Goal: Obtain resource: Obtain resource

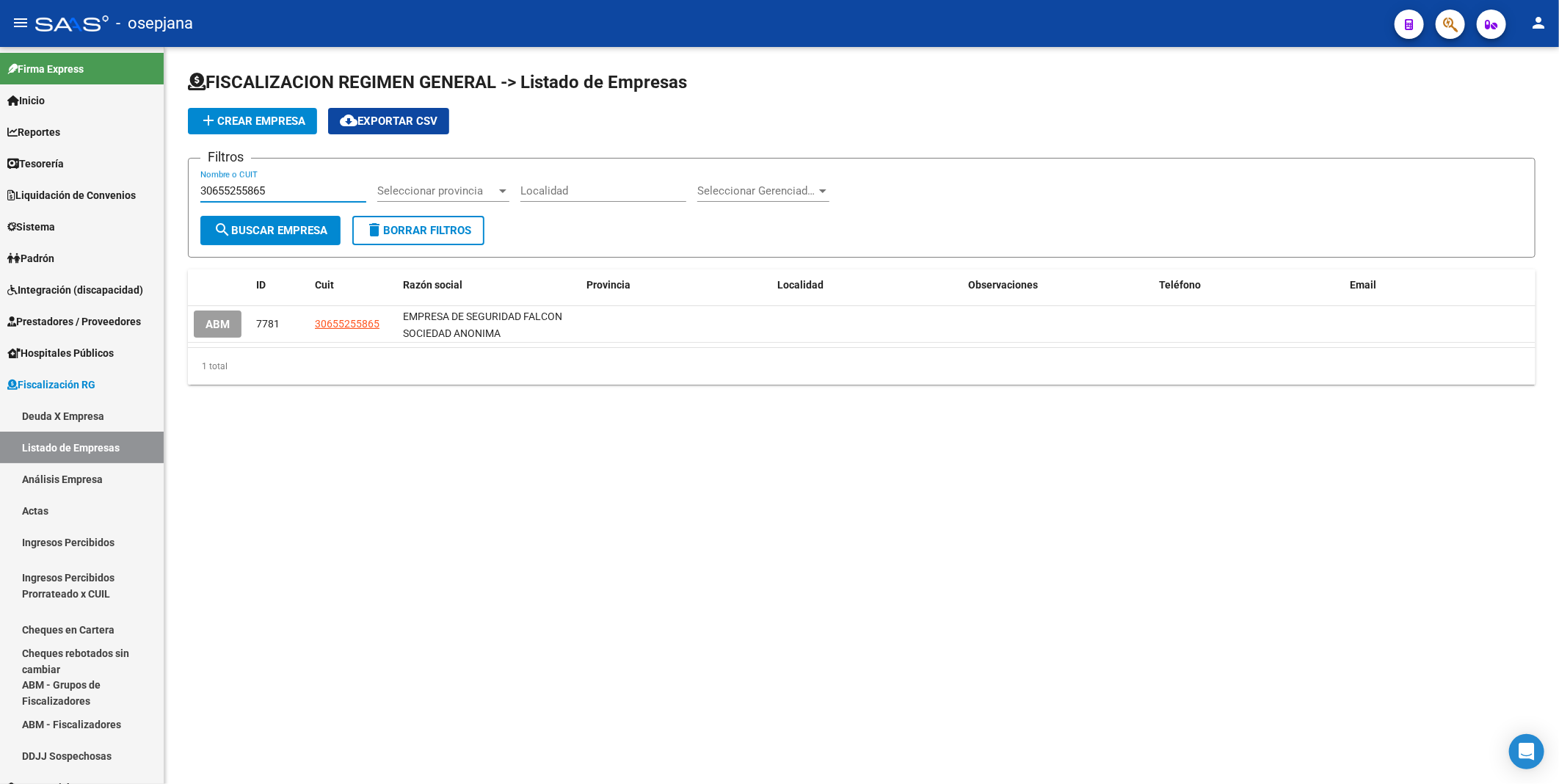
drag, startPoint x: 326, startPoint y: 192, endPoint x: 198, endPoint y: 188, distance: 128.1
click at [198, 188] on form "Filtros 30655255865 Nombre o CUIT Seleccionar provincia Seleccionar provincia L…" at bounding box center [862, 208] width 1348 height 100
paste input "01447734"
type input "30601447734"
click at [246, 225] on span "search Buscar Empresa" at bounding box center [270, 231] width 114 height 13
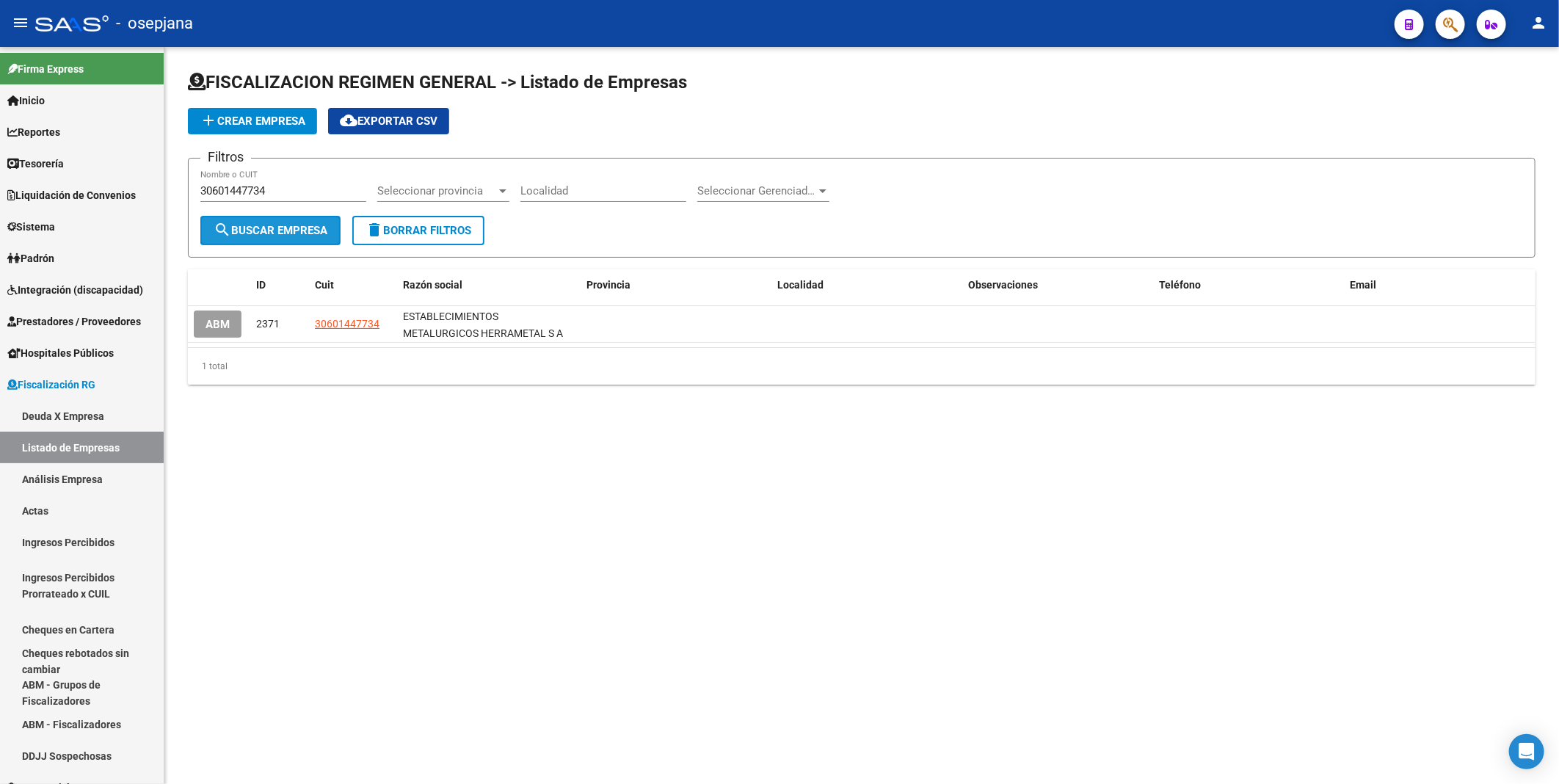
click at [261, 231] on span "search Buscar Empresa" at bounding box center [270, 231] width 114 height 13
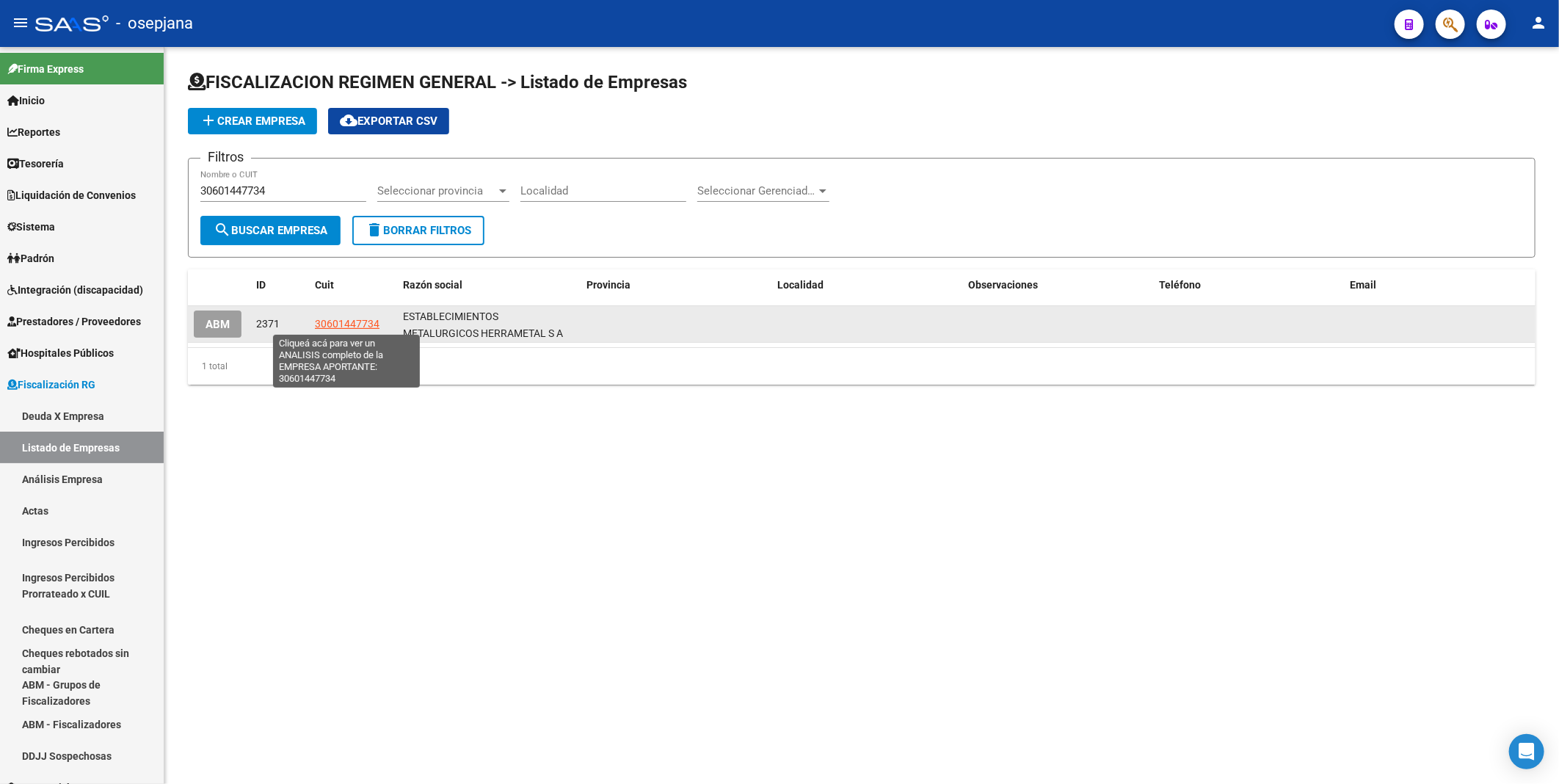
click at [351, 323] on span "30601447734" at bounding box center [348, 323] width 65 height 12
type textarea "30601447734"
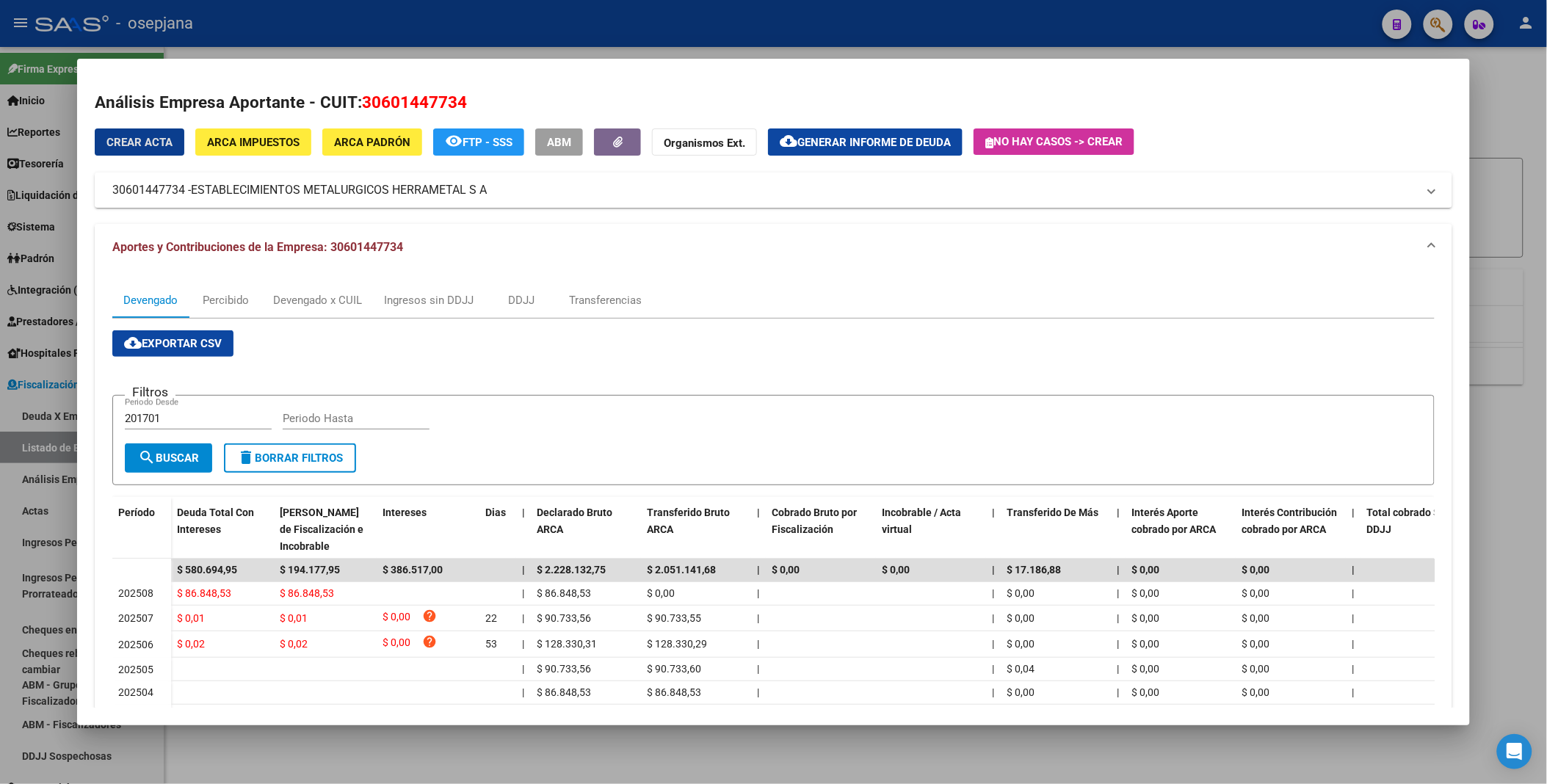
click at [213, 341] on span "cloud_download Exportar CSV" at bounding box center [172, 343] width 97 height 13
click at [500, 24] on div at bounding box center [773, 392] width 1547 height 784
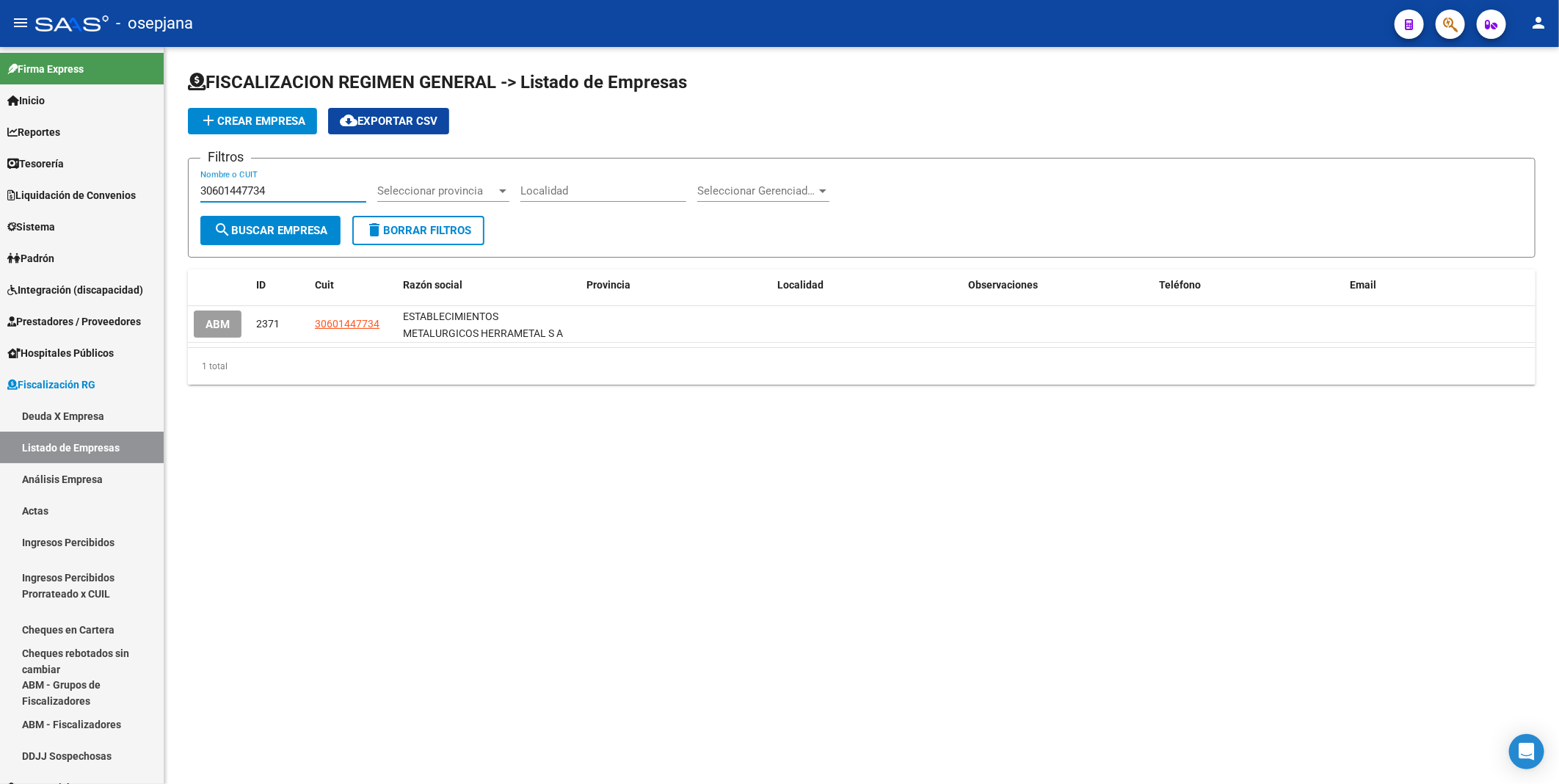
drag, startPoint x: 311, startPoint y: 191, endPoint x: 187, endPoint y: 189, distance: 124.0
click at [188, 189] on form "Filtros 30601447734 Nombre o CUIT Seleccionar provincia Seleccionar provincia L…" at bounding box center [862, 208] width 1348 height 100
paste input "70153026"
type input "30701530264"
click at [264, 224] on span "search Buscar Empresa" at bounding box center [270, 231] width 114 height 13
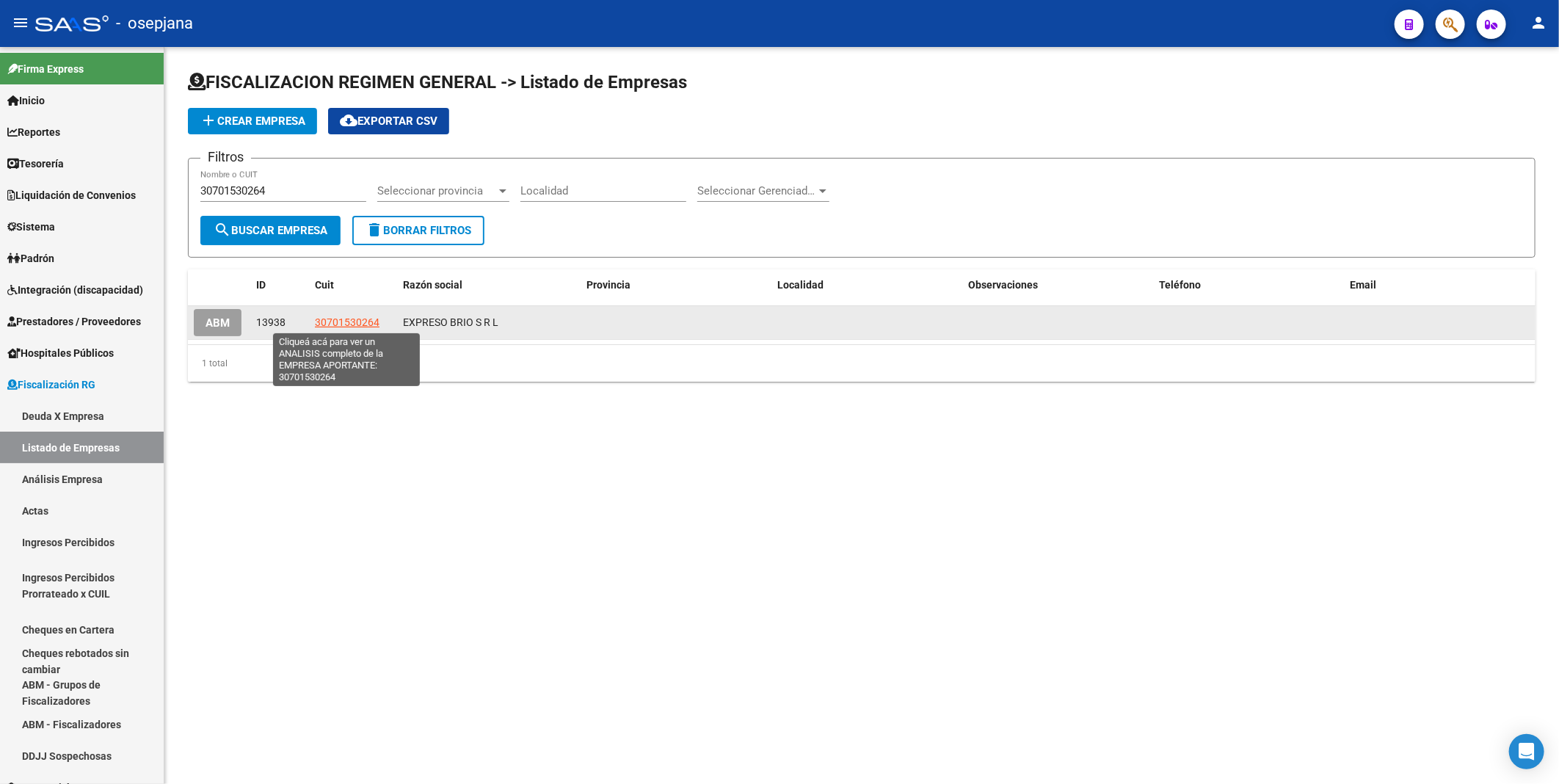
click at [339, 318] on span "30701530264" at bounding box center [348, 322] width 65 height 12
type textarea "30701530264"
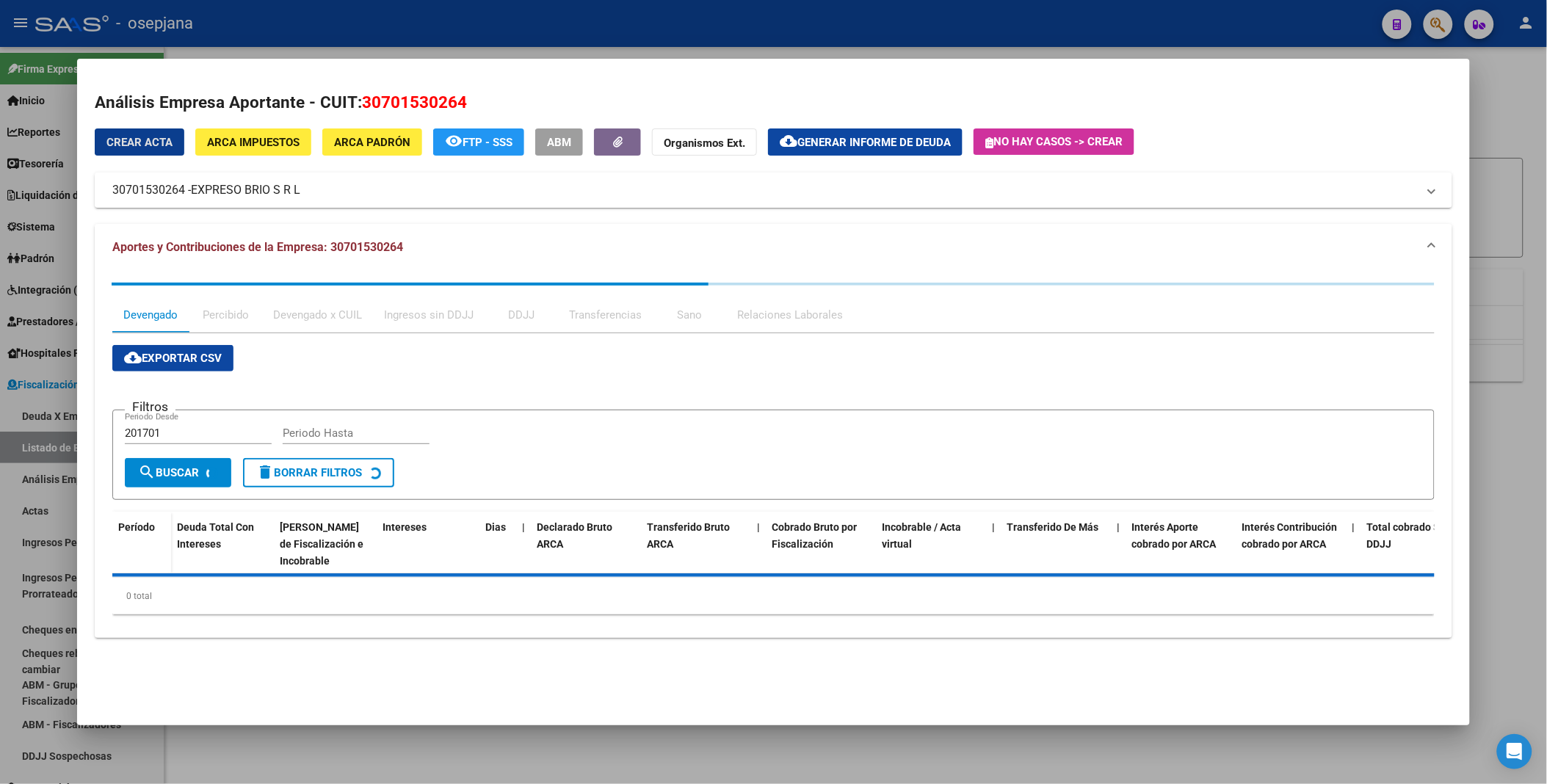
drag, startPoint x: 339, startPoint y: 318, endPoint x: 646, endPoint y: 365, distance: 310.6
click at [865, 407] on app-list-header "Filtros 201701 Periodo Desde Periodo Hasta search Buscar delete Borrar Filtros" at bounding box center [772, 443] width 1321 height 114
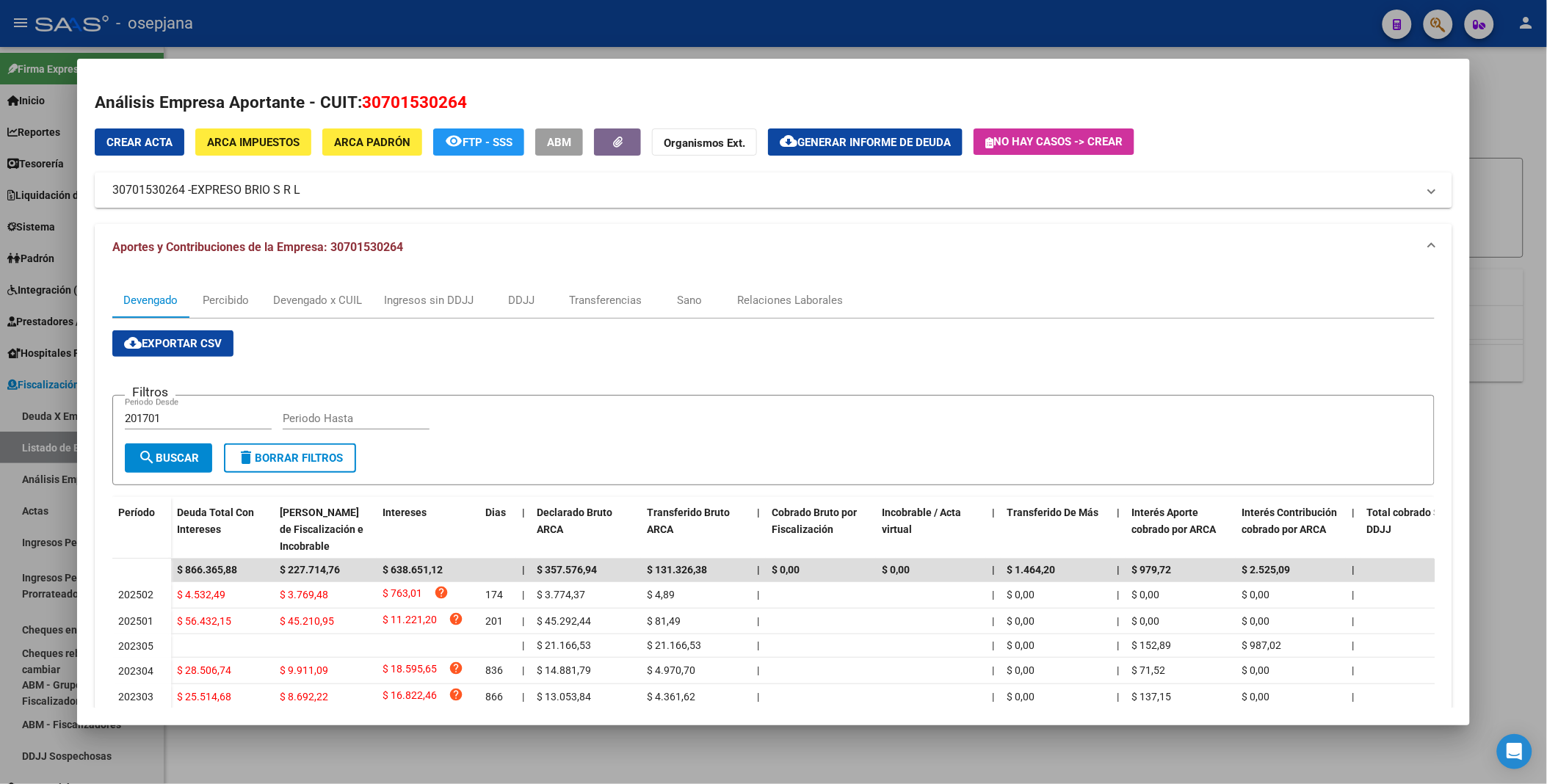
click at [159, 348] on span "cloud_download Exportar CSV" at bounding box center [172, 343] width 97 height 13
click at [580, 25] on div at bounding box center [773, 392] width 1547 height 784
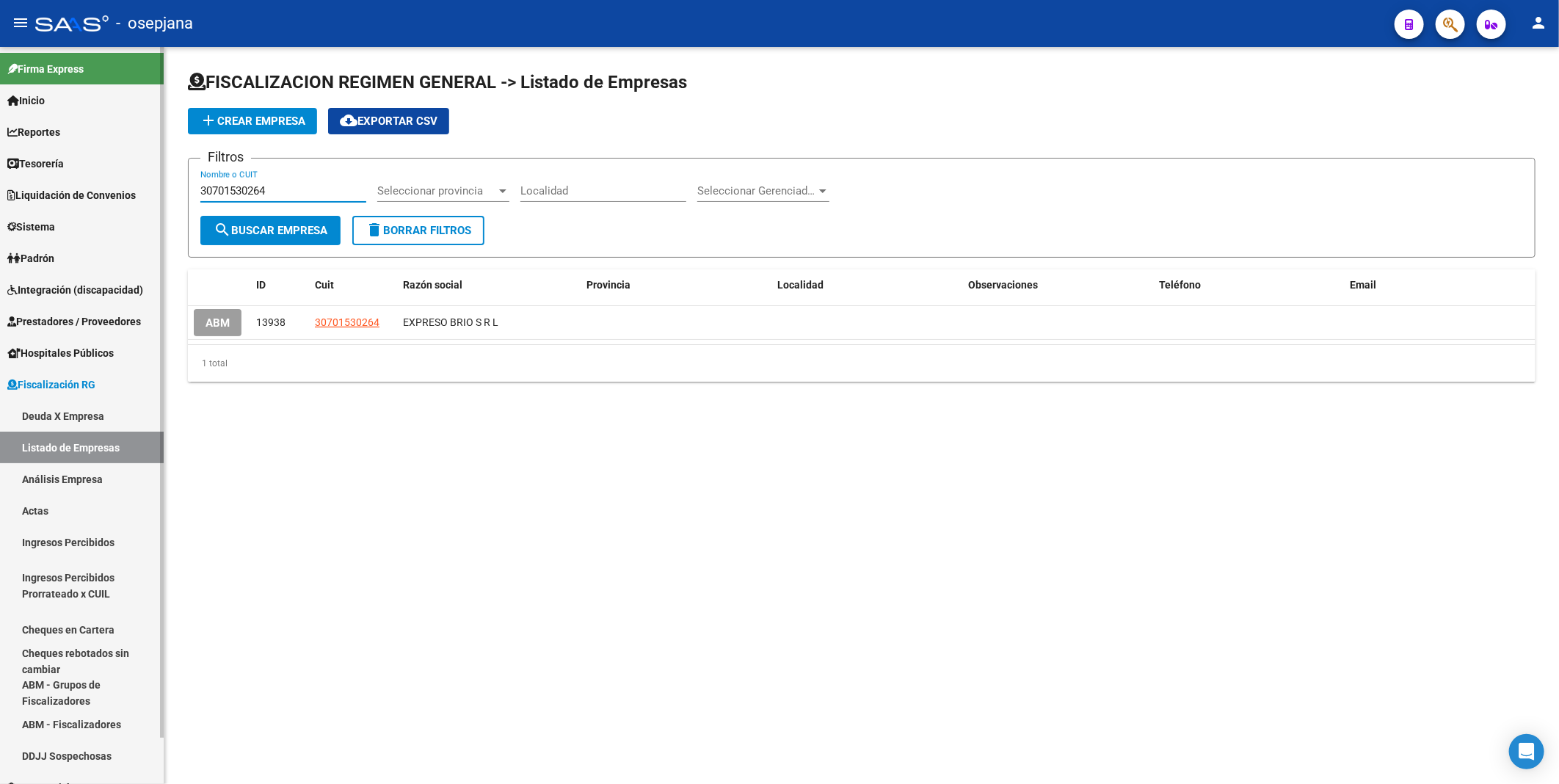
drag, startPoint x: 299, startPoint y: 192, endPoint x: 146, endPoint y: 189, distance: 153.0
click at [146, 189] on mat-sidenav-container "Firma Express Inicio Instructivos Contacto OS Reportes Tablero de Control Ingre…" at bounding box center [780, 415] width 1559 height 737
paste input "663788376"
type input "30663788376"
click at [252, 225] on span "search Buscar Empresa" at bounding box center [270, 231] width 114 height 13
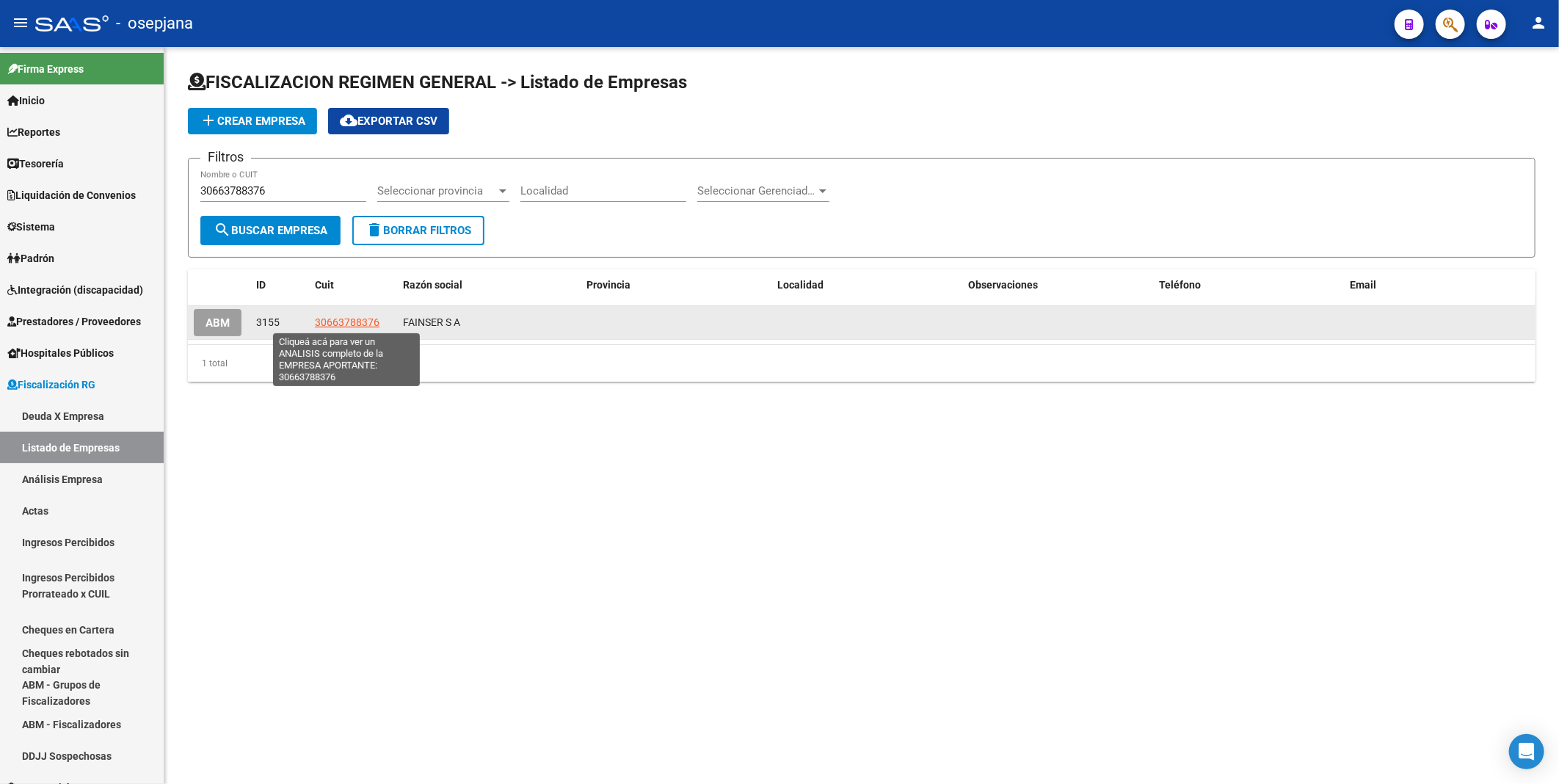
click at [361, 322] on span "30663788376" at bounding box center [348, 322] width 65 height 12
type textarea "30663788376"
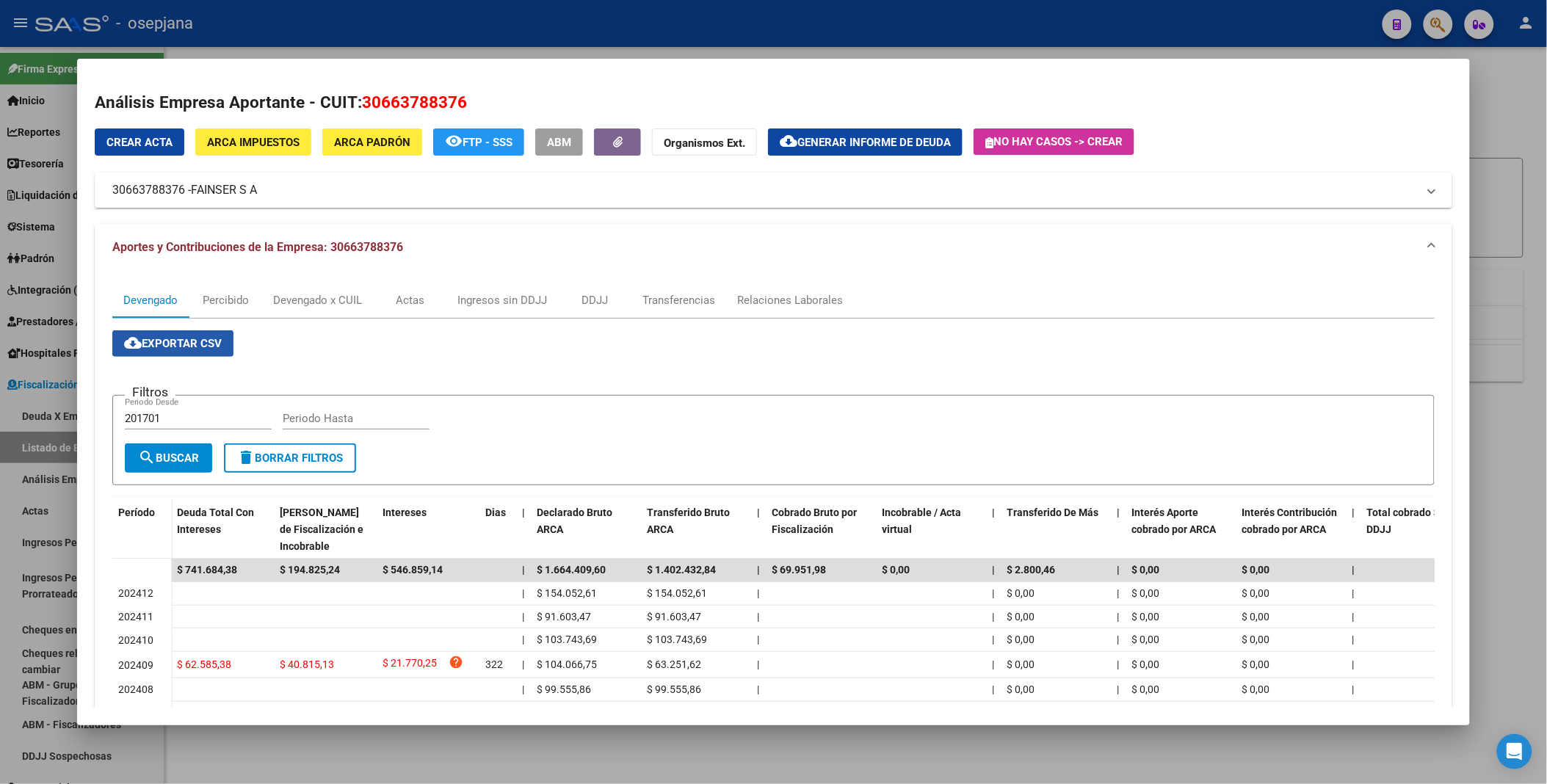
click at [182, 336] on span "cloud_download Exportar CSV" at bounding box center [172, 343] width 97 height 13
click at [509, 12] on div at bounding box center [773, 392] width 1547 height 784
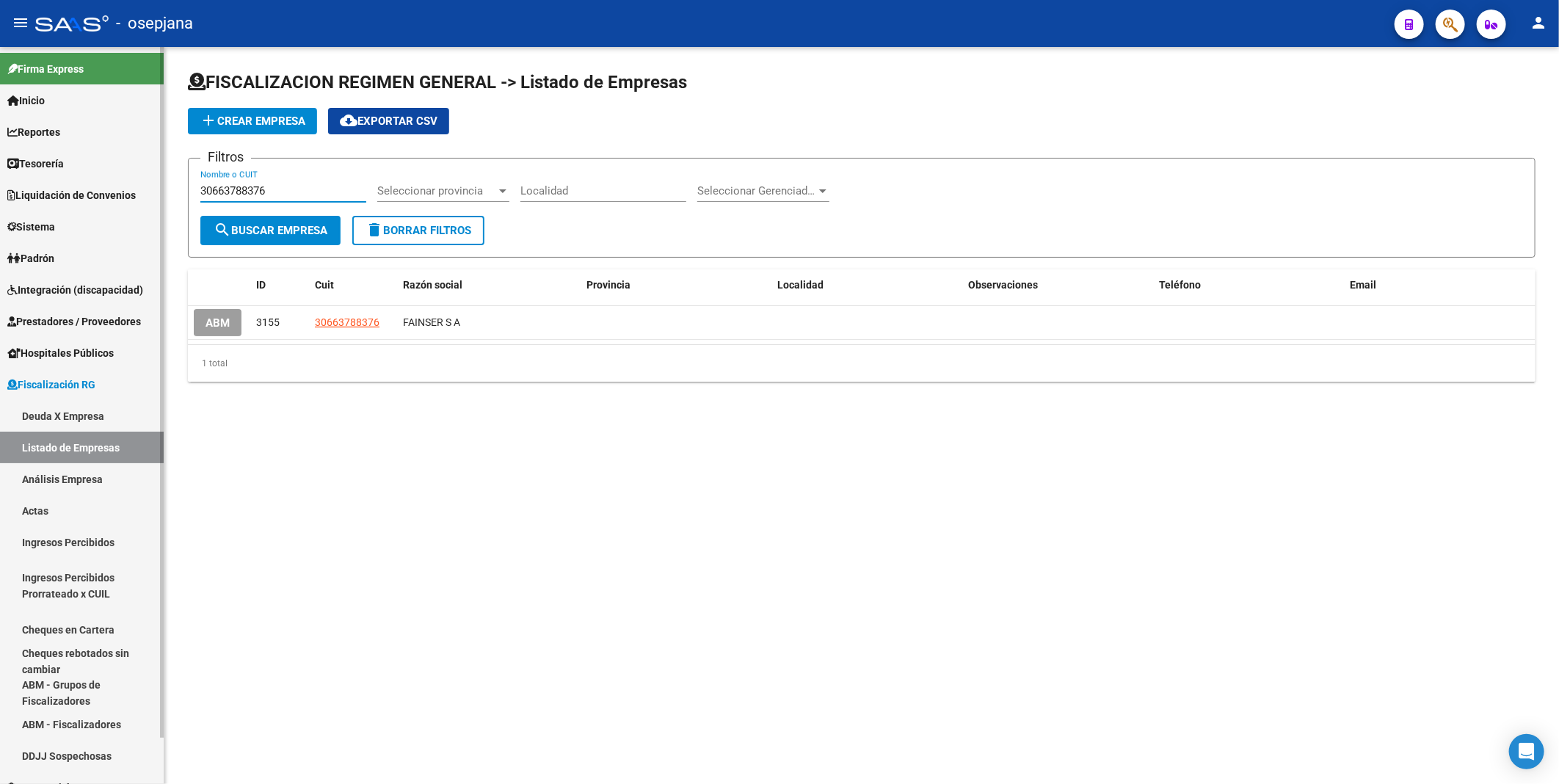
drag, startPoint x: 283, startPoint y: 185, endPoint x: 159, endPoint y: 185, distance: 124.0
click at [159, 185] on mat-sidenav-container "Firma Express Inicio Instructivos Contacto OS Reportes Tablero de Control Ingre…" at bounding box center [780, 415] width 1559 height 737
paste input "78784288"
type input "30678784288"
click at [275, 229] on span "search Buscar Empresa" at bounding box center [270, 231] width 114 height 13
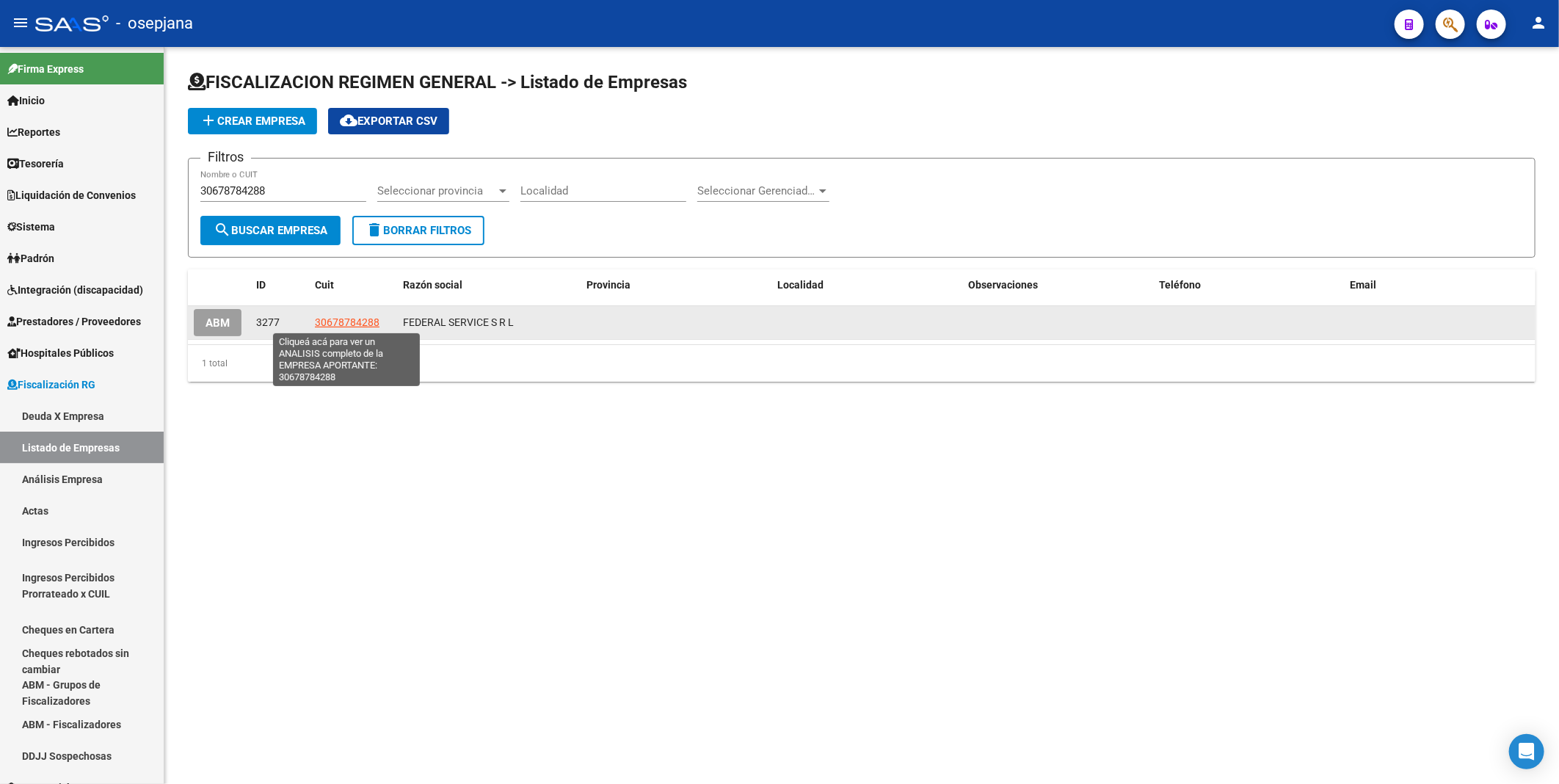
click at [345, 322] on span "30678784288" at bounding box center [348, 322] width 65 height 12
type textarea "30678784288"
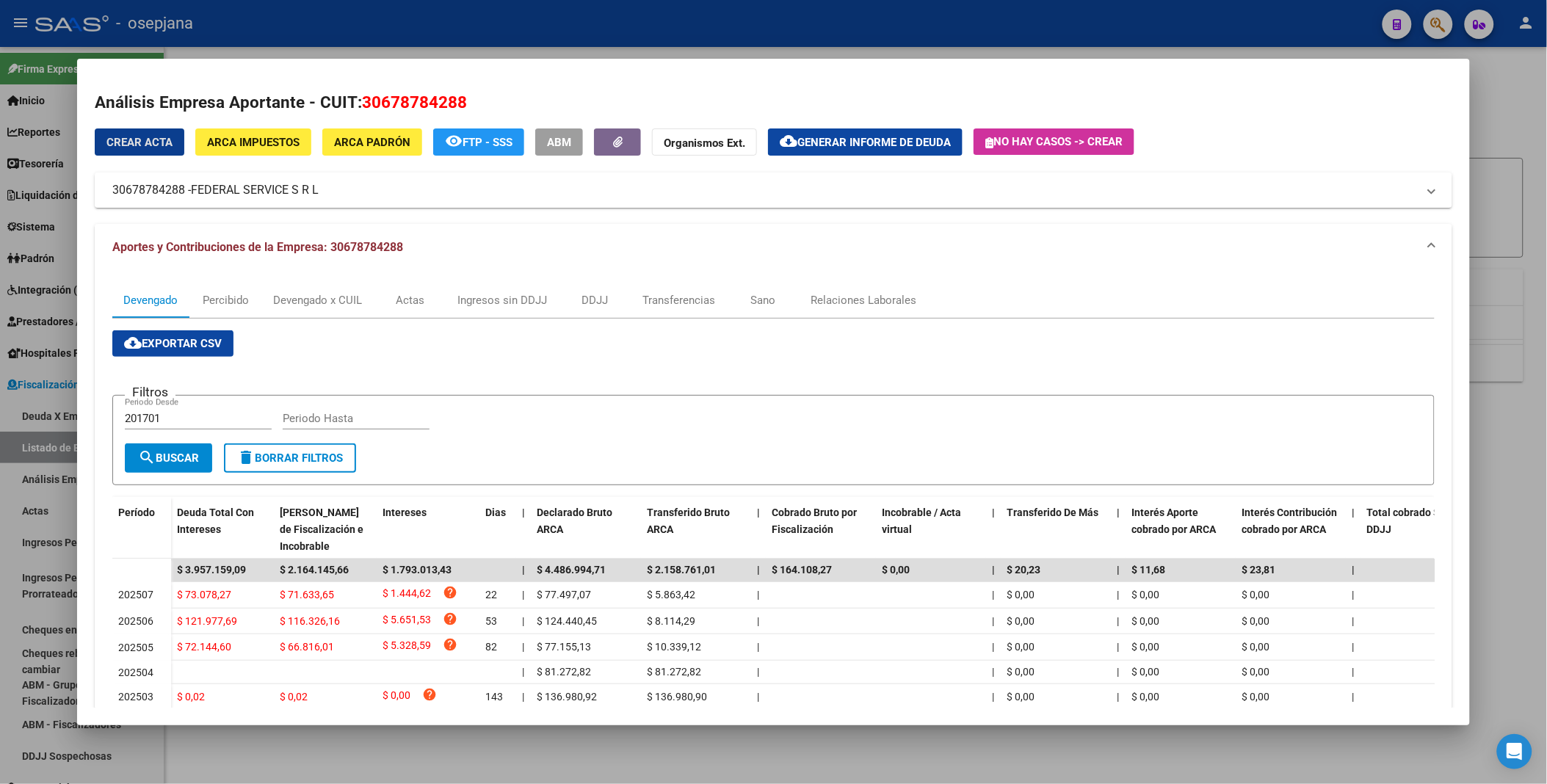
click at [182, 348] on span "cloud_download Exportar CSV" at bounding box center [172, 343] width 97 height 13
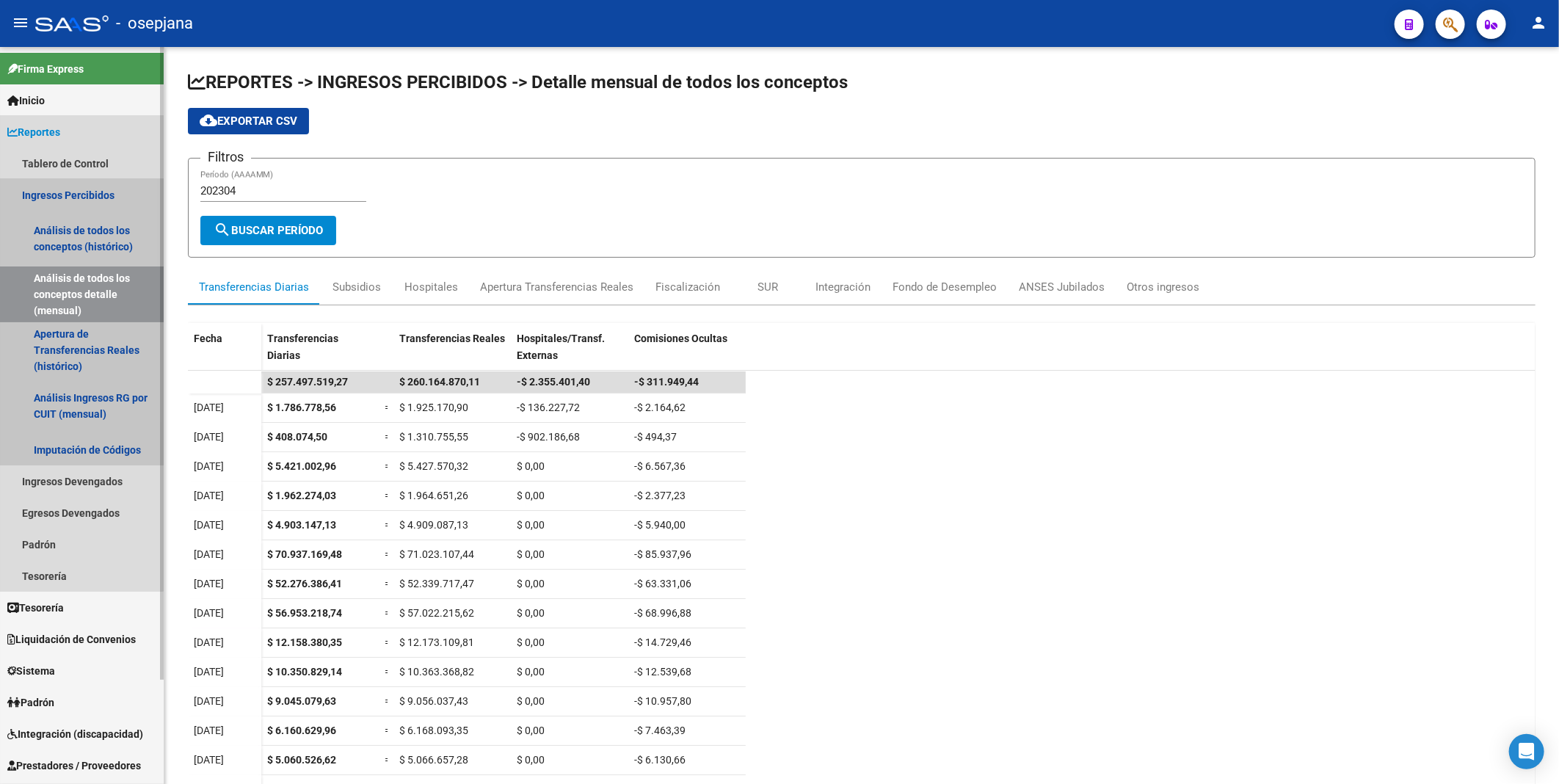
click at [69, 196] on link "Ingresos Percibidos" at bounding box center [82, 195] width 164 height 32
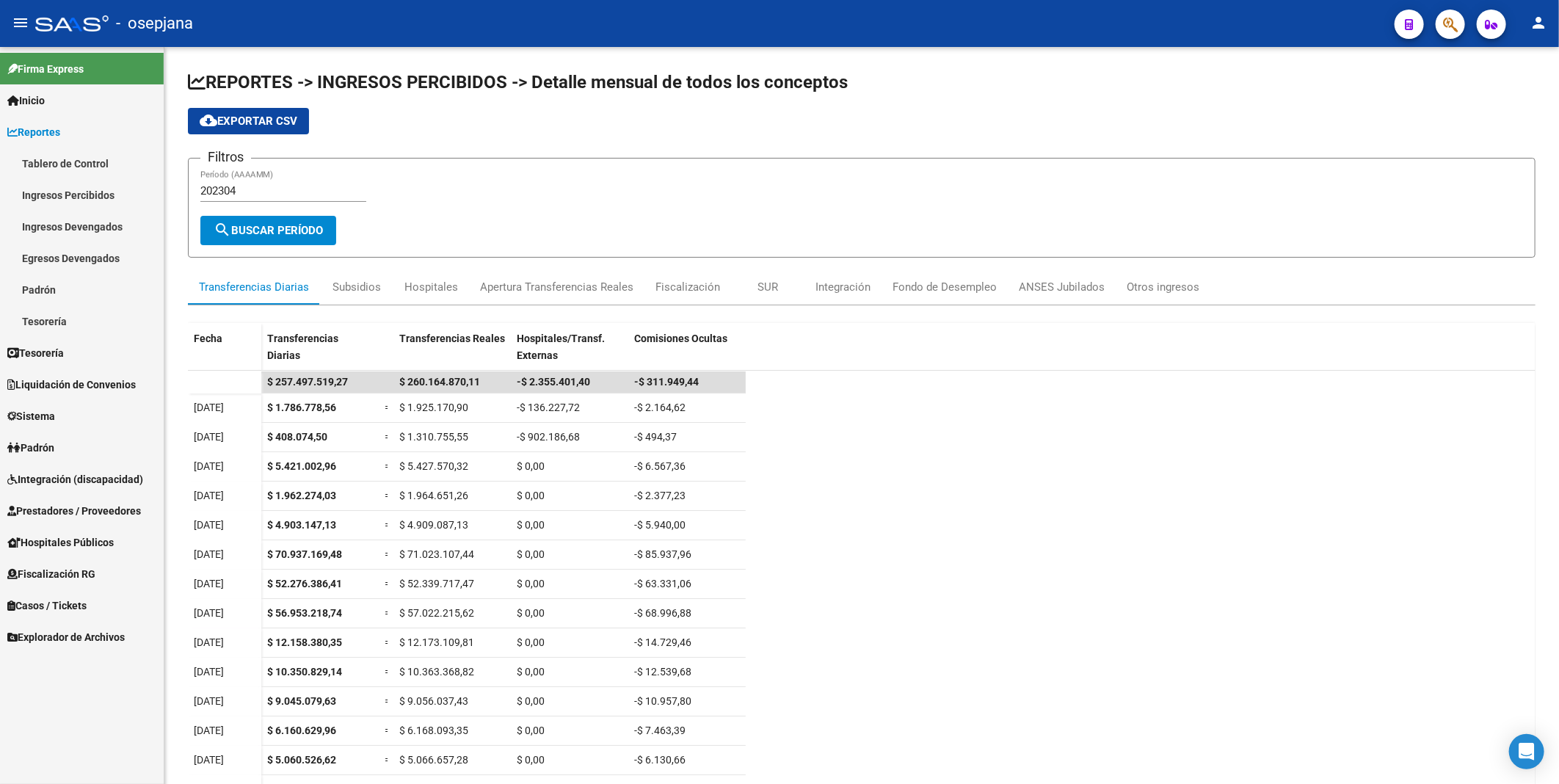
click at [74, 570] on span "Fiscalización RG" at bounding box center [51, 574] width 88 height 16
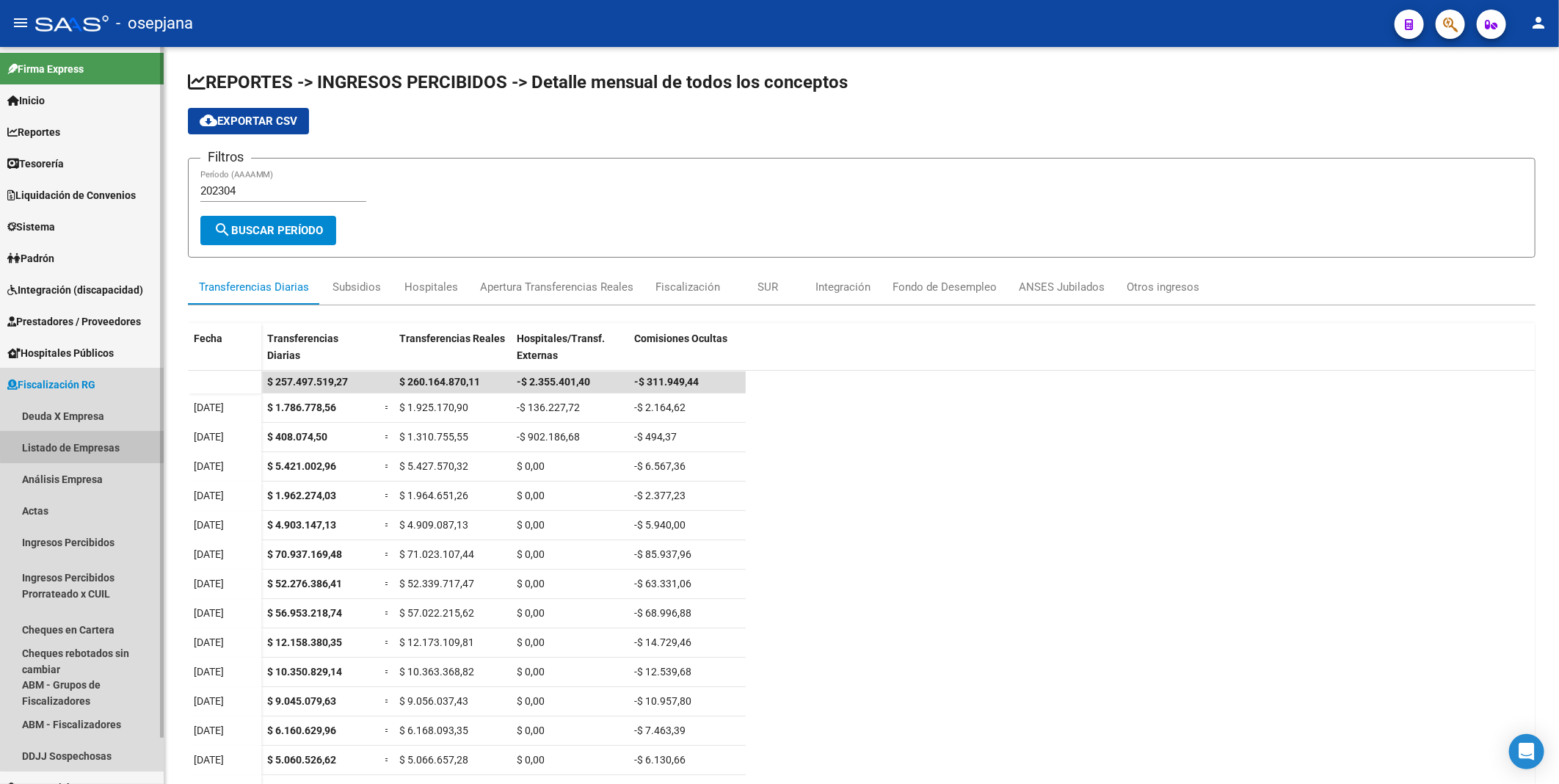
click at [86, 446] on link "Listado de Empresas" at bounding box center [82, 448] width 164 height 32
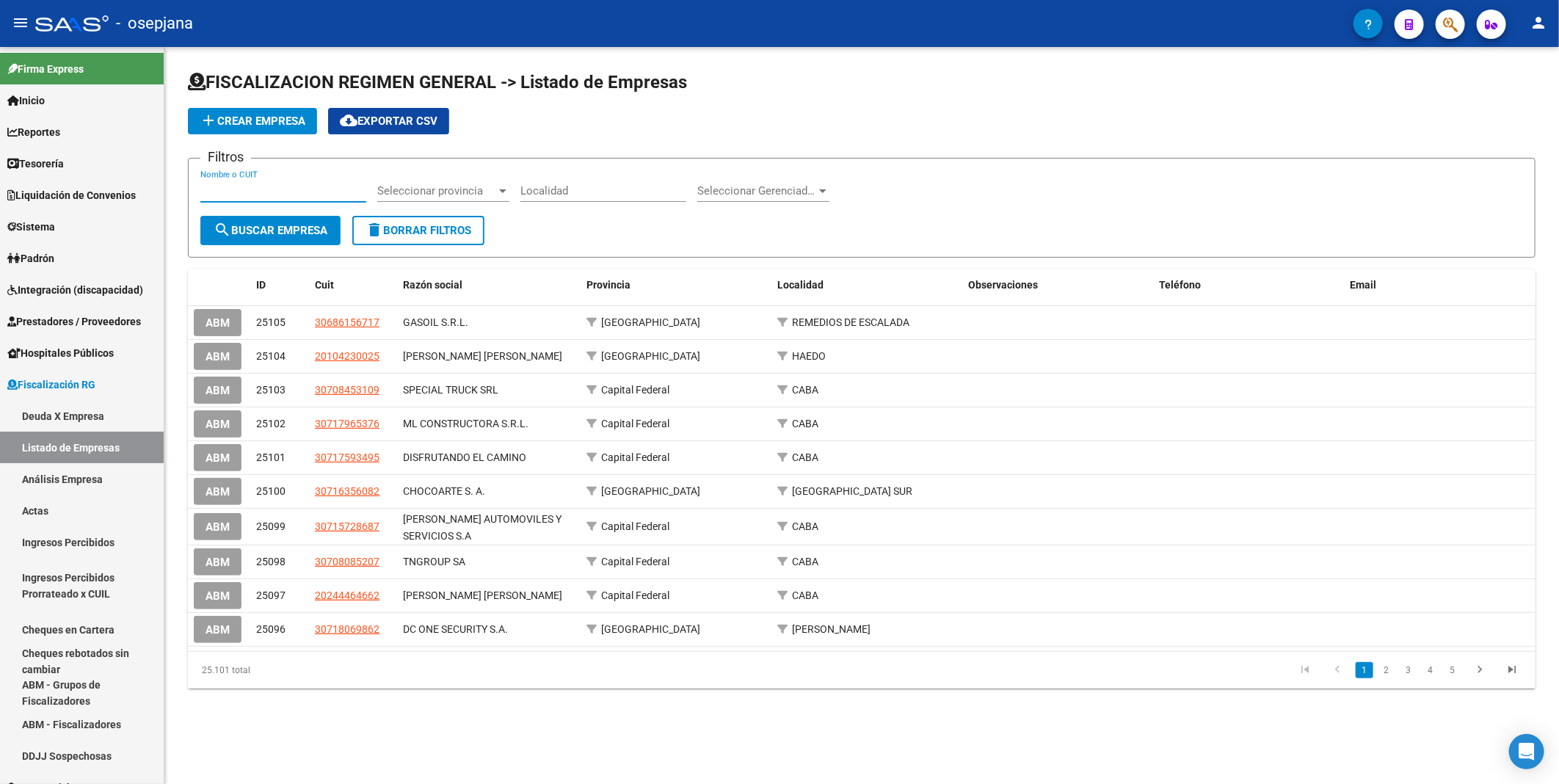
click at [287, 192] on input "Nombre o CUIT" at bounding box center [283, 191] width 166 height 13
paste input "30678784288"
click at [284, 221] on button "search Buscar Empresa" at bounding box center [270, 231] width 140 height 30
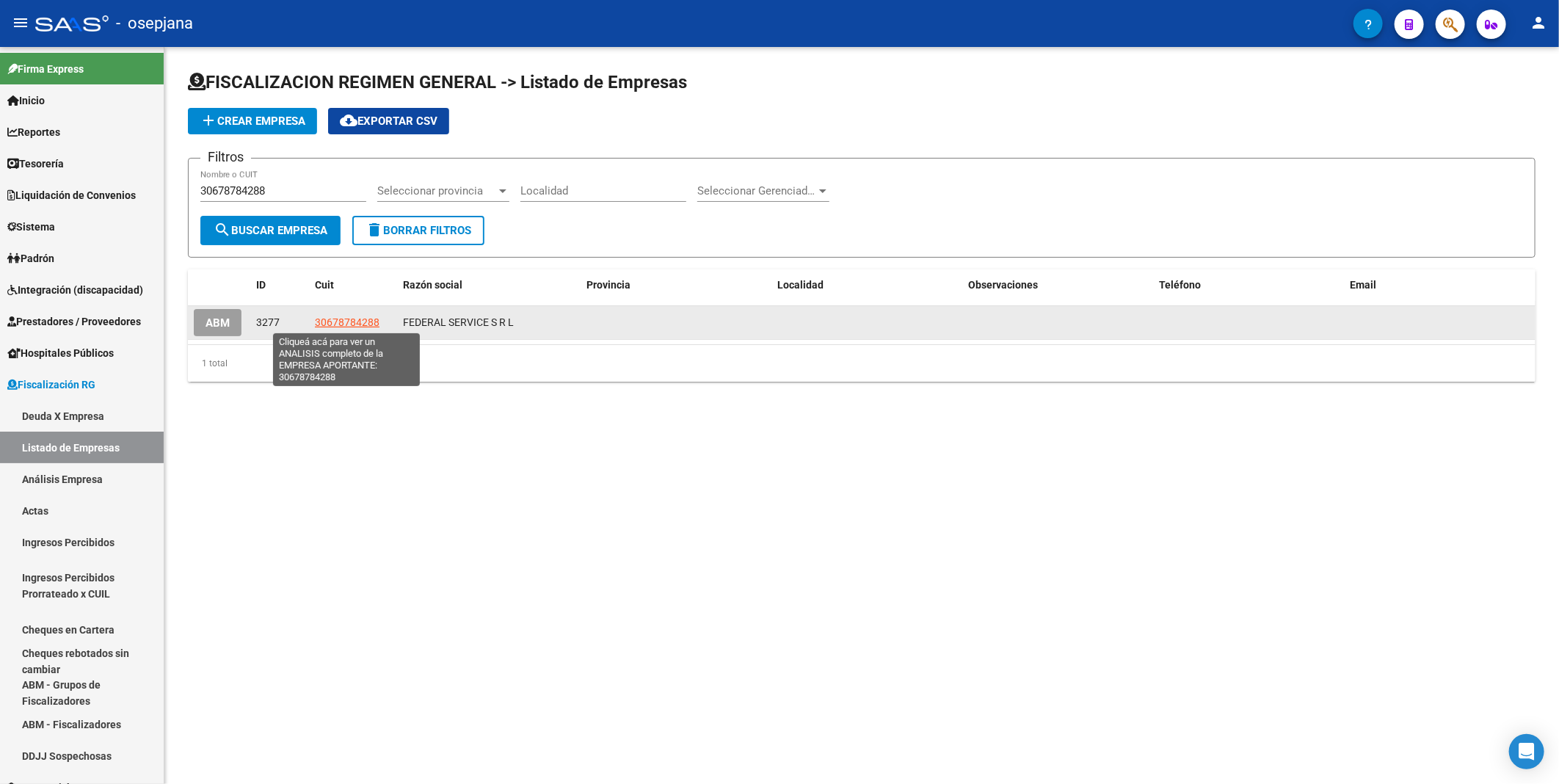
click at [345, 326] on span "30678784288" at bounding box center [348, 322] width 65 height 12
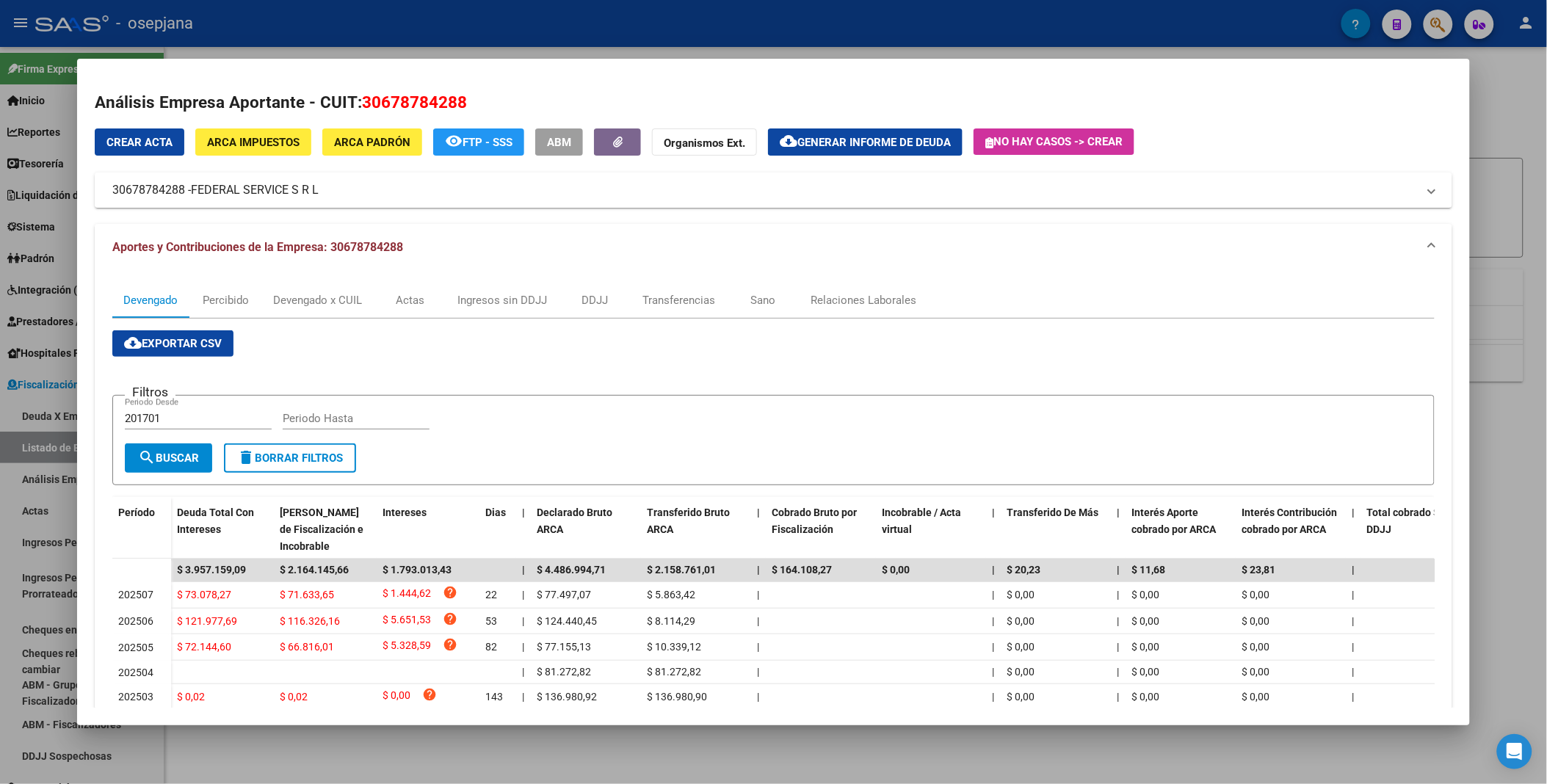
click at [1208, 23] on div at bounding box center [773, 392] width 1547 height 784
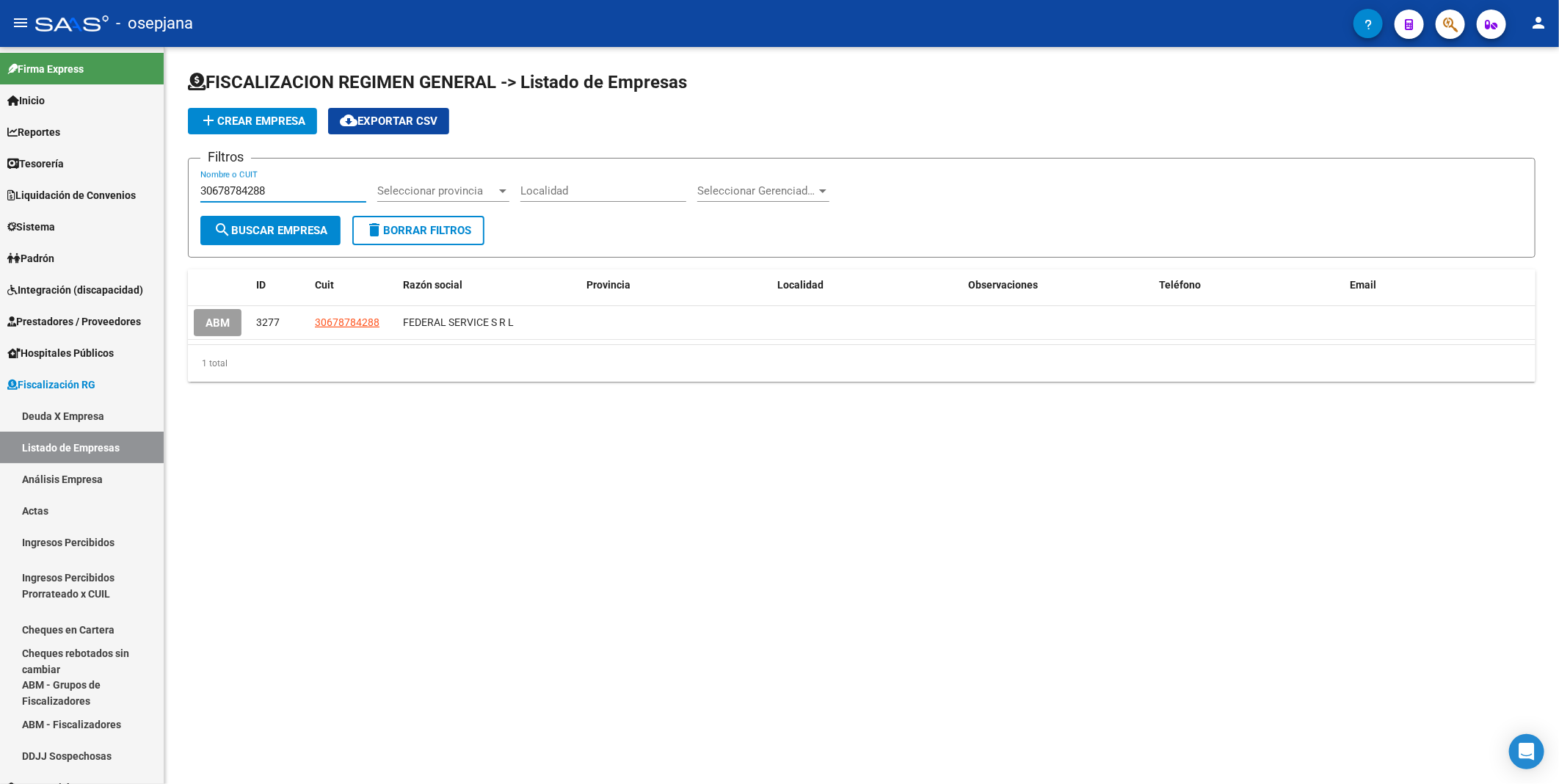
drag, startPoint x: 295, startPoint y: 186, endPoint x: 166, endPoint y: 204, distance: 130.2
click at [166, 204] on div "FISCALIZACION REGIMEN GENERAL -> Listado de Empresas add Crear Empresa cloud_do…" at bounding box center [861, 238] width 1395 height 382
paste input "710690223"
type input "30710690223"
click at [237, 228] on span "search Buscar Empresa" at bounding box center [270, 231] width 114 height 13
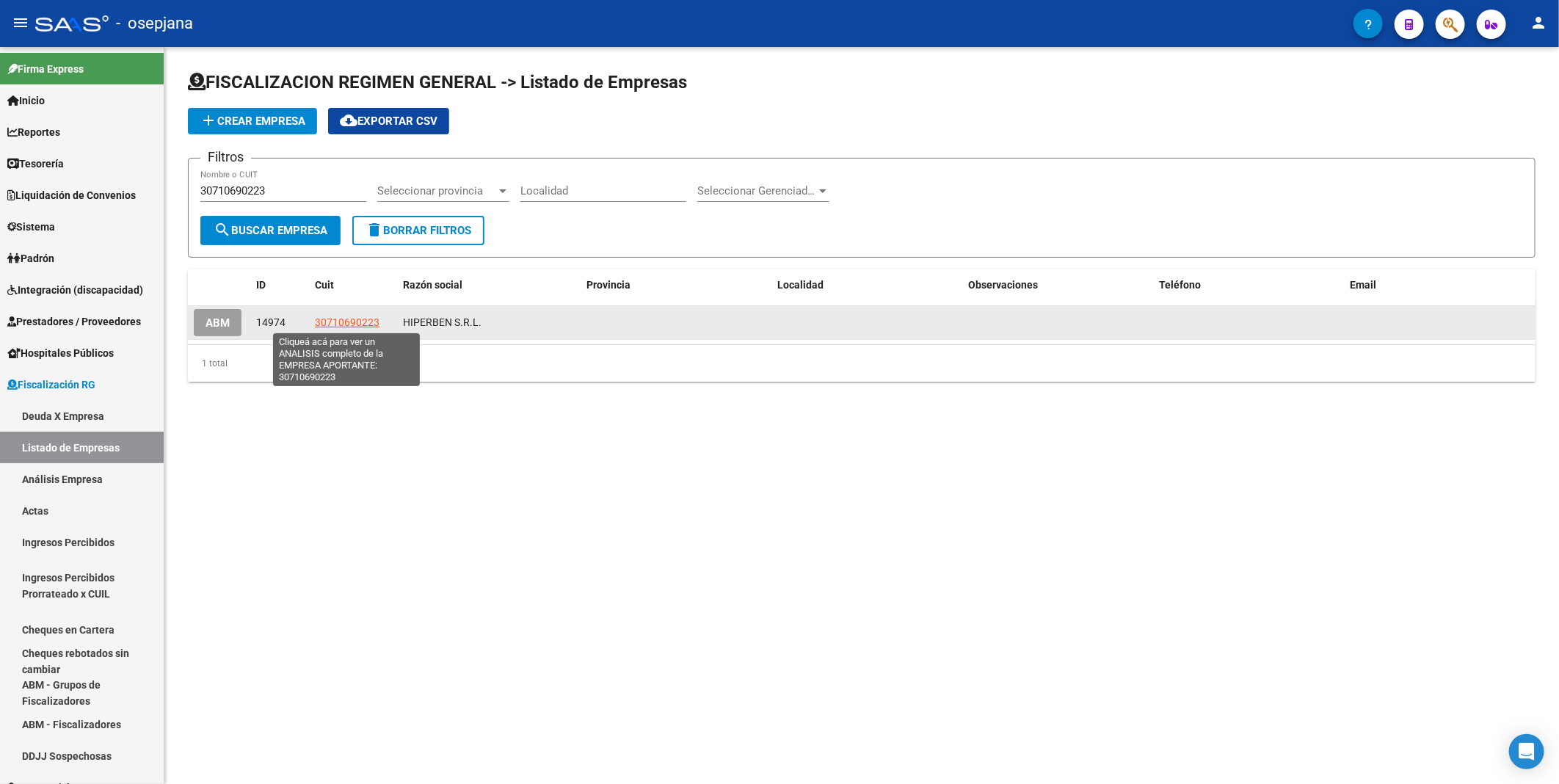
click at [362, 320] on span "30710690223" at bounding box center [348, 322] width 65 height 12
type textarea "30710690223"
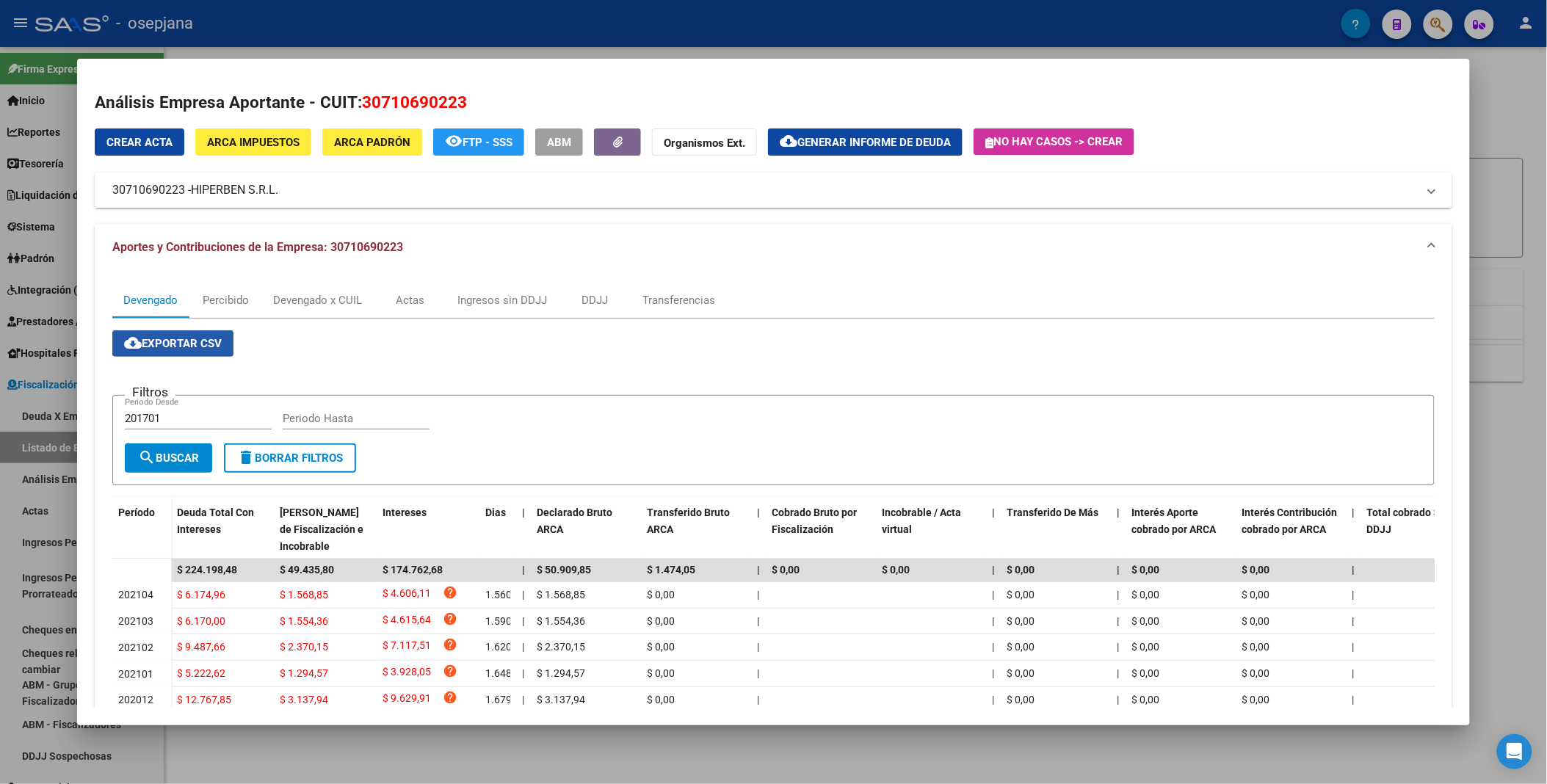
click at [176, 342] on span "cloud_download Exportar CSV" at bounding box center [172, 343] width 97 height 13
click at [566, 22] on div at bounding box center [773, 392] width 1547 height 784
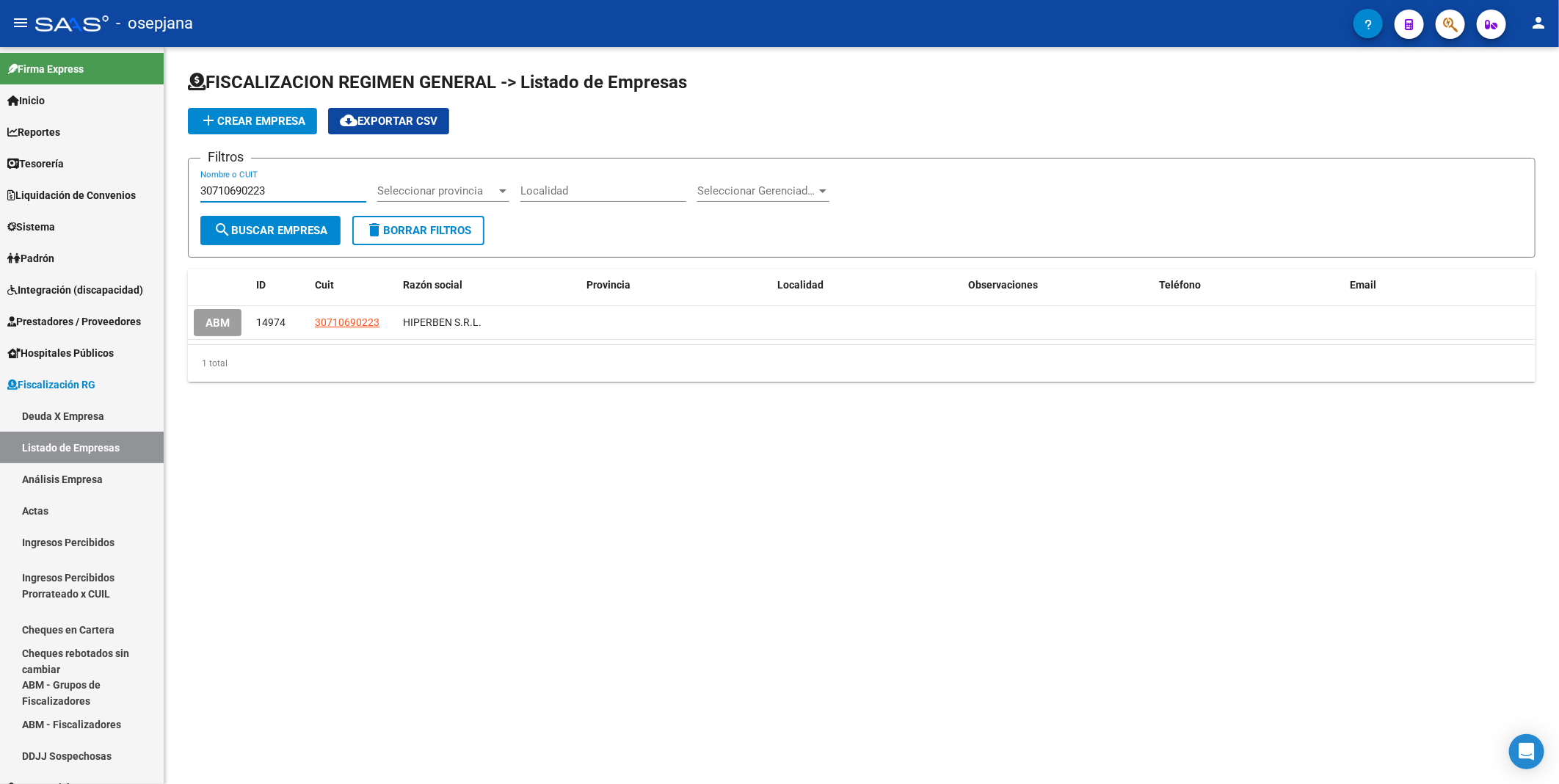
drag, startPoint x: 319, startPoint y: 186, endPoint x: 171, endPoint y: 193, distance: 148.2
click at [171, 193] on div "FISCALIZACION REGIMEN GENERAL -> Listado de Empresas add Crear Empresa cloud_do…" at bounding box center [861, 238] width 1395 height 382
paste input "20184575931"
type input "20184575931"
click at [268, 229] on span "search Buscar Empresa" at bounding box center [270, 231] width 114 height 13
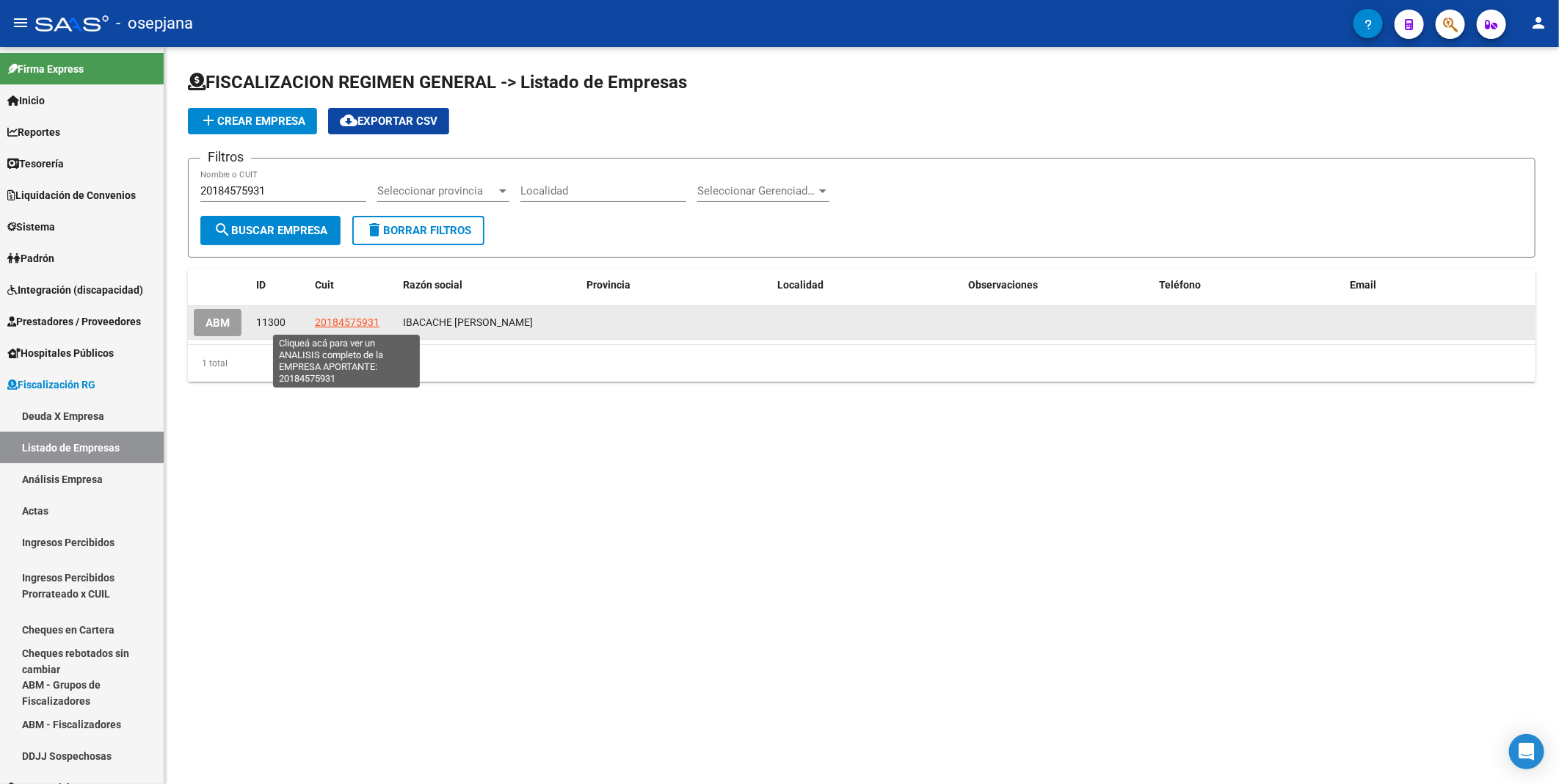
click at [338, 326] on span "20184575931" at bounding box center [348, 322] width 65 height 12
type textarea "20184575931"
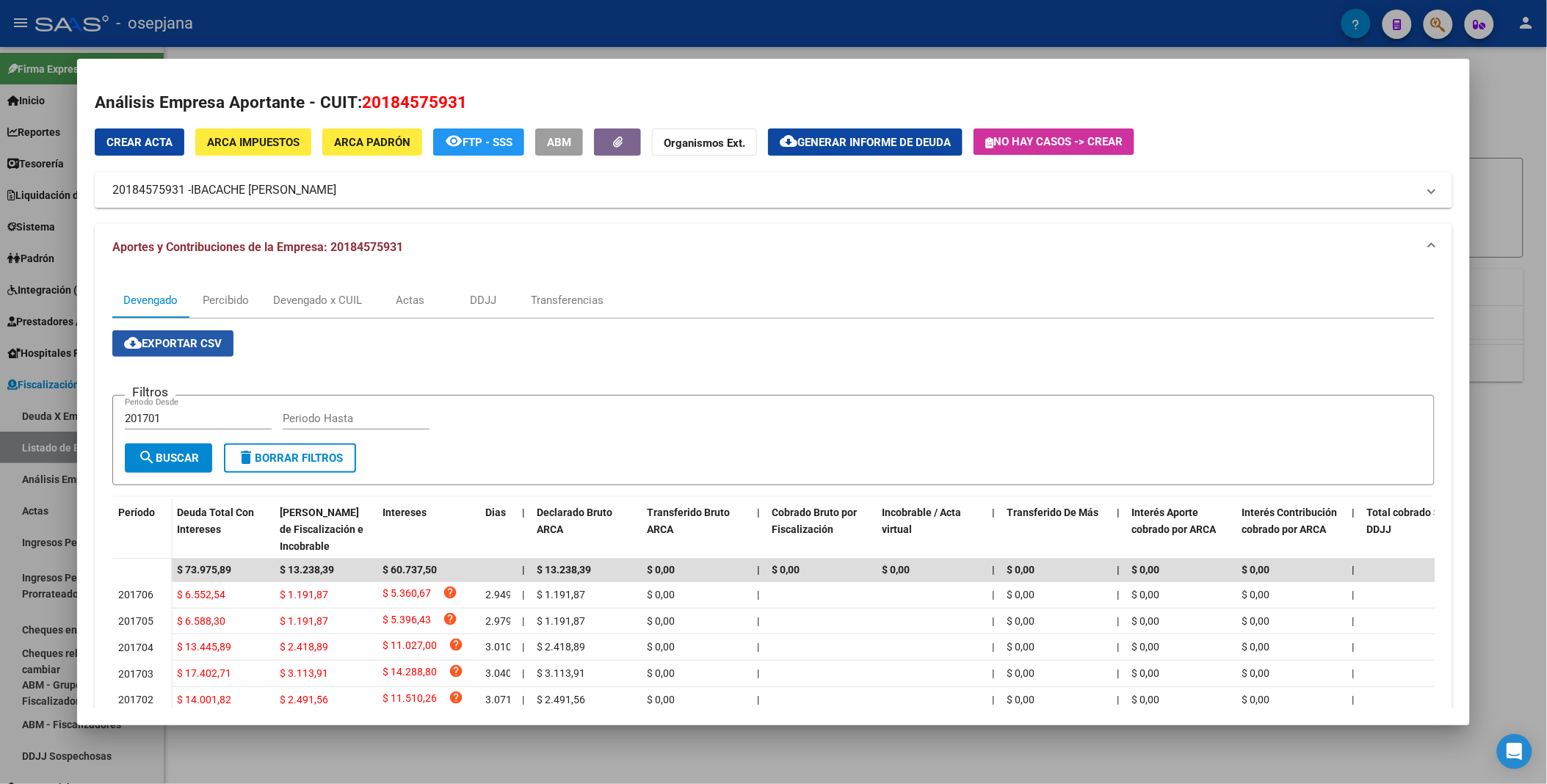
click at [193, 340] on span "cloud_download Exportar CSV" at bounding box center [172, 343] width 97 height 13
click at [583, 23] on div at bounding box center [773, 392] width 1547 height 784
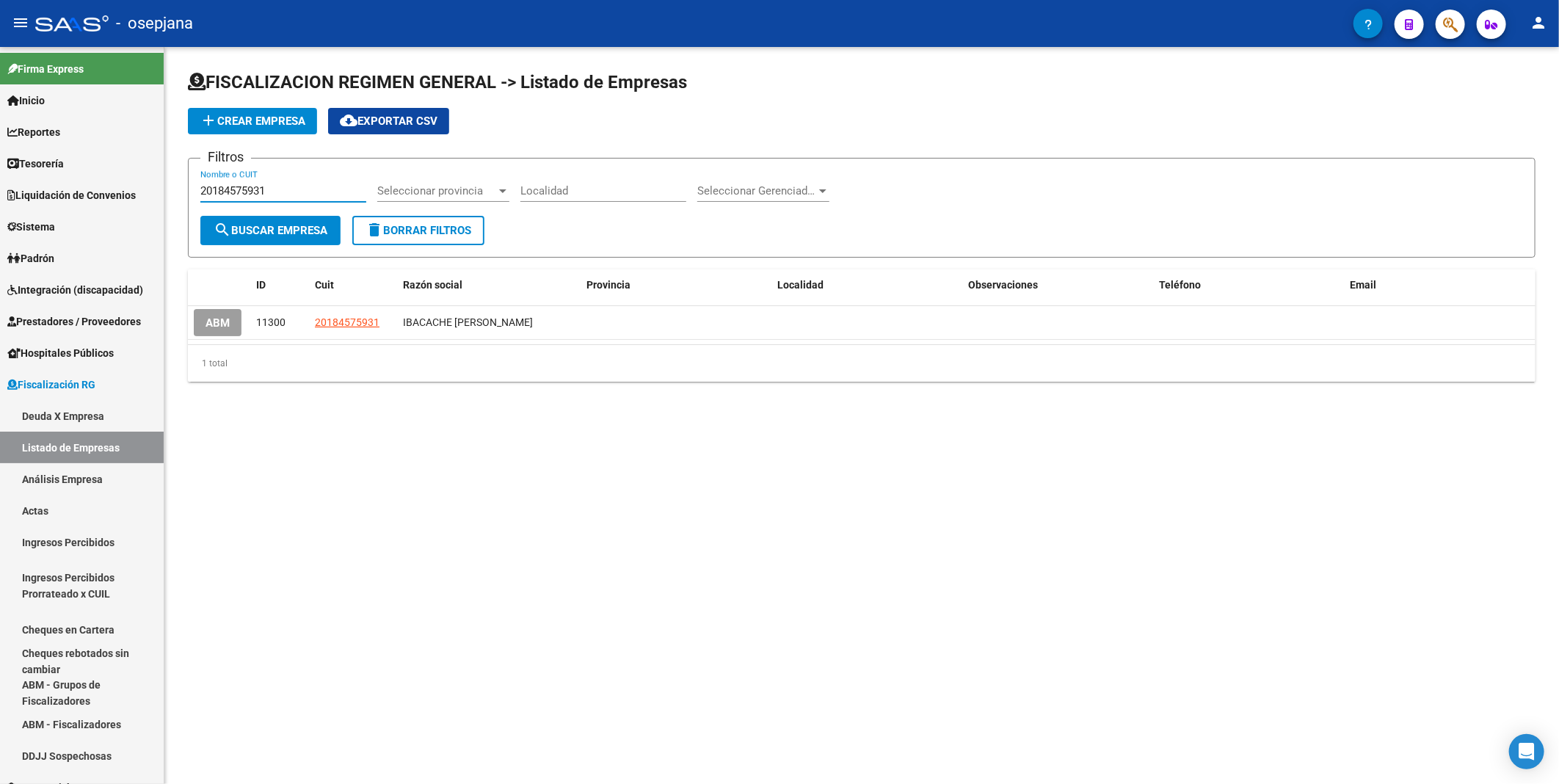
drag, startPoint x: 311, startPoint y: 193, endPoint x: 192, endPoint y: 184, distance: 119.3
click at [192, 184] on form "Filtros 20184575931 Nombre o CUIT Seleccionar provincia Seleccionar provincia L…" at bounding box center [862, 208] width 1348 height 100
paste input "30678921633"
type input "30678921633"
click at [245, 224] on span "search Buscar Empresa" at bounding box center [270, 231] width 114 height 13
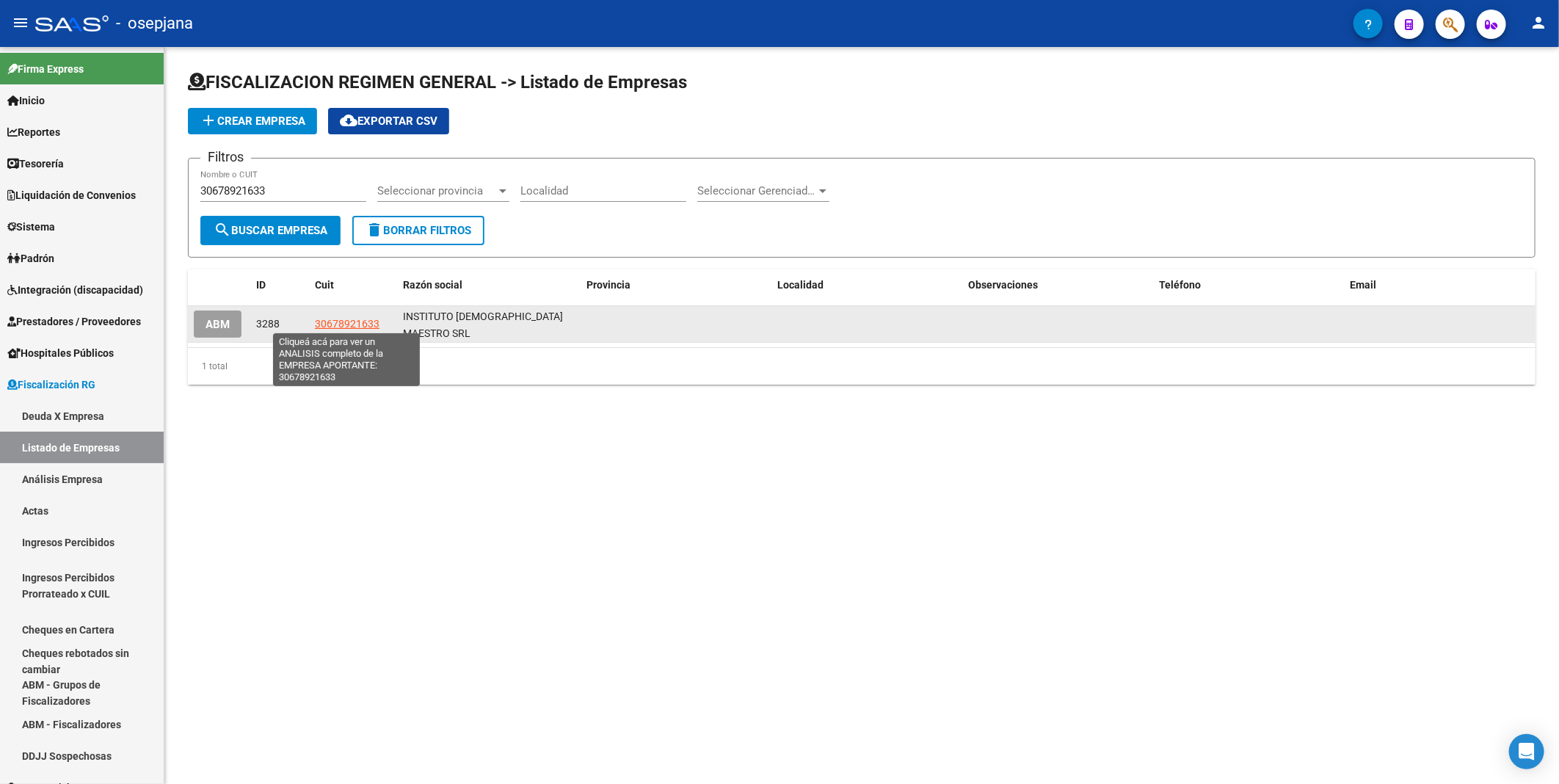
click at [346, 322] on span "30678921633" at bounding box center [348, 323] width 65 height 12
type textarea "30678921633"
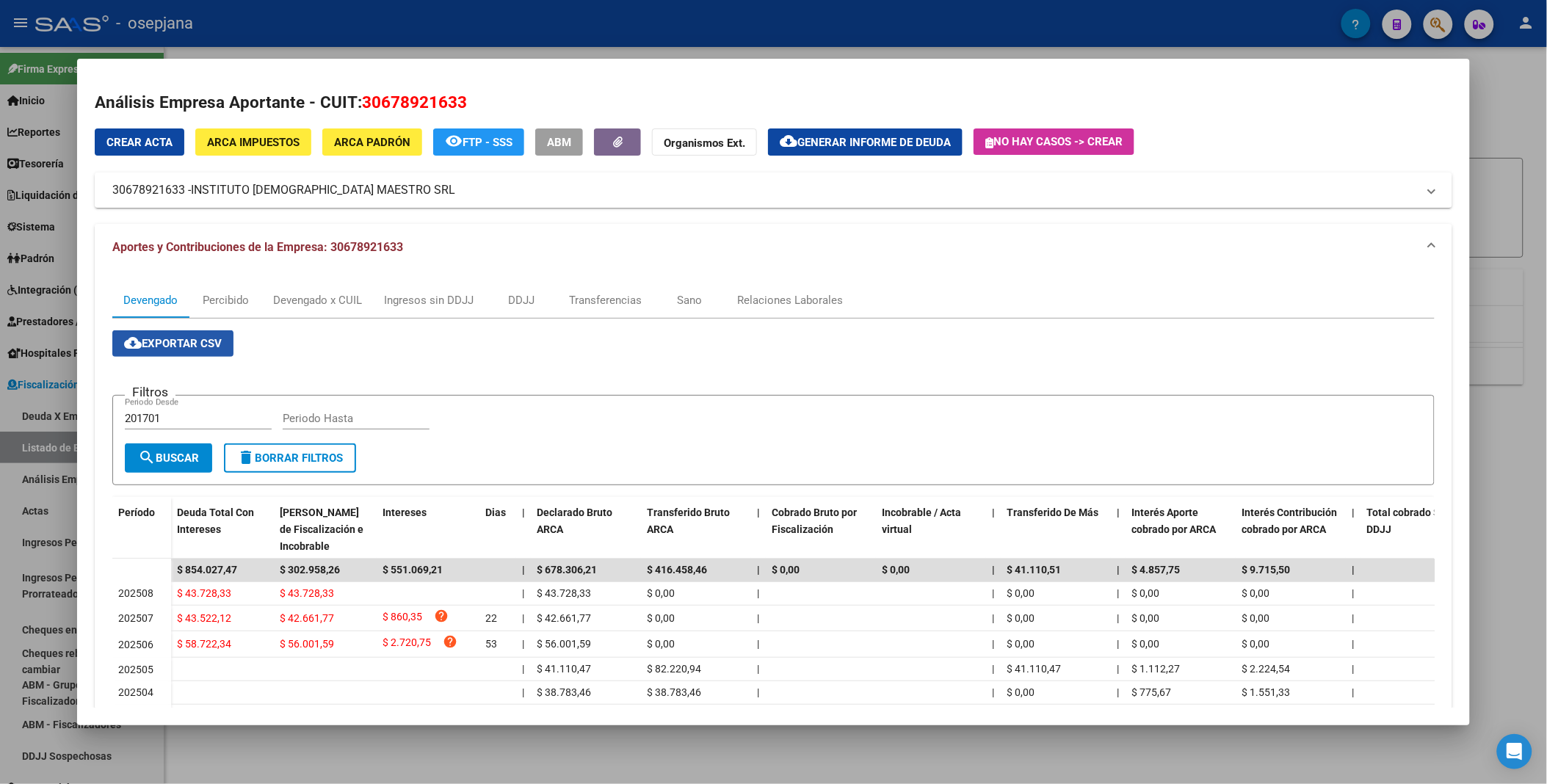
click at [194, 347] on span "cloud_download Exportar CSV" at bounding box center [172, 343] width 97 height 13
click at [628, 26] on div at bounding box center [773, 392] width 1547 height 784
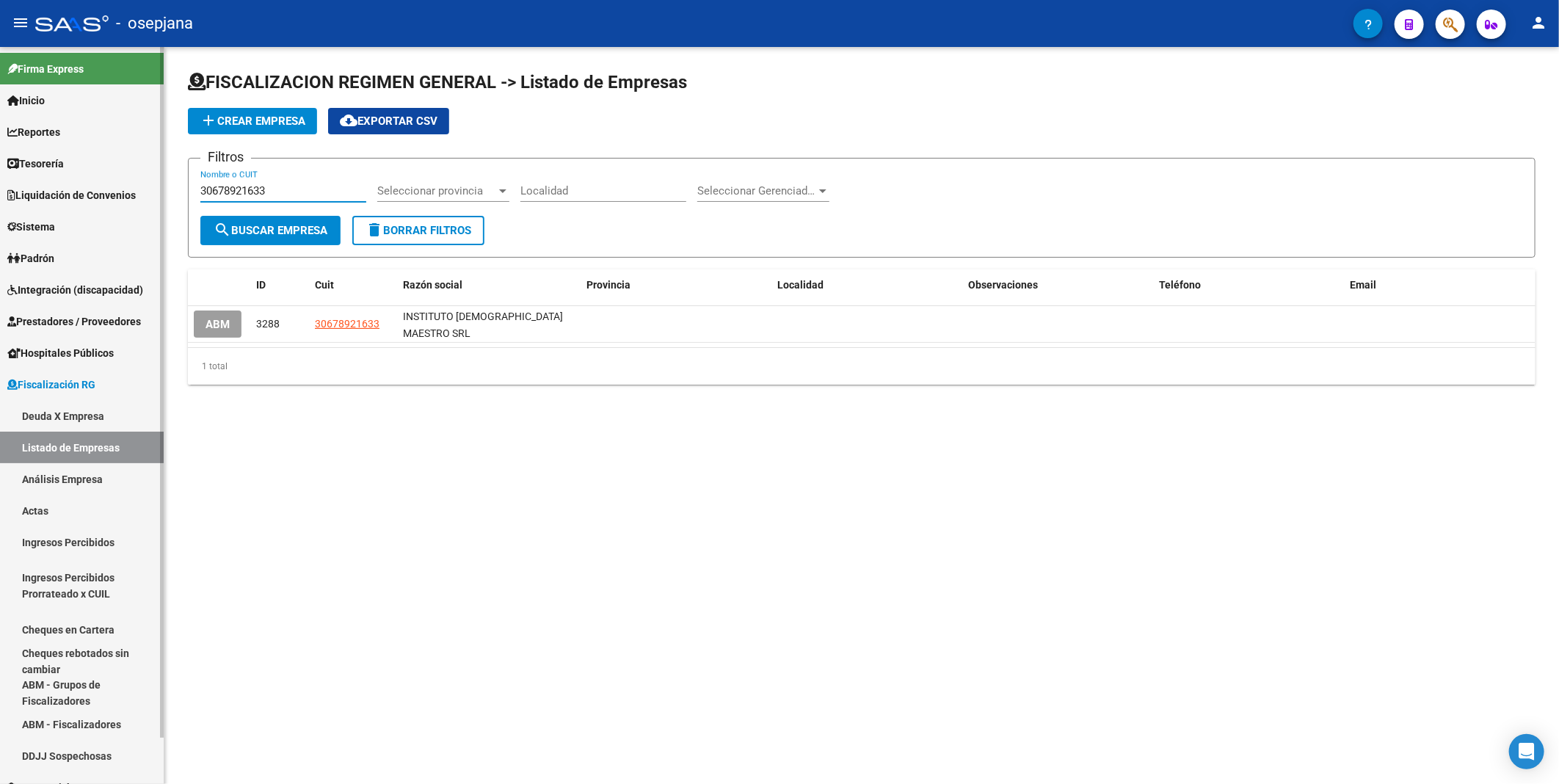
drag, startPoint x: 334, startPoint y: 186, endPoint x: 139, endPoint y: 162, distance: 196.5
click at [139, 162] on mat-sidenav-container "Firma Express Inicio Calendario SSS Instructivos Contacto OS Reportes Tablero d…" at bounding box center [780, 415] width 1559 height 737
paste input "714706434"
type input "30714706434"
click at [264, 229] on span "search Buscar Empresa" at bounding box center [270, 231] width 114 height 13
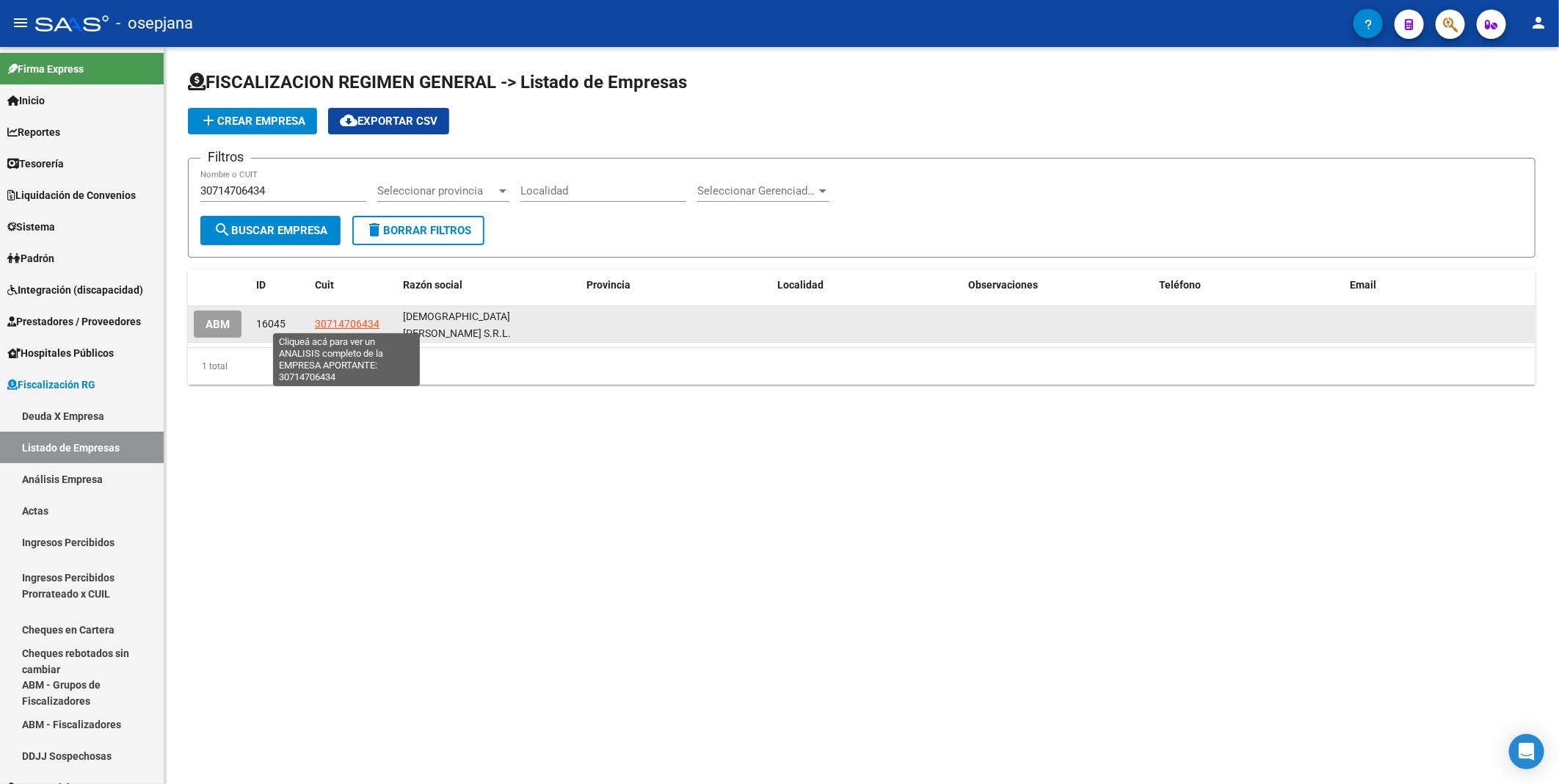
click at [331, 322] on span "30714706434" at bounding box center [348, 323] width 65 height 12
type textarea "30714706434"
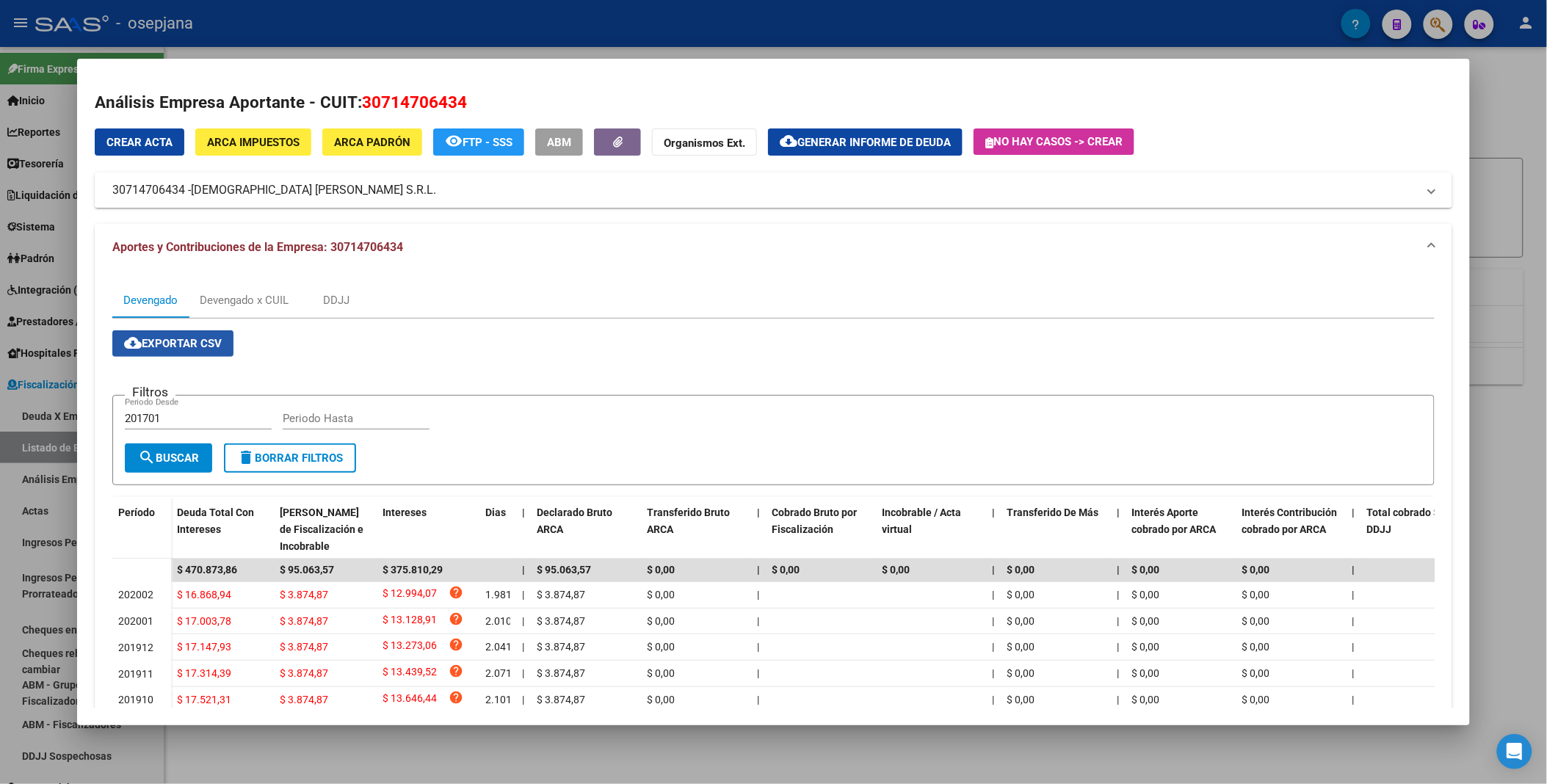
click at [177, 340] on span "cloud_download Exportar CSV" at bounding box center [172, 343] width 97 height 13
click at [636, 13] on div at bounding box center [773, 392] width 1547 height 784
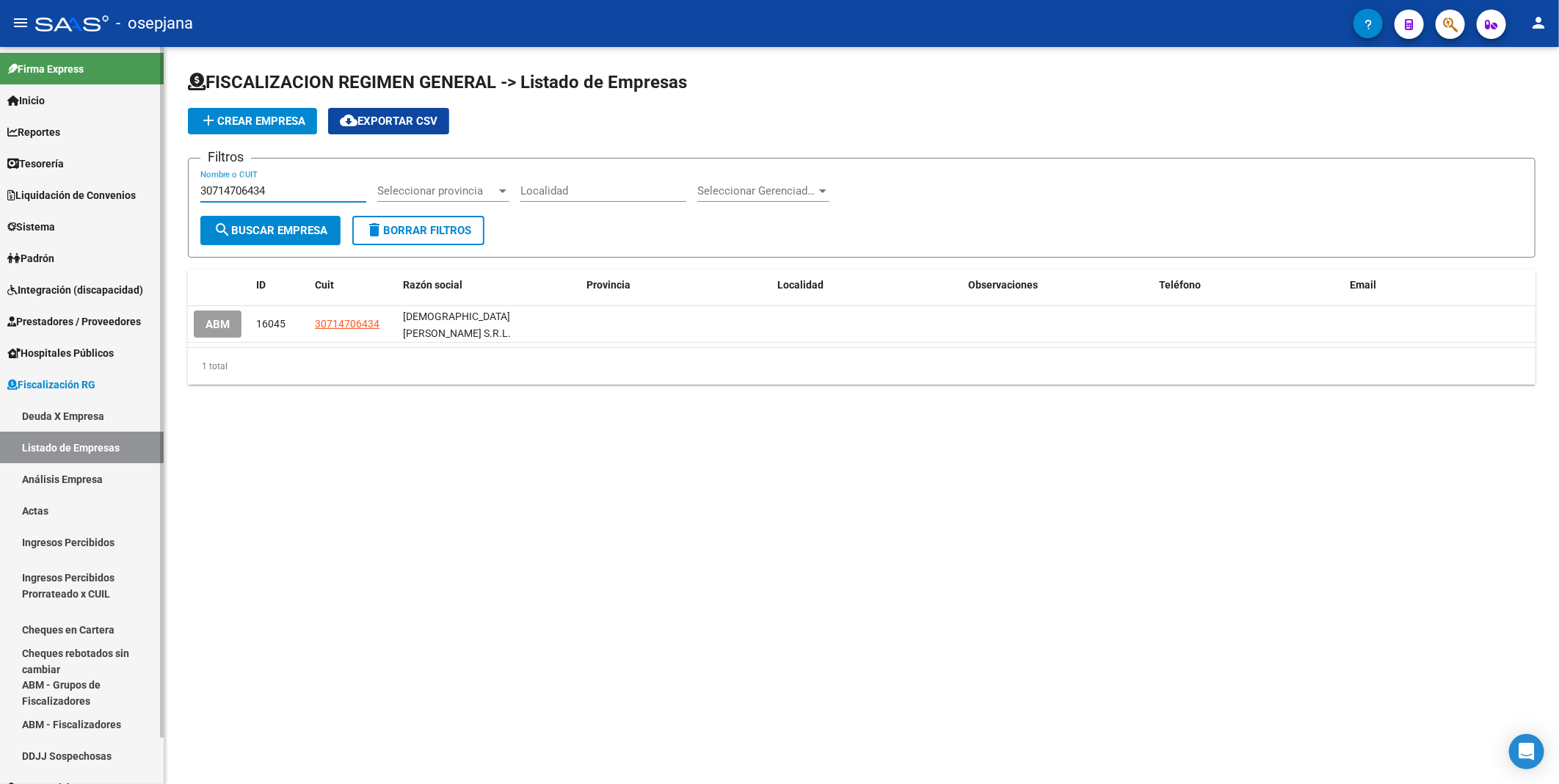
drag, startPoint x: 340, startPoint y: 185, endPoint x: 97, endPoint y: 180, distance: 243.1
click at [97, 180] on mat-sidenav-container "Firma Express Inicio Calendario SSS Instructivos Contacto OS Reportes Tablero d…" at bounding box center [780, 415] width 1559 height 737
paste input "2197990"
type input "30712197990"
click at [251, 228] on span "search Buscar Empresa" at bounding box center [270, 231] width 114 height 13
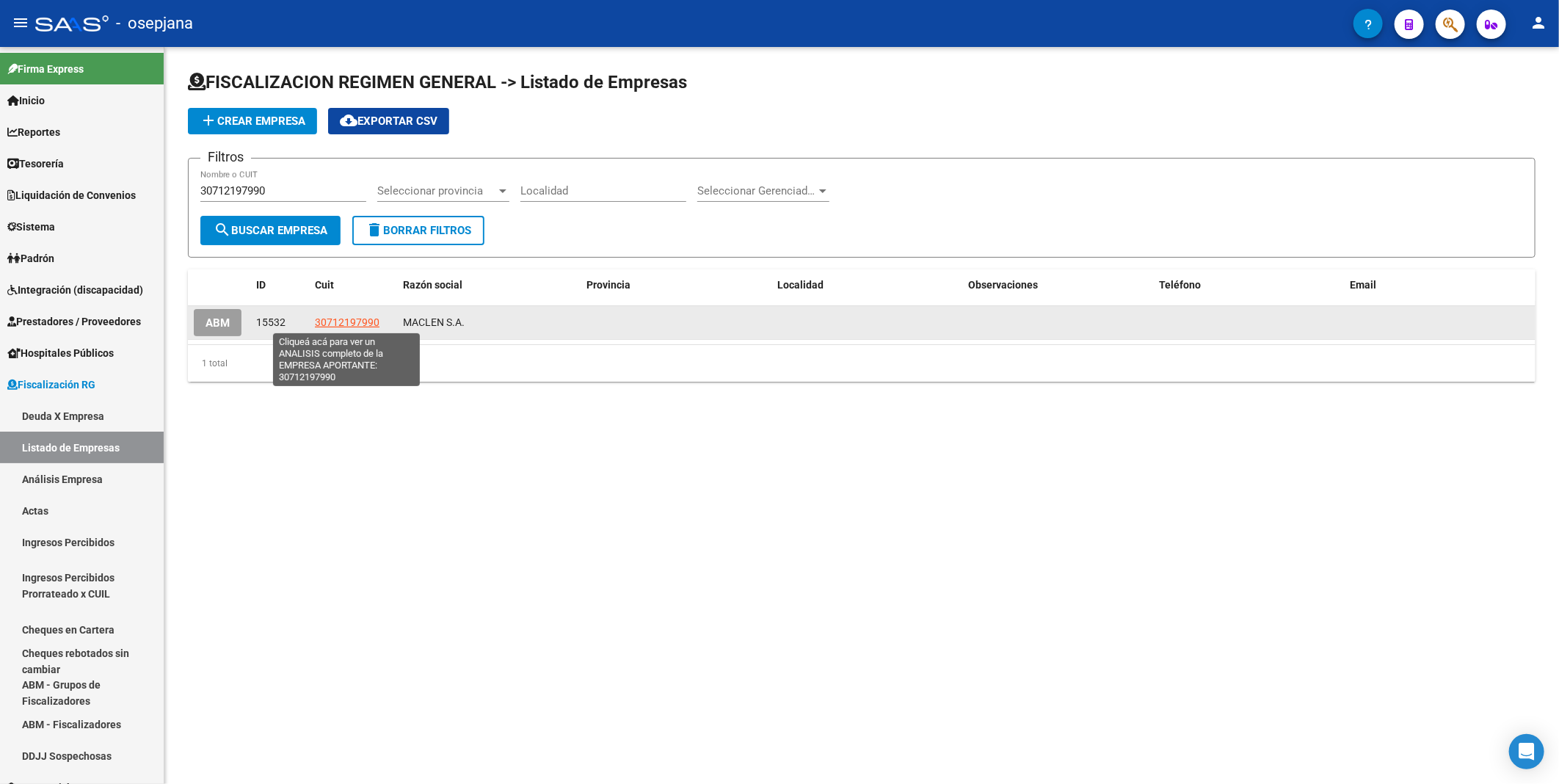
click at [340, 326] on span "30712197990" at bounding box center [348, 322] width 65 height 12
type textarea "30712197990"
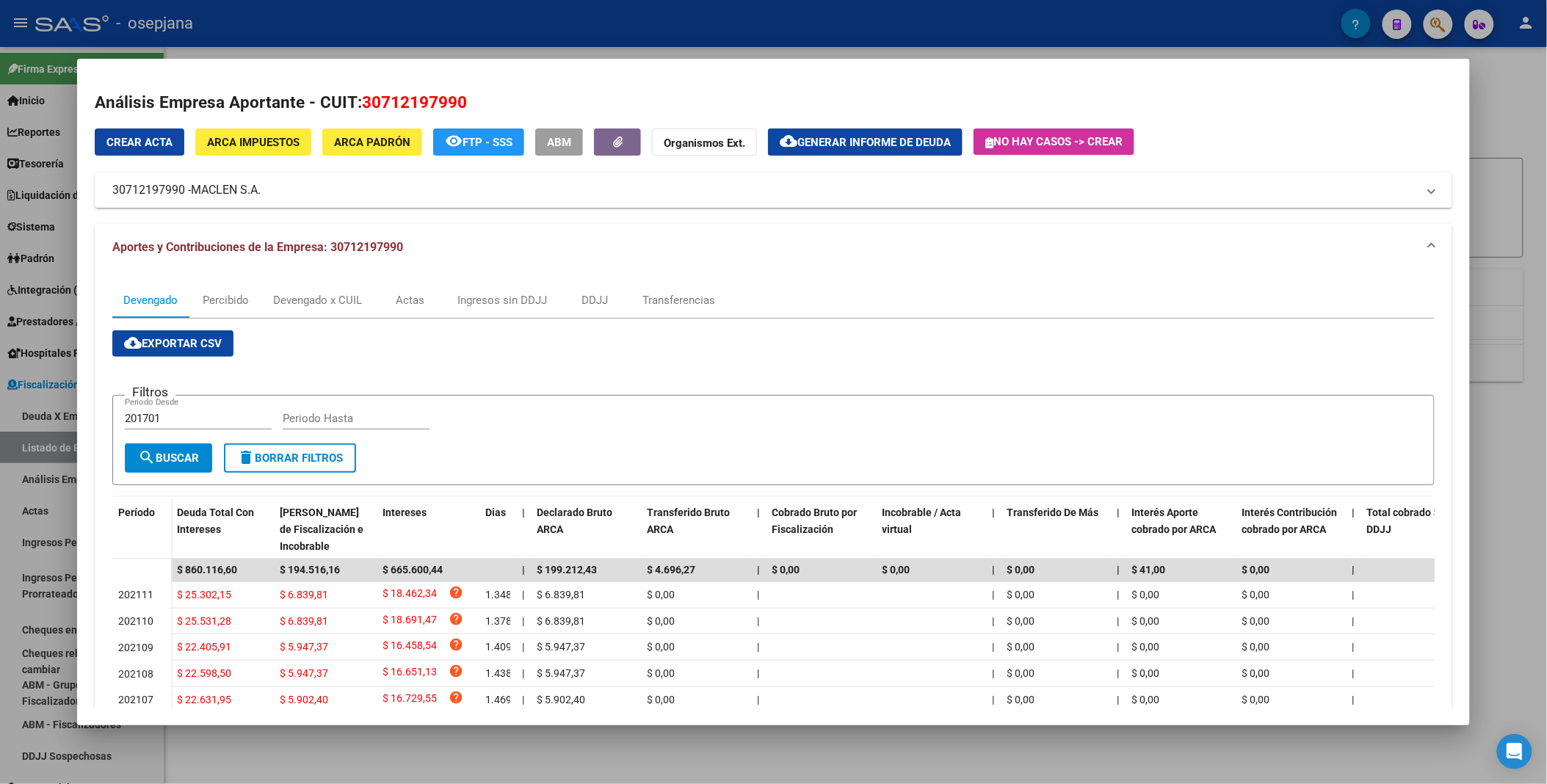
click at [186, 358] on div "cloud_download Exportar CSV Filtros 201701 Periodo Desde Periodo Hasta search B…" at bounding box center [772, 605] width 1321 height 551
click at [186, 352] on button "cloud_download Exportar CSV" at bounding box center [172, 343] width 121 height 27
click at [704, 9] on div at bounding box center [773, 392] width 1547 height 784
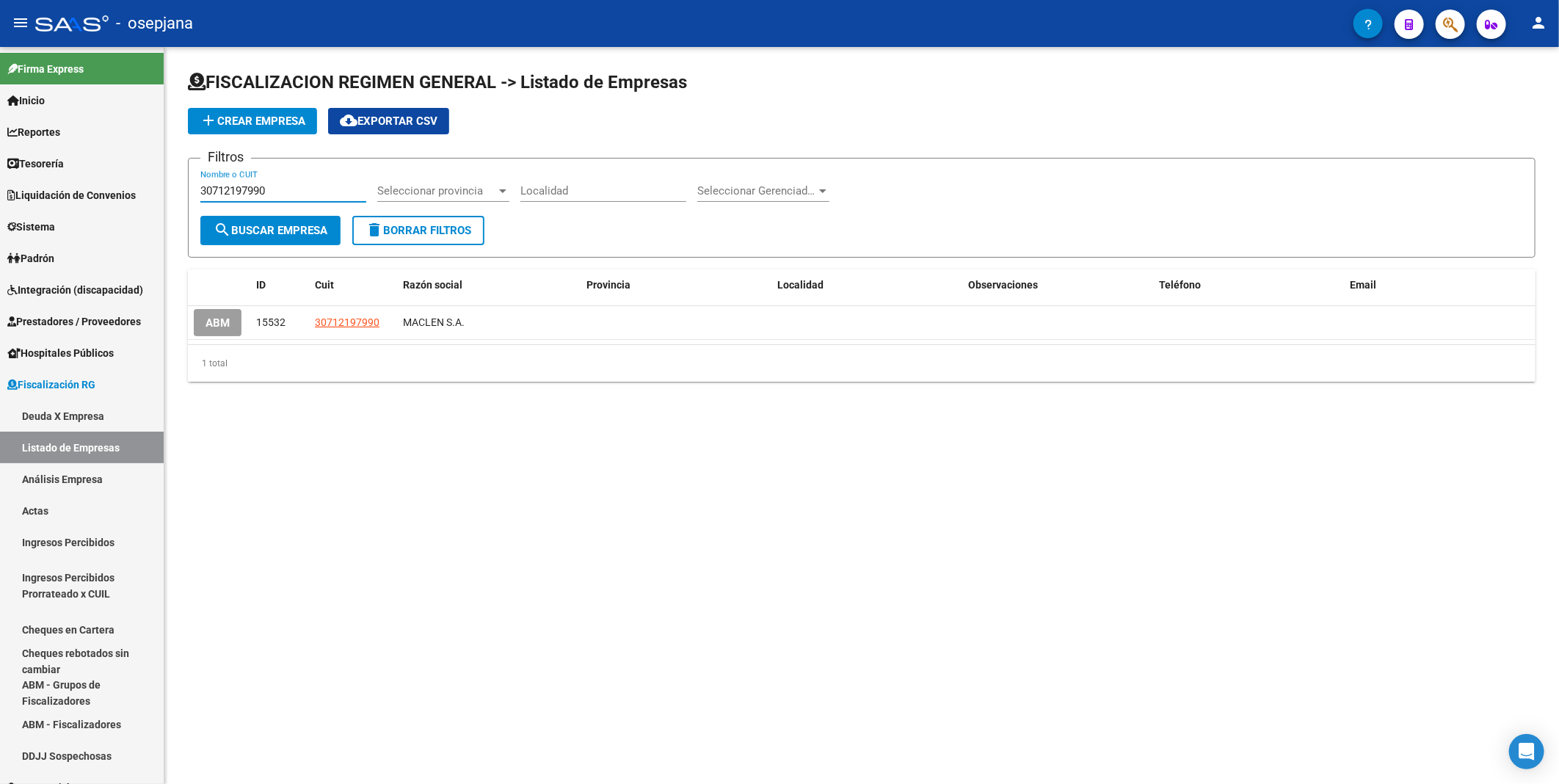
drag, startPoint x: 298, startPoint y: 193, endPoint x: 178, endPoint y: 183, distance: 120.4
click at [178, 183] on div "FISCALIZACION REGIMEN GENERAL -> Listado de Empresas add Crear Empresa cloud_do…" at bounding box center [861, 238] width 1395 height 382
paste input "20942103361"
type input "20942103361"
click at [273, 228] on span "search Buscar Empresa" at bounding box center [270, 231] width 114 height 13
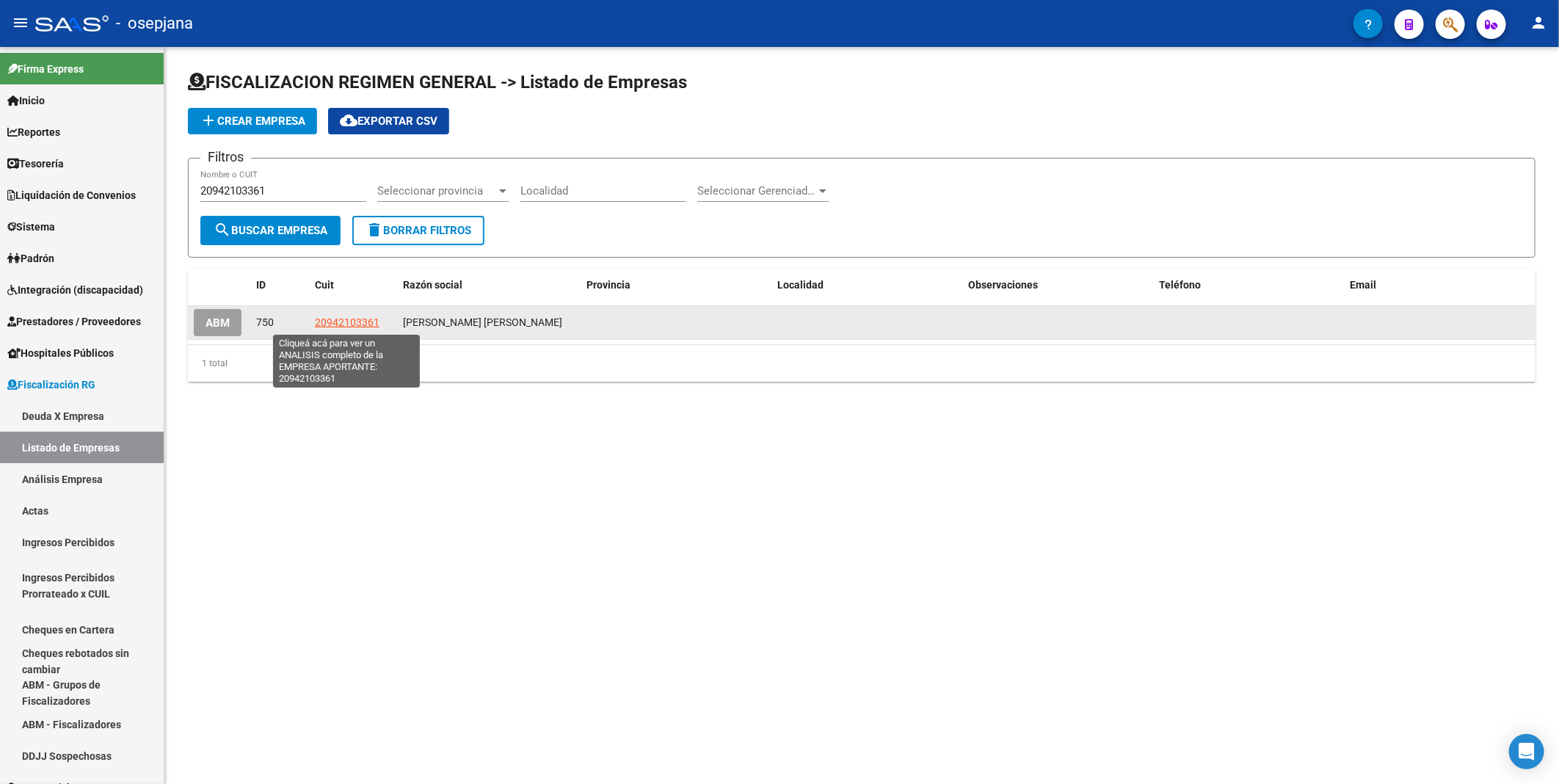
click at [336, 321] on span "20942103361" at bounding box center [348, 322] width 65 height 12
type textarea "20942103361"
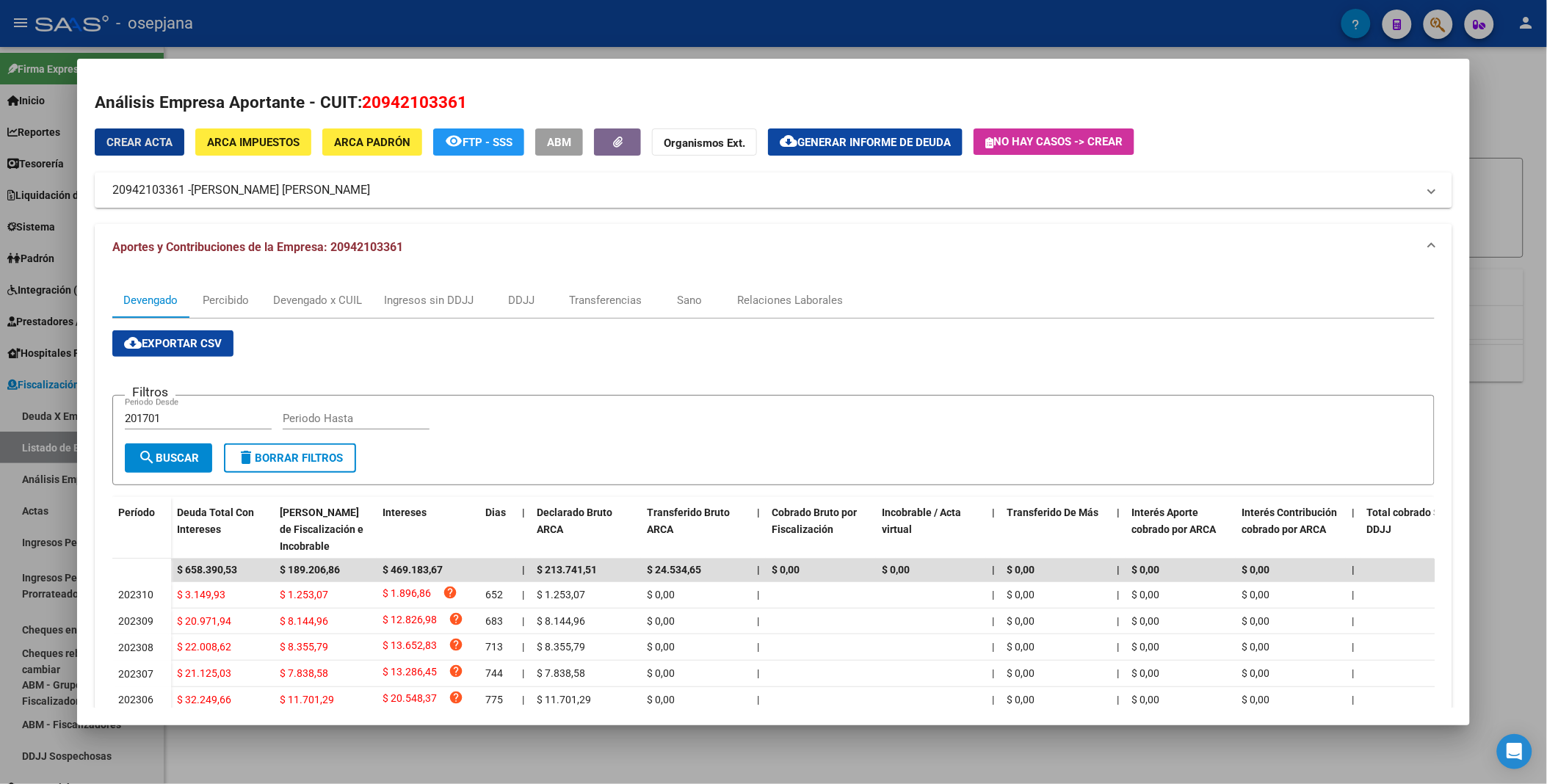
click at [159, 340] on span "cloud_download Exportar CSV" at bounding box center [172, 343] width 97 height 13
click at [513, 9] on div at bounding box center [773, 392] width 1547 height 784
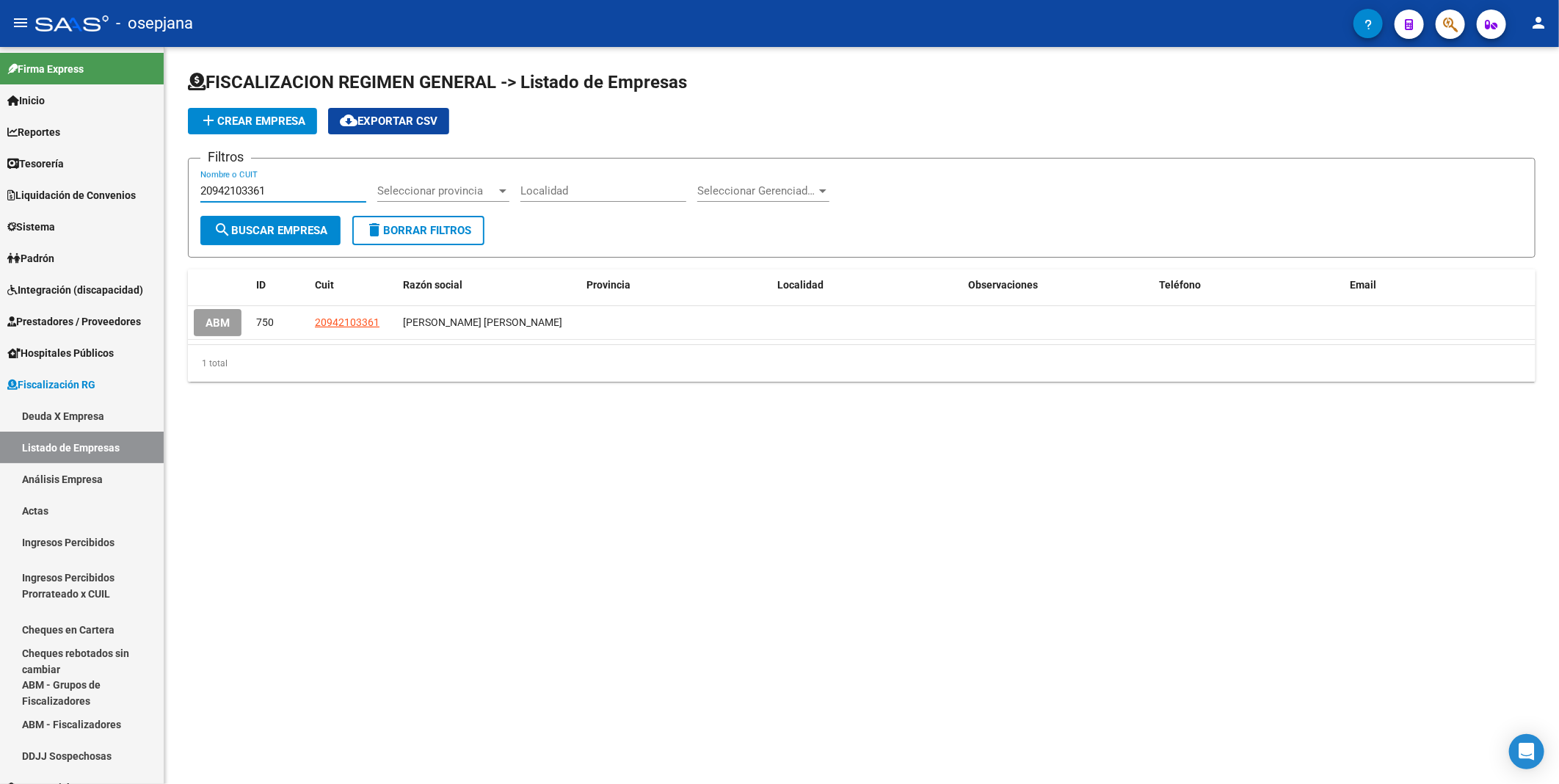
drag, startPoint x: 305, startPoint y: 194, endPoint x: 184, endPoint y: 189, distance: 121.1
click at [184, 189] on div "FISCALIZACION REGIMEN GENERAL -> Listado de Empresas add Crear Empresa cloud_do…" at bounding box center [861, 238] width 1395 height 382
paste input "30504594943"
type input "30504594943"
click at [260, 225] on span "search Buscar Empresa" at bounding box center [270, 231] width 114 height 13
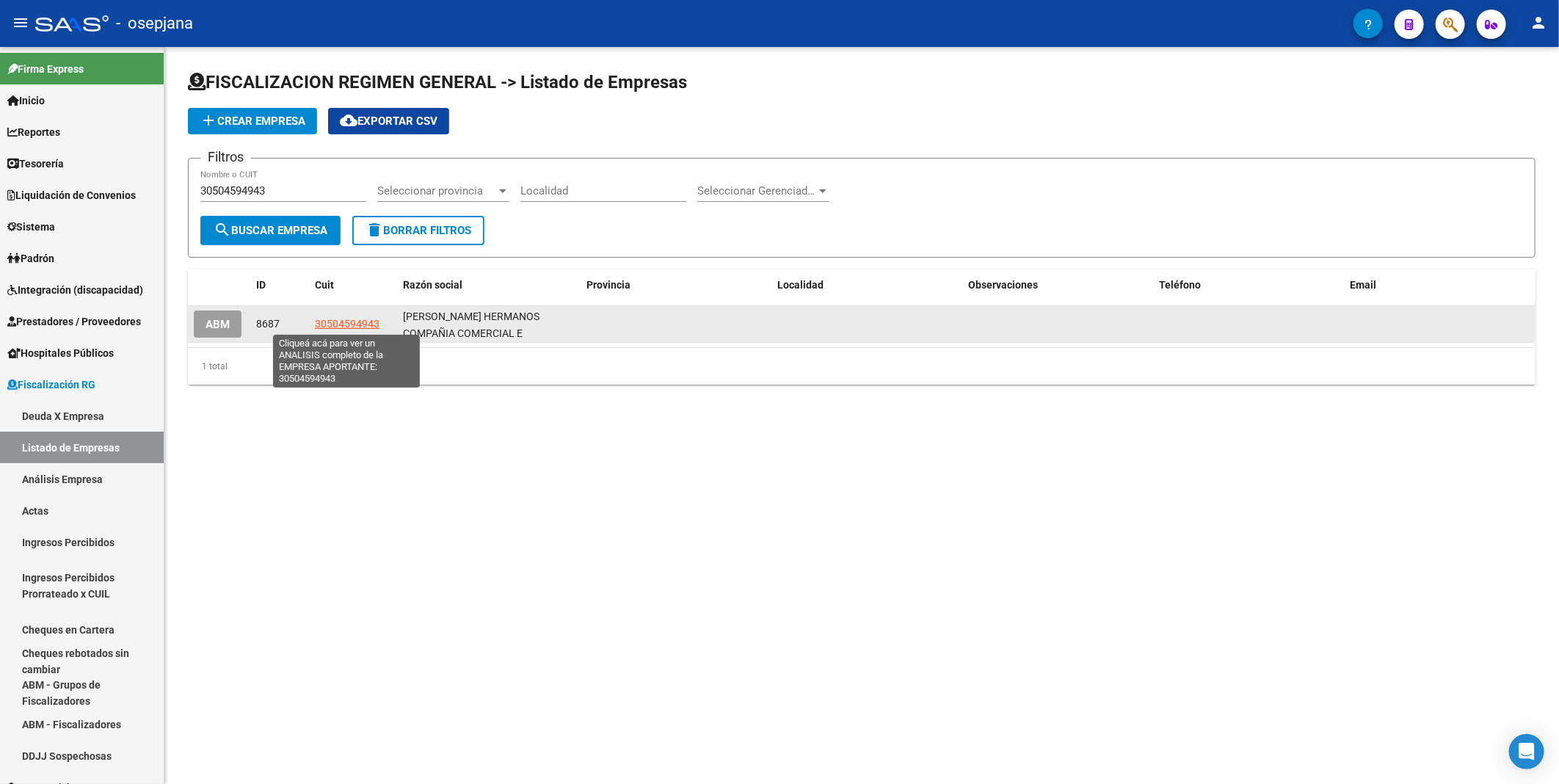
click at [338, 320] on span "30504594943" at bounding box center [348, 323] width 65 height 12
type textarea "30504594943"
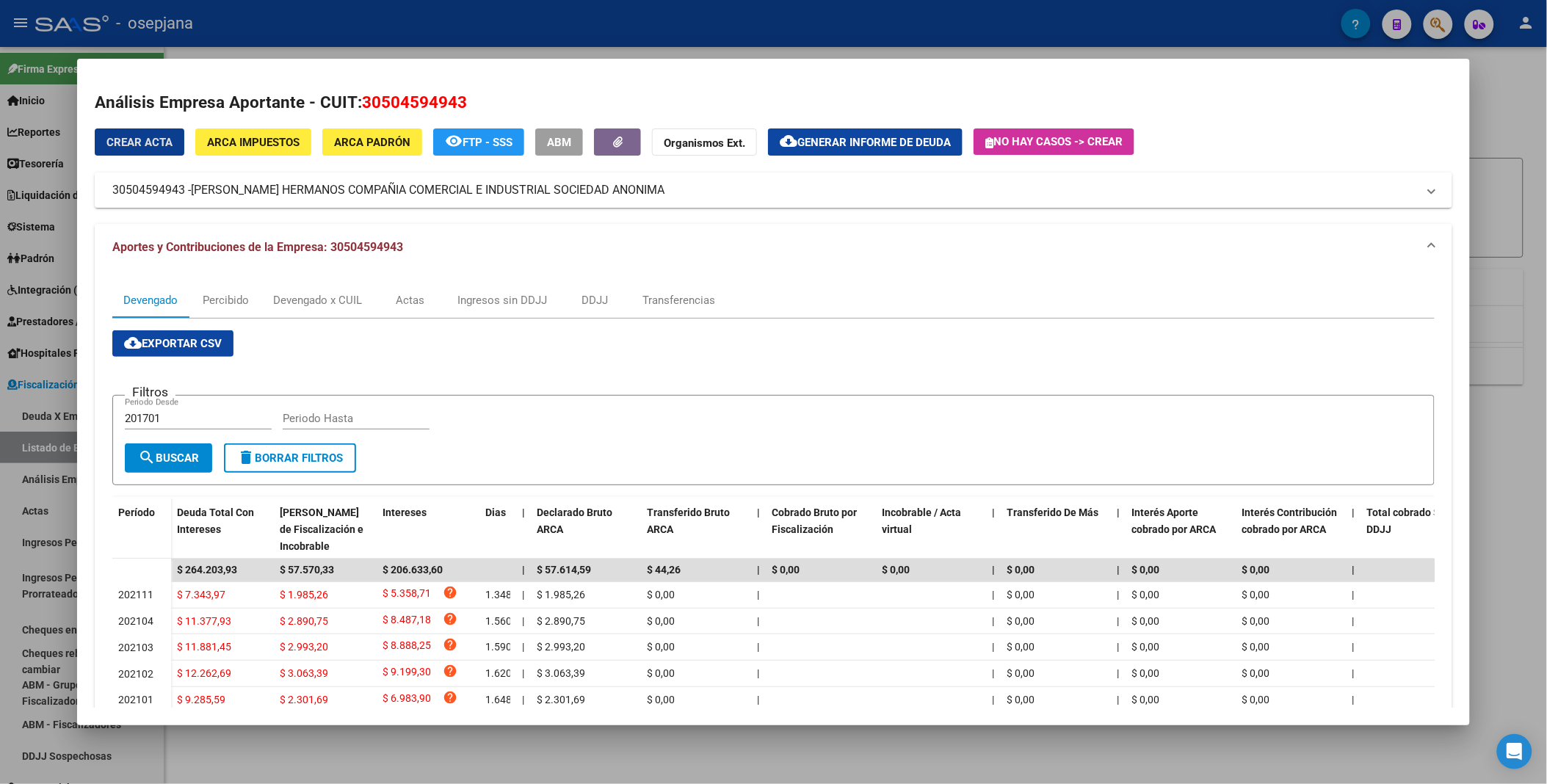
click at [164, 340] on span "cloud_download Exportar CSV" at bounding box center [172, 343] width 97 height 13
click at [554, 17] on div at bounding box center [773, 392] width 1547 height 784
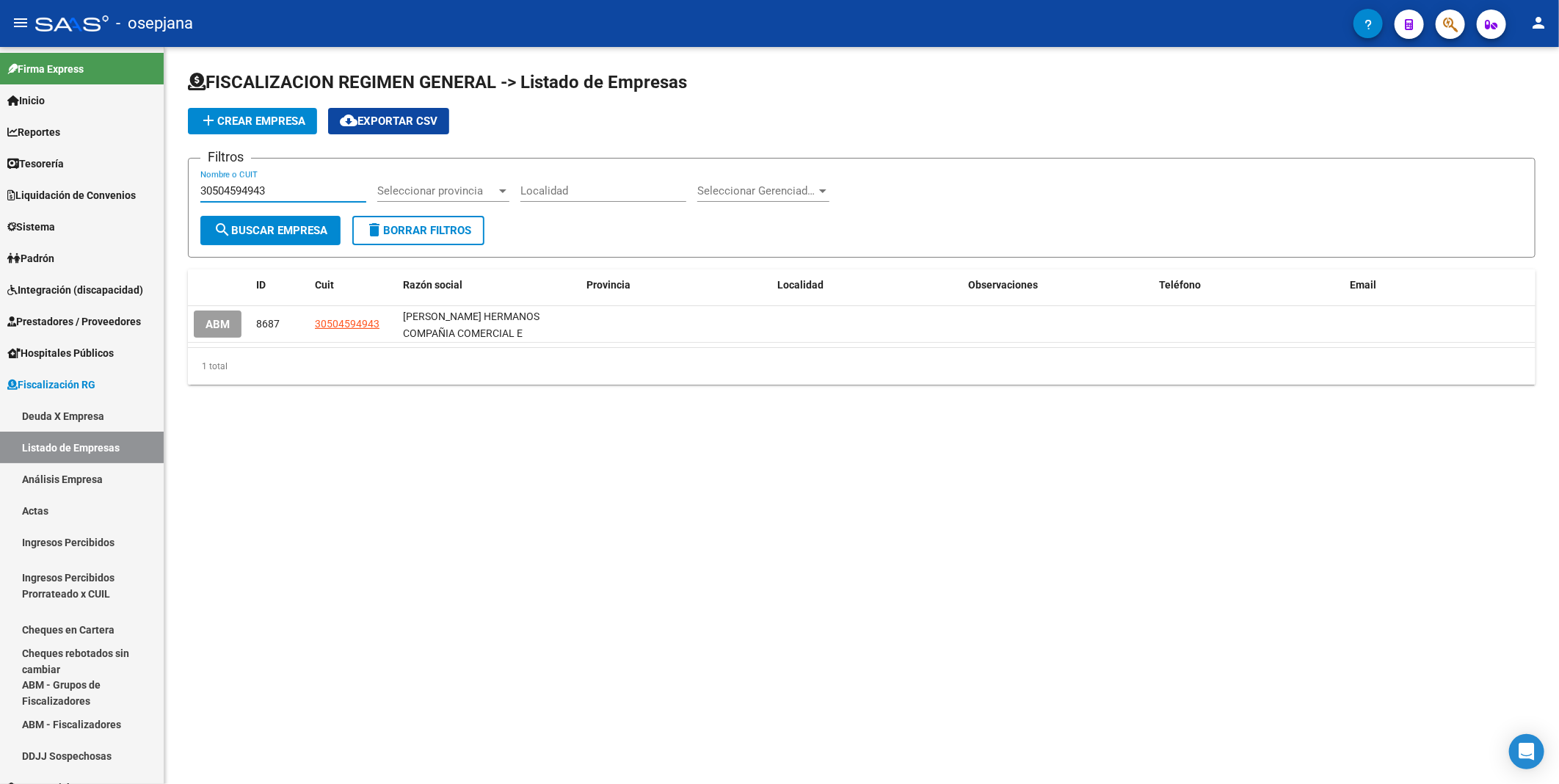
drag, startPoint x: 320, startPoint y: 189, endPoint x: 196, endPoint y: 196, distance: 124.2
click at [196, 196] on form "Filtros 30504594943 Nombre o CUIT Seleccionar provincia Seleccionar provincia L…" at bounding box center [862, 208] width 1348 height 100
paste input "3708196679"
type input "33708196679"
click at [250, 221] on button "search Buscar Empresa" at bounding box center [270, 231] width 140 height 30
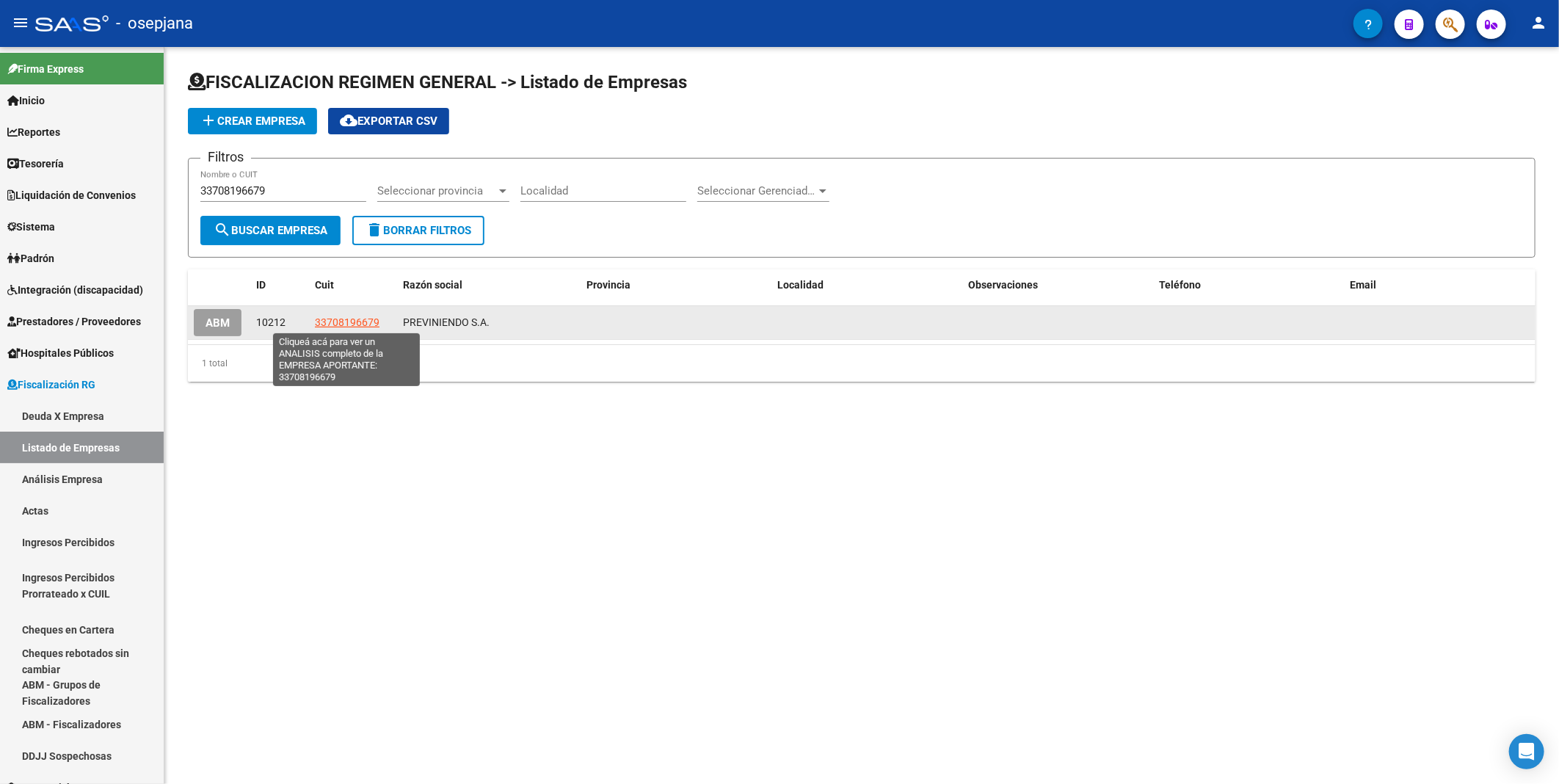
click at [344, 325] on span "33708196679" at bounding box center [348, 322] width 65 height 12
type textarea "33708196679"
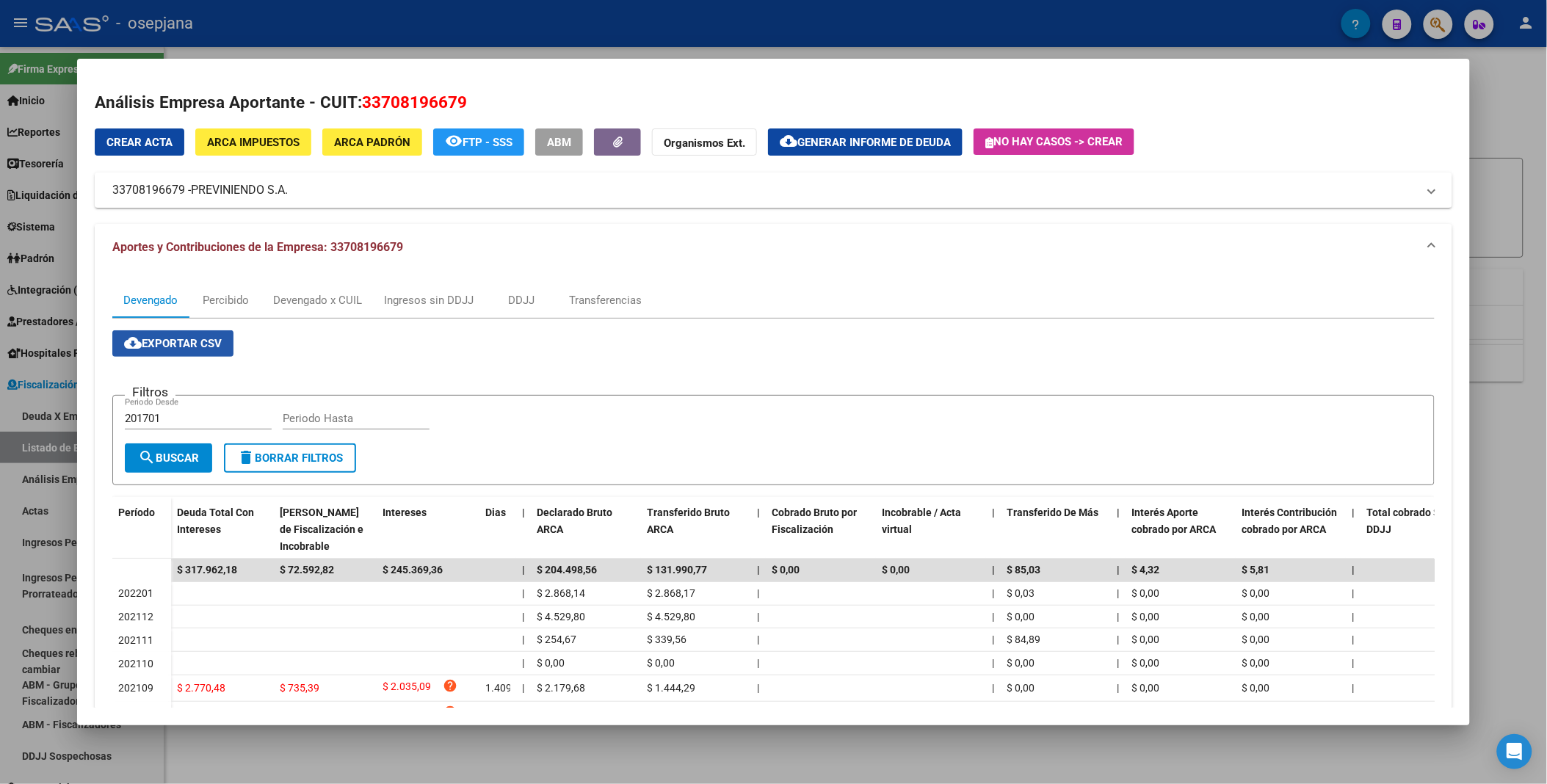
click at [197, 348] on span "cloud_download Exportar CSV" at bounding box center [172, 343] width 97 height 13
click at [540, 9] on div at bounding box center [773, 392] width 1547 height 784
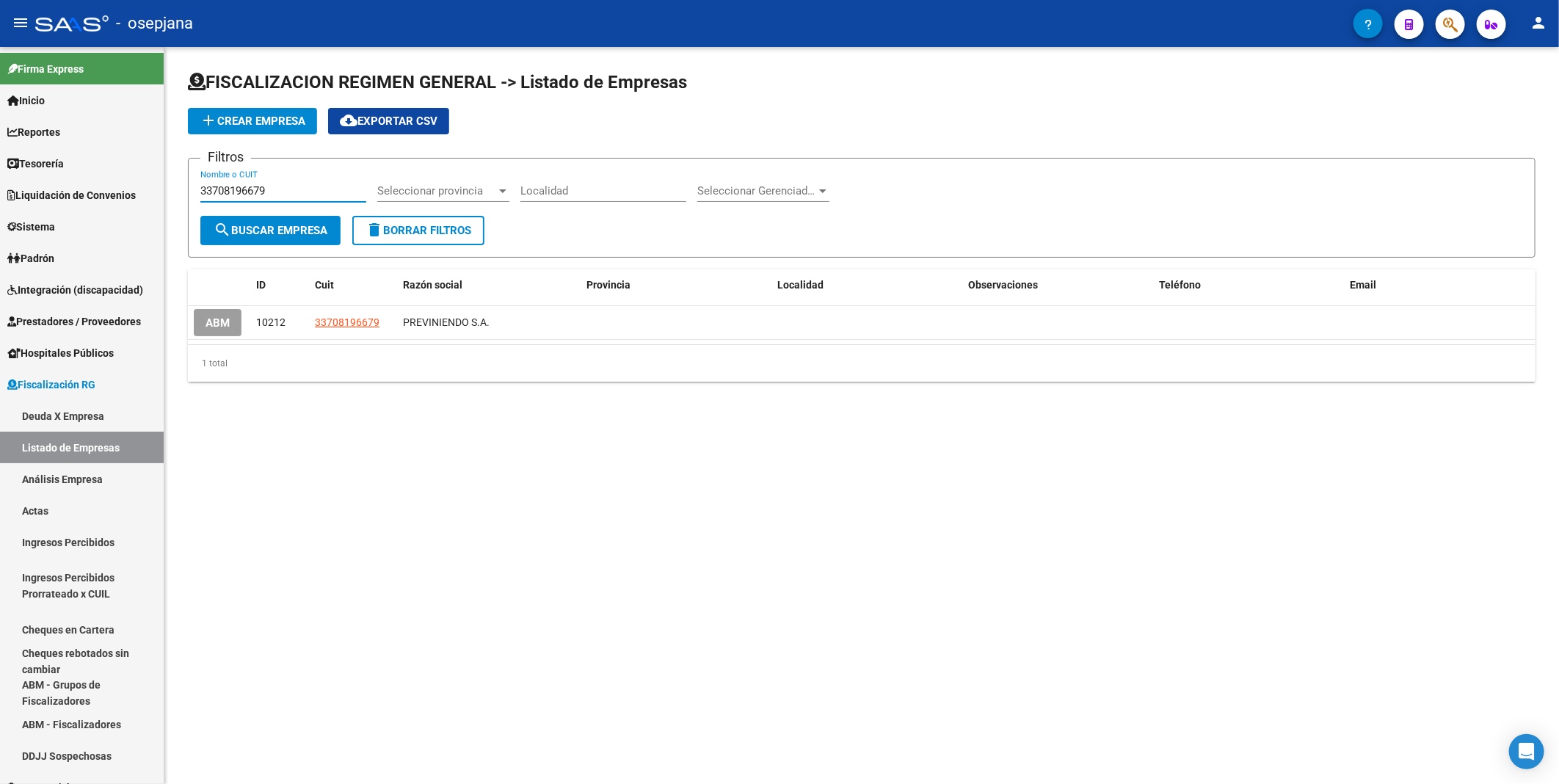
drag, startPoint x: 304, startPoint y: 192, endPoint x: 178, endPoint y: 183, distance: 126.3
click at [178, 183] on div "FISCALIZACION REGIMEN GENERAL -> Listado de Empresas add Crear Empresa cloud_do…" at bounding box center [861, 238] width 1395 height 382
paste input "0708544996"
type input "30708544996"
click at [291, 224] on span "search Buscar Empresa" at bounding box center [270, 231] width 114 height 13
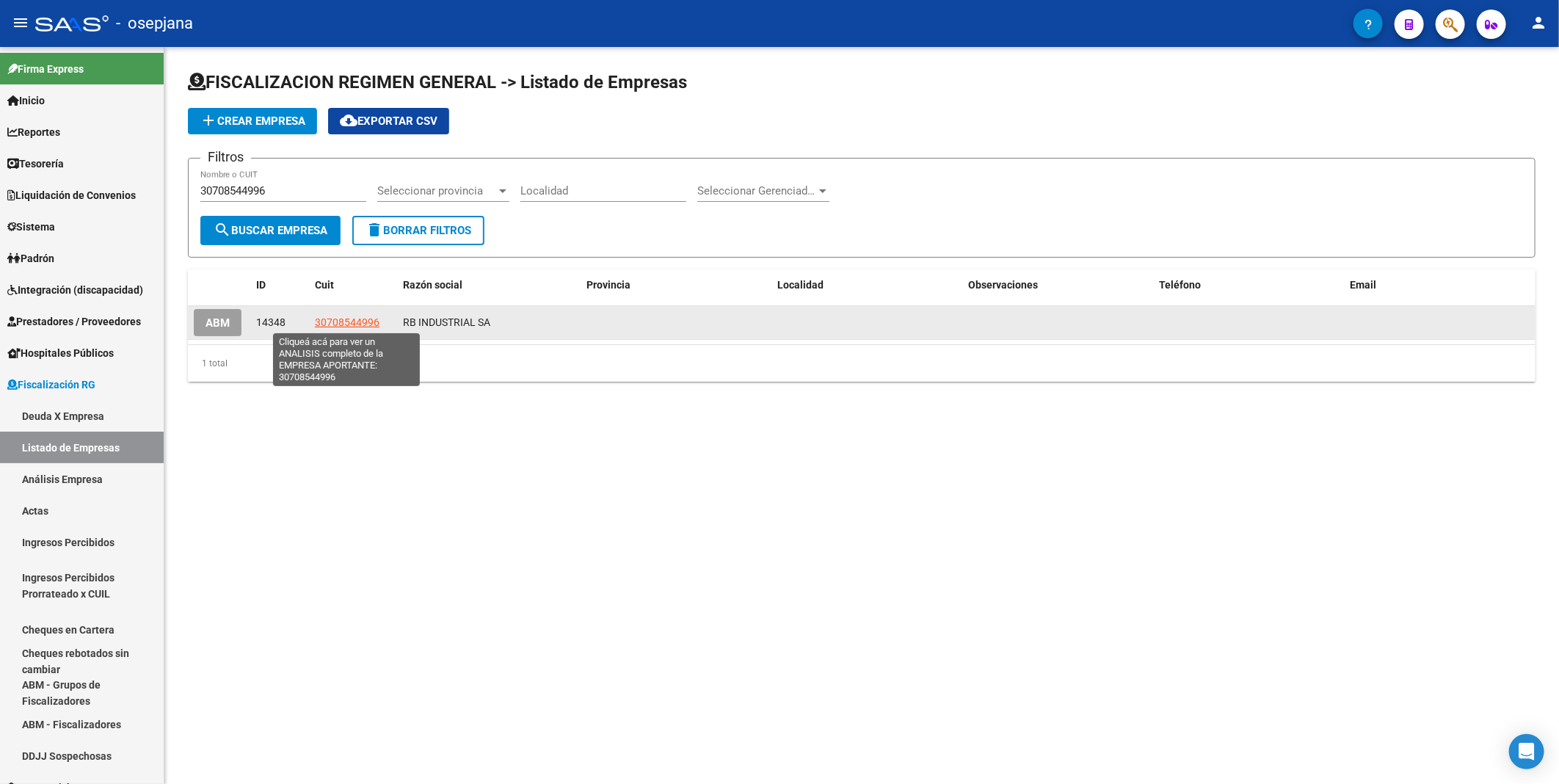
click at [348, 317] on span "30708544996" at bounding box center [348, 322] width 65 height 12
type textarea "30708544996"
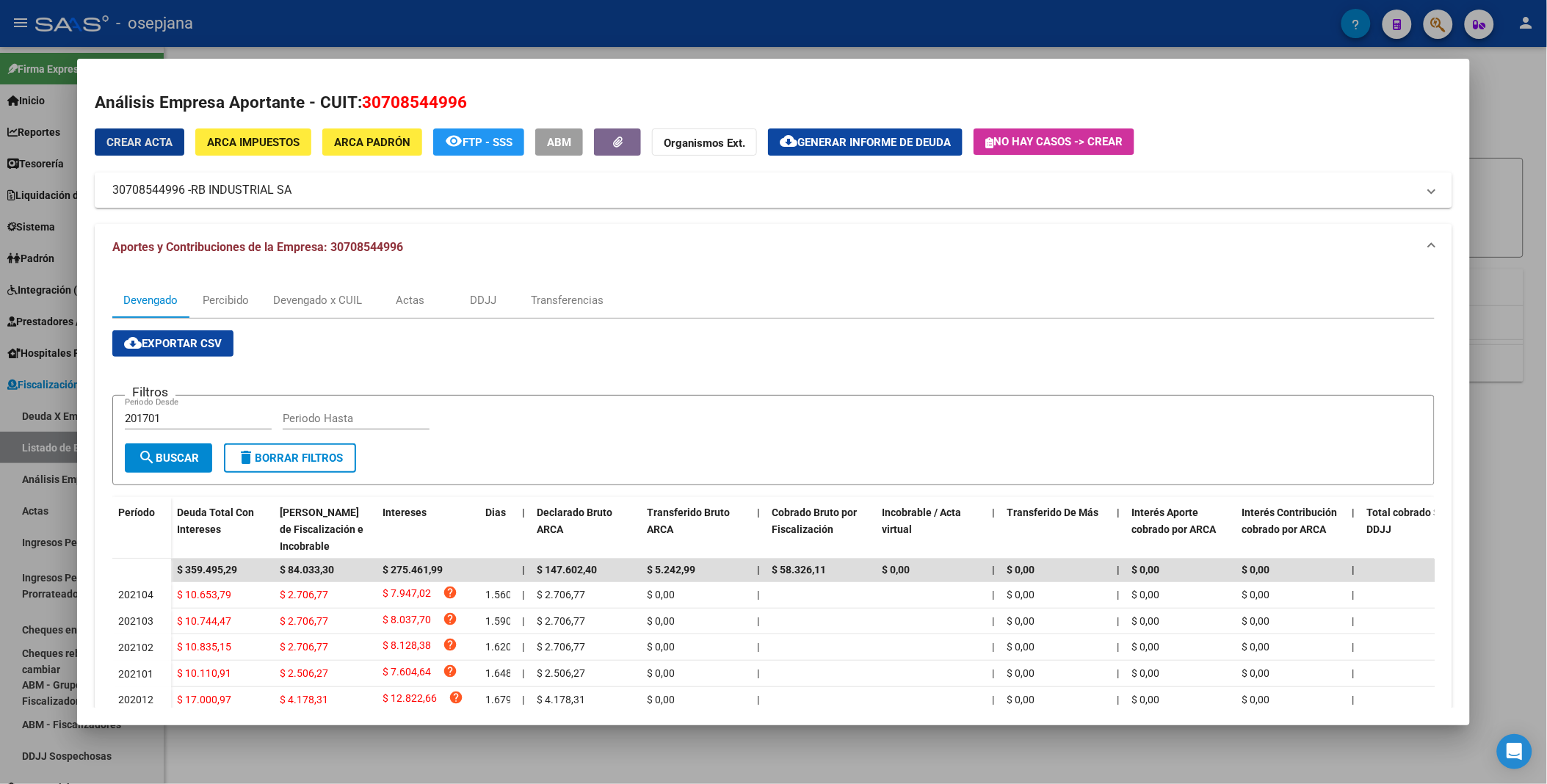
click at [177, 340] on span "cloud_download Exportar CSV" at bounding box center [172, 343] width 97 height 13
click at [452, 19] on div at bounding box center [773, 392] width 1547 height 784
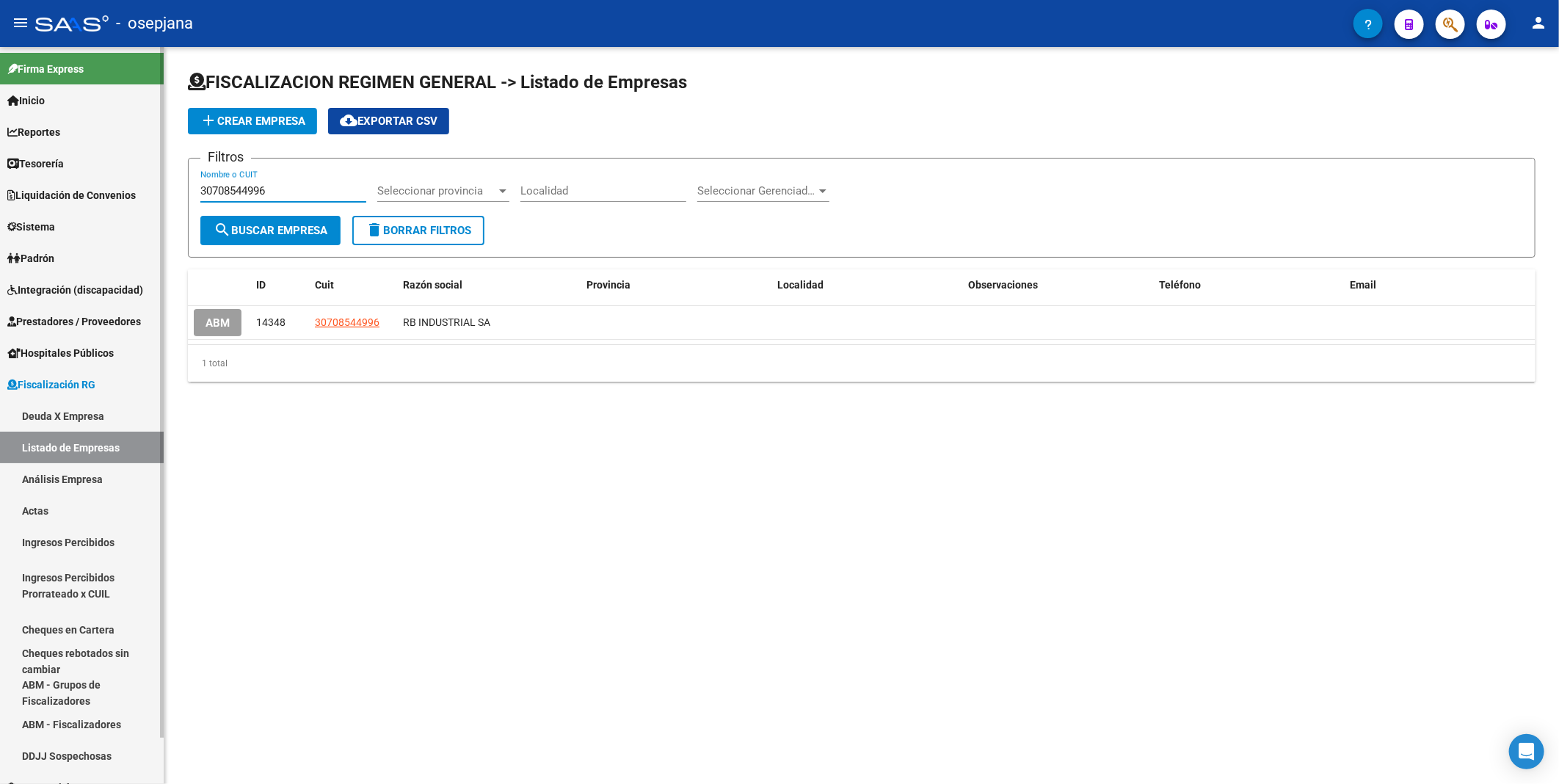
drag, startPoint x: 320, startPoint y: 188, endPoint x: 142, endPoint y: 189, distance: 178.0
click at [142, 189] on mat-sidenav-container "Firma Express Inicio Calendario SSS Instructivos Contacto OS Reportes Tablero d…" at bounding box center [780, 415] width 1559 height 737
paste input "654846509"
type input "30654846509"
click at [292, 225] on span "search Buscar Empresa" at bounding box center [270, 231] width 114 height 13
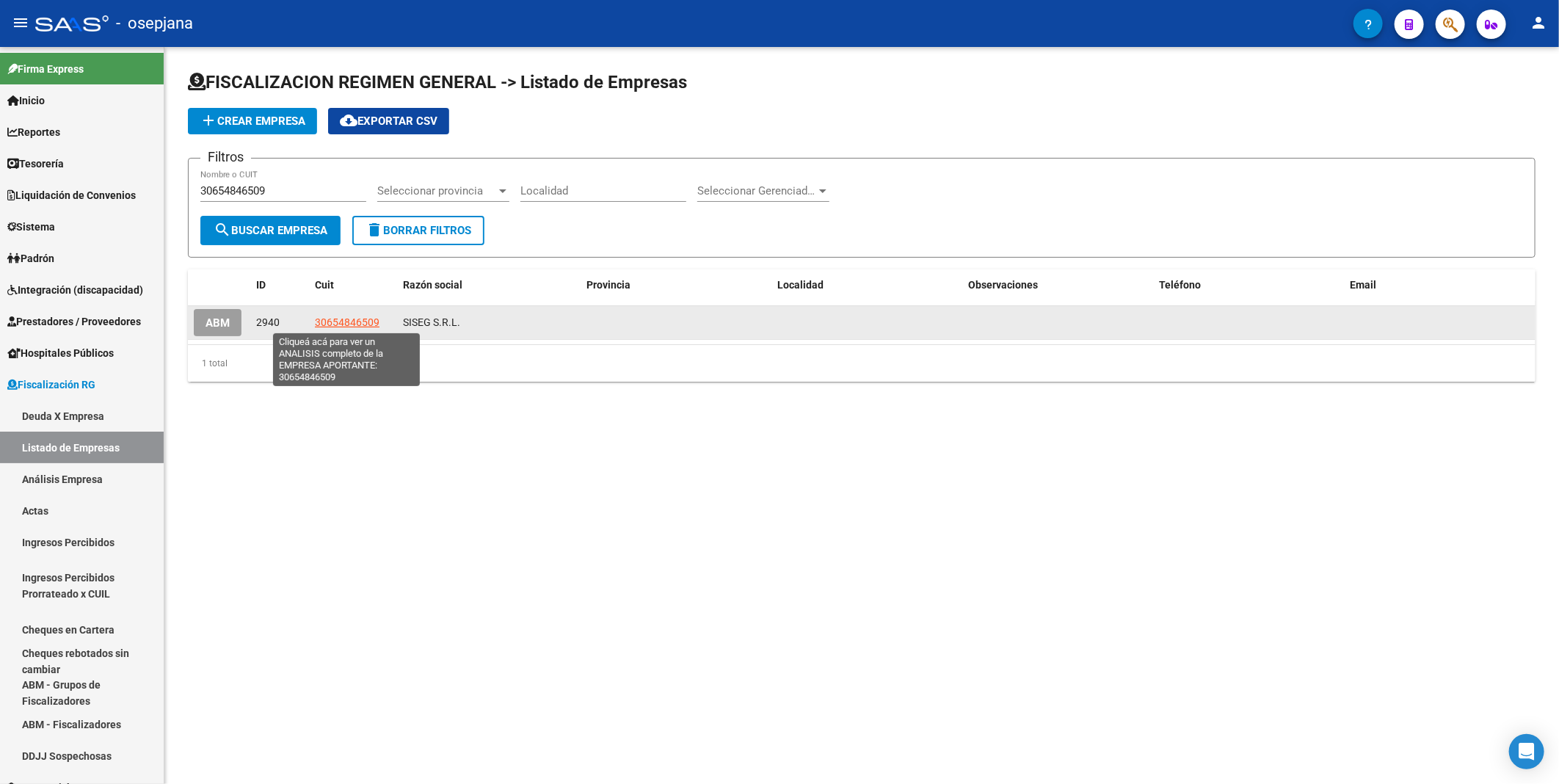
click at [335, 325] on span "30654846509" at bounding box center [348, 322] width 65 height 12
type textarea "30654846509"
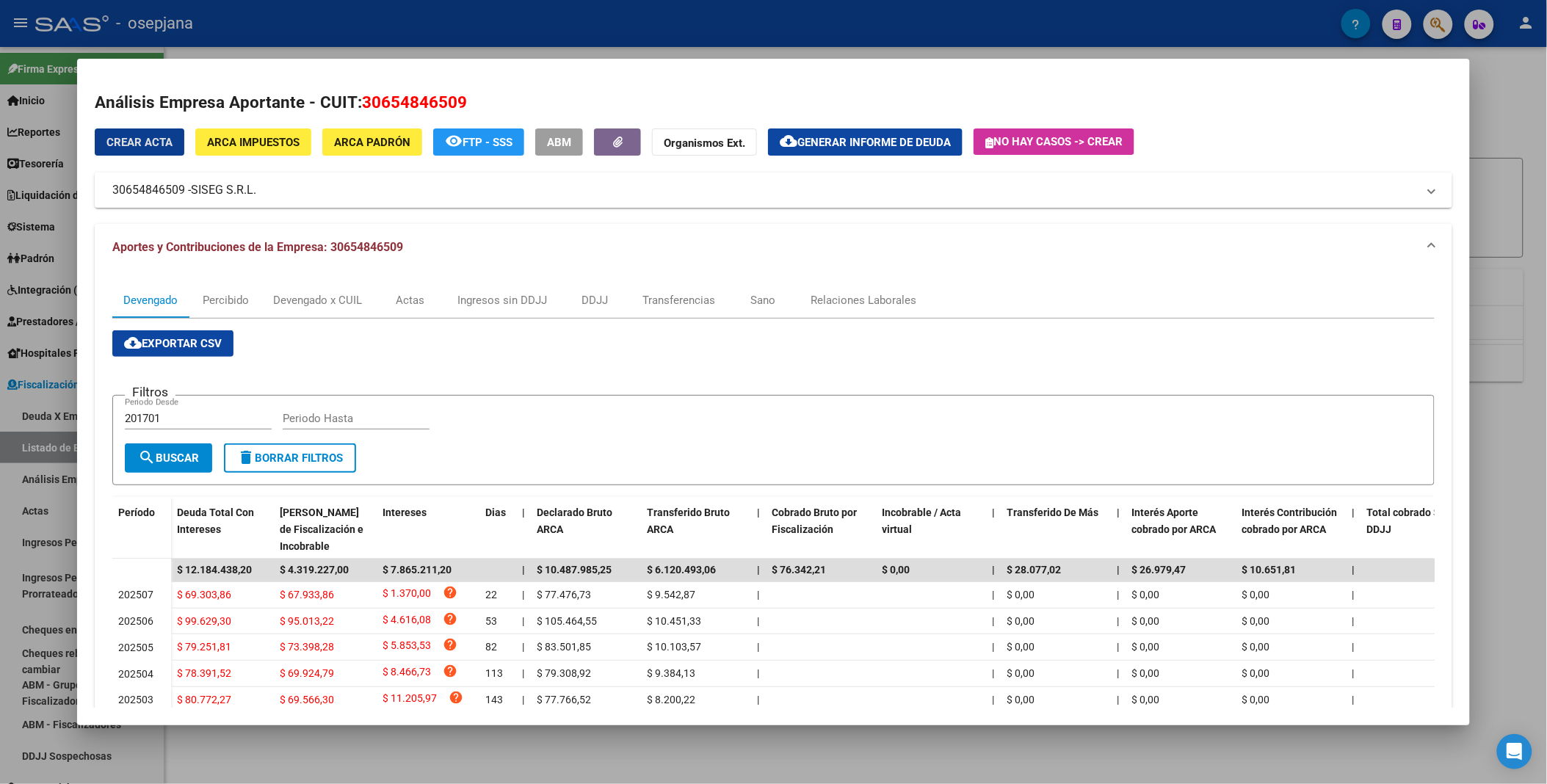
click at [197, 339] on span "cloud_download Exportar CSV" at bounding box center [172, 343] width 97 height 13
click at [440, 30] on div at bounding box center [773, 392] width 1547 height 784
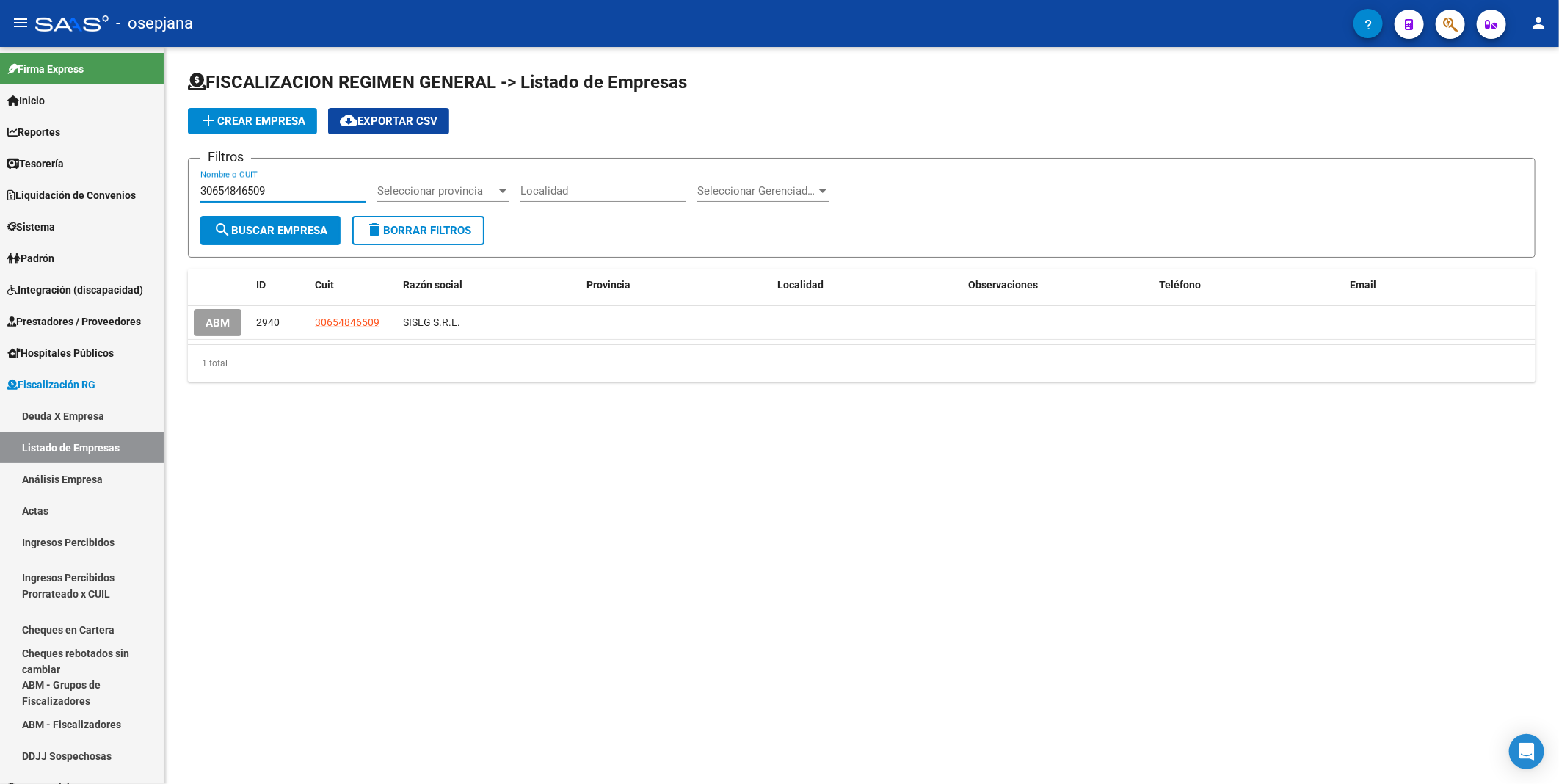
drag, startPoint x: 280, startPoint y: 193, endPoint x: 196, endPoint y: 195, distance: 84.0
click at [196, 195] on form "Filtros 30654846509 Nombre o CUIT Seleccionar provincia Seleccionar provincia L…" at bounding box center [862, 208] width 1348 height 100
paste input "366338321"
type input "33663383219"
click at [239, 231] on span "search Buscar Empresa" at bounding box center [270, 231] width 114 height 13
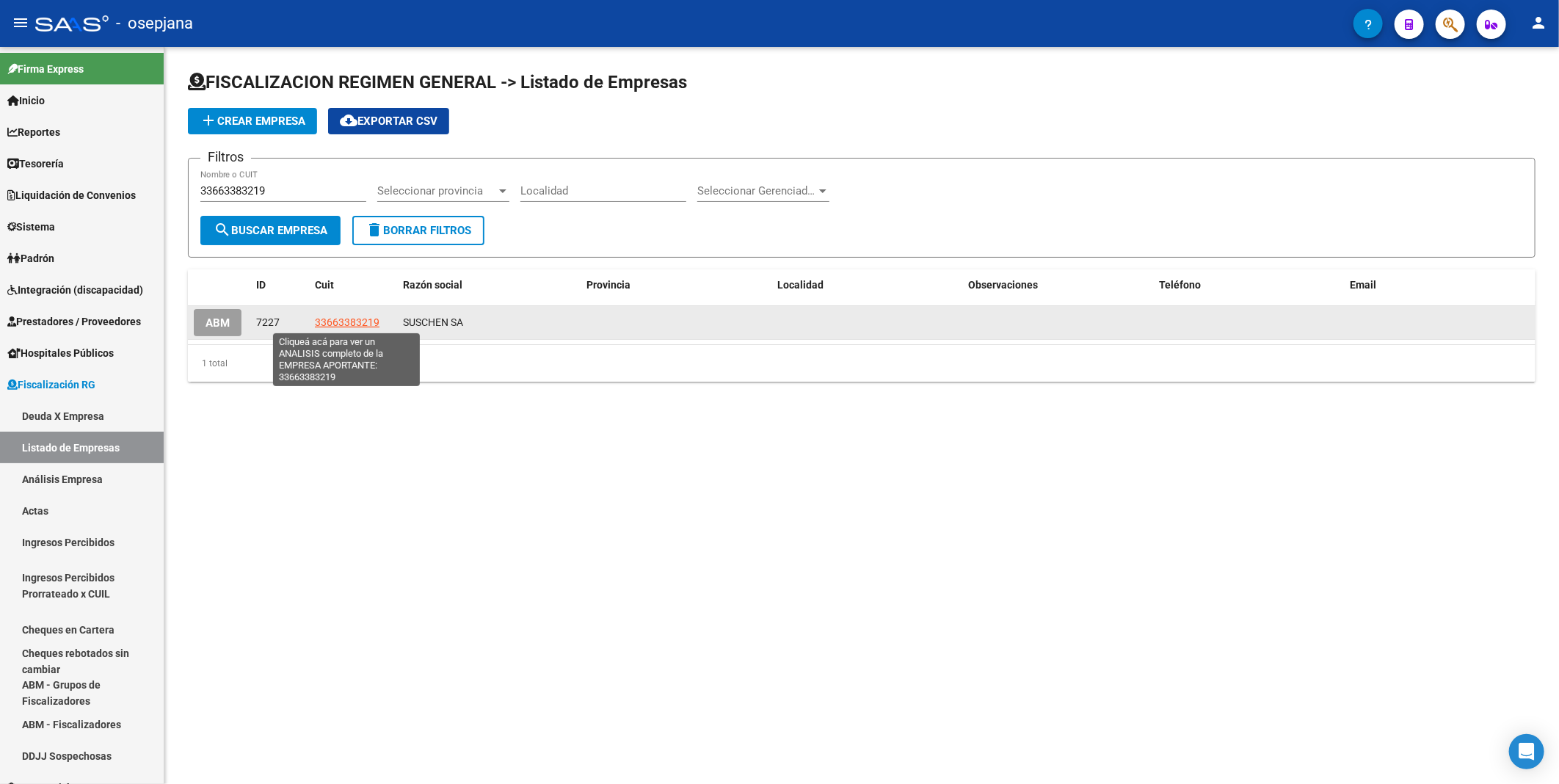
click at [349, 321] on span "33663383219" at bounding box center [348, 322] width 65 height 12
type textarea "33663383219"
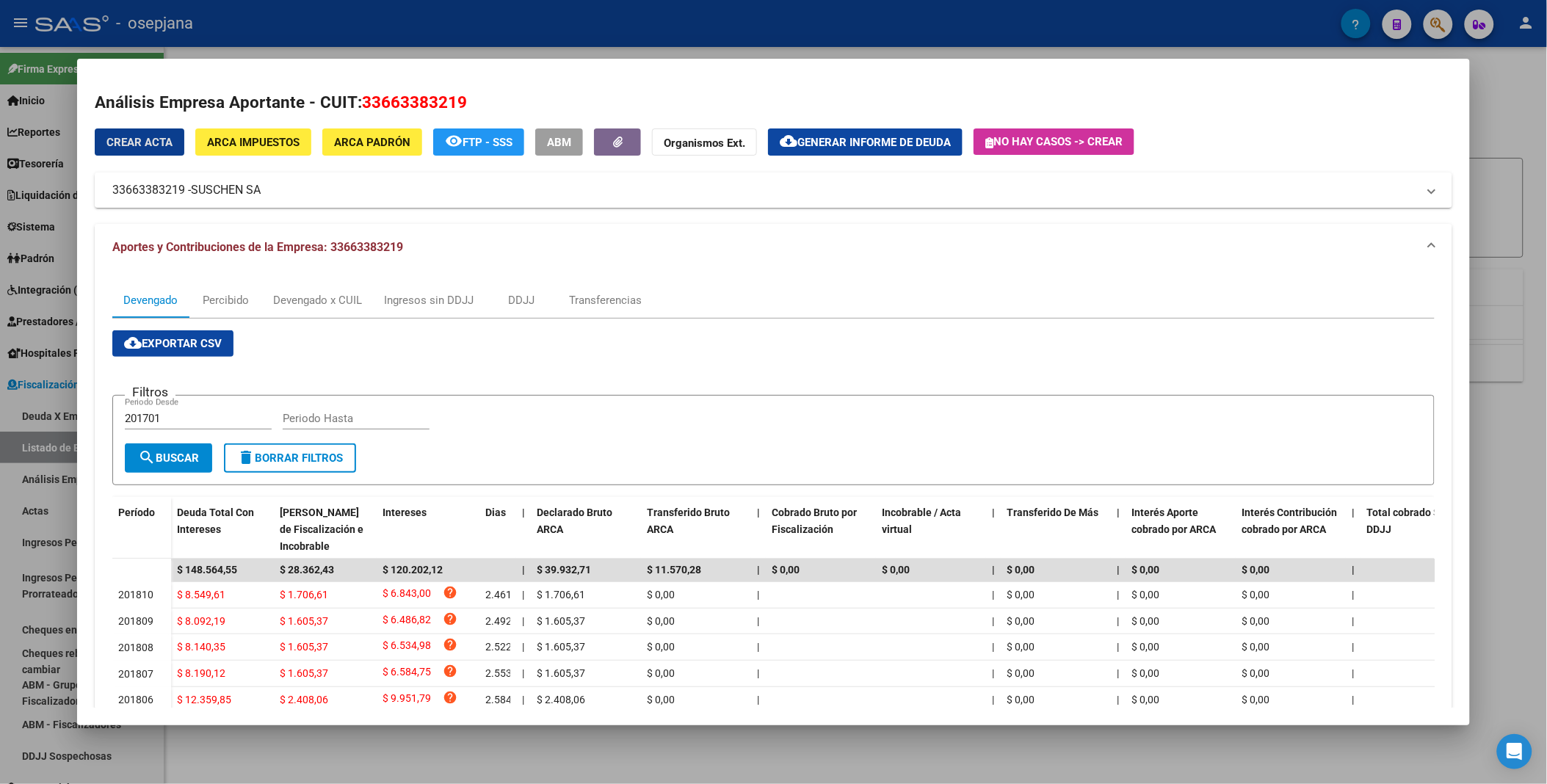
click at [171, 347] on span "cloud_download Exportar CSV" at bounding box center [172, 343] width 97 height 13
click at [552, 7] on div at bounding box center [773, 392] width 1547 height 784
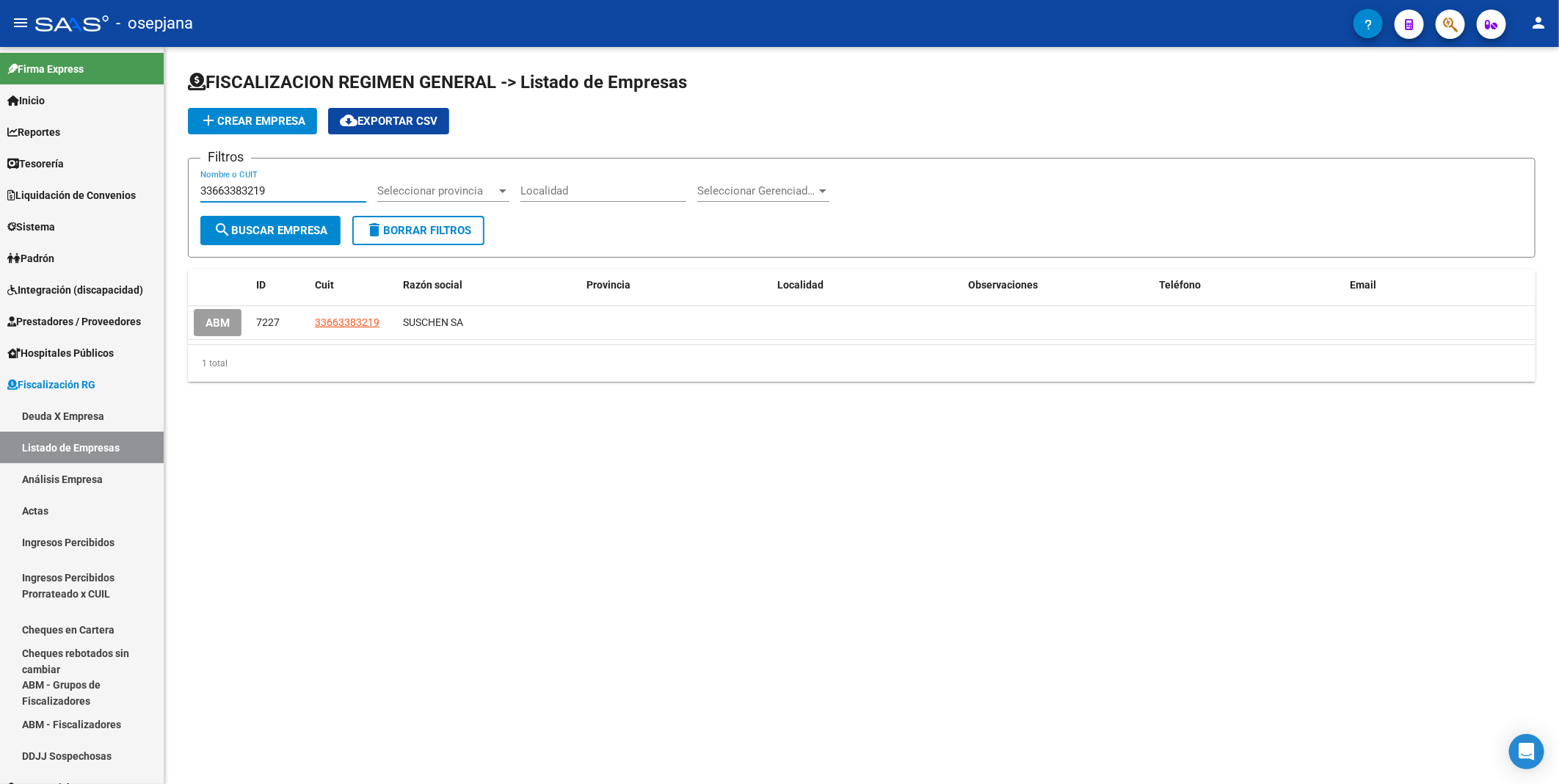
drag, startPoint x: 301, startPoint y: 195, endPoint x: 184, endPoint y: 174, distance: 118.9
click at [185, 174] on div "FISCALIZACION REGIMEN GENERAL -> Listado de Empresas add Crear Empresa cloud_do…" at bounding box center [861, 238] width 1395 height 382
paste input "070733042"
type input "30707330429"
click at [249, 224] on span "search Buscar Empresa" at bounding box center [270, 231] width 114 height 13
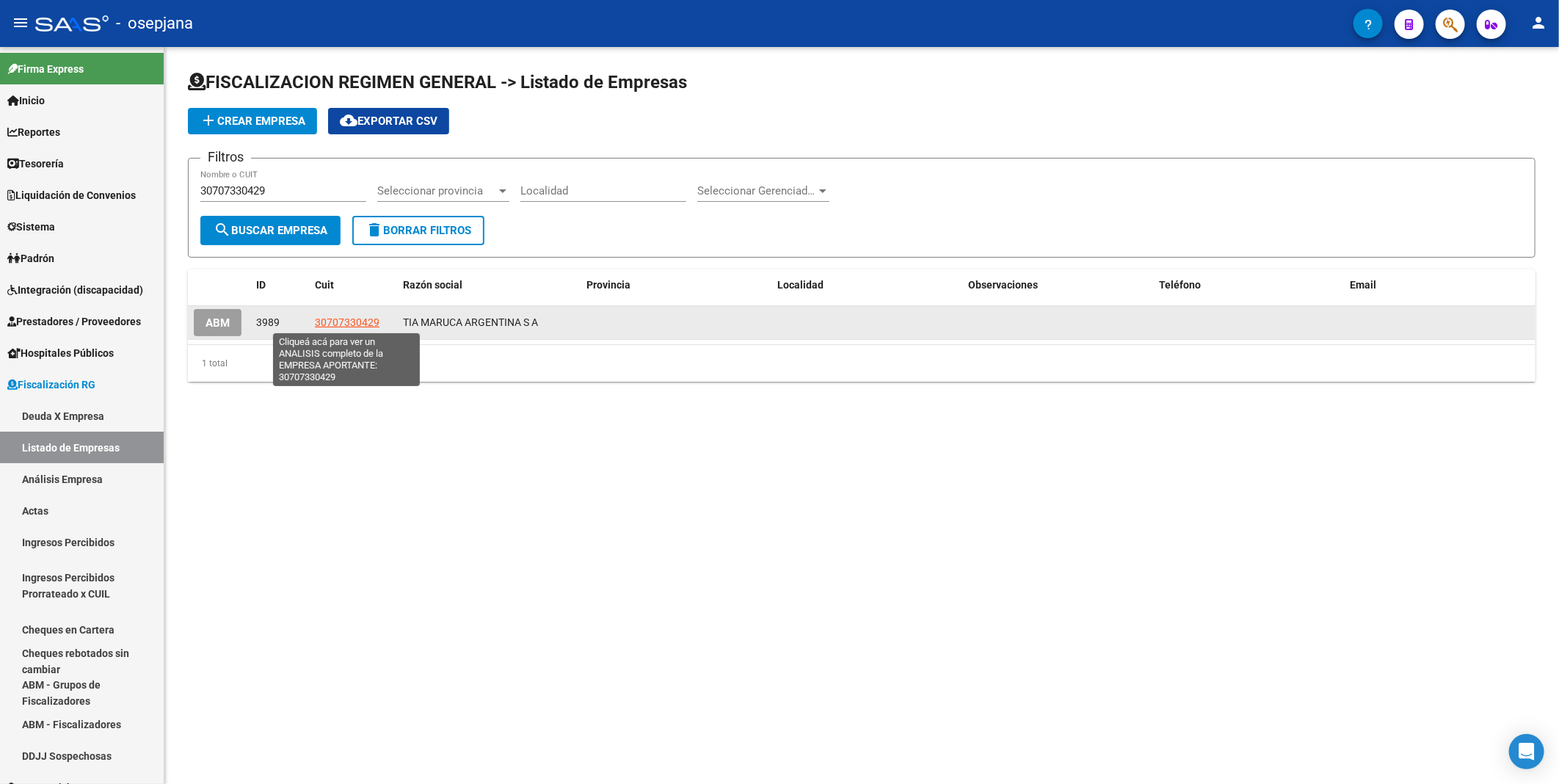
click at [356, 322] on span "30707330429" at bounding box center [348, 322] width 65 height 12
type textarea "30707330429"
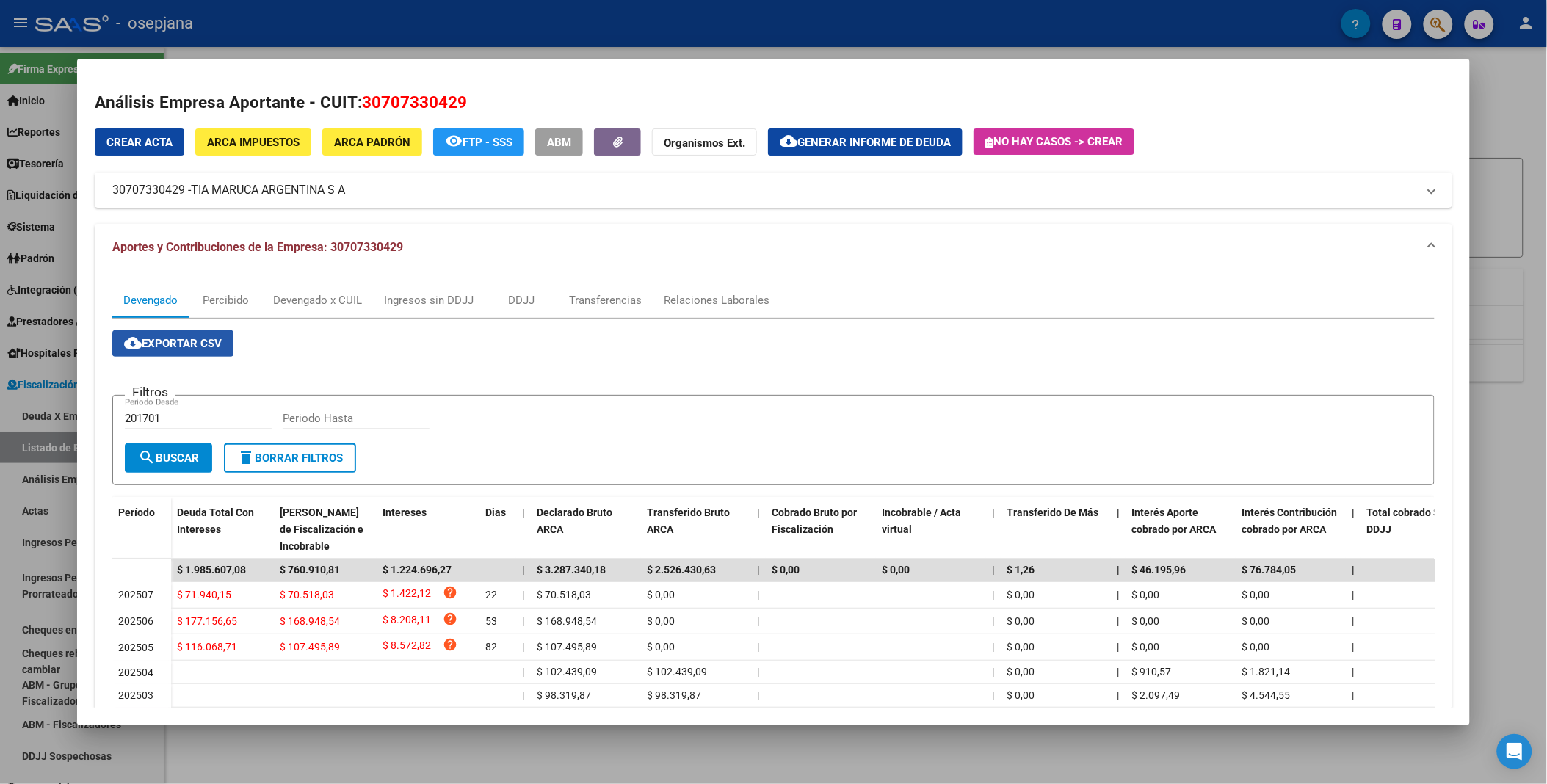
click at [174, 354] on button "cloud_download Exportar CSV" at bounding box center [172, 343] width 121 height 27
